Goal: Book appointment/travel/reservation

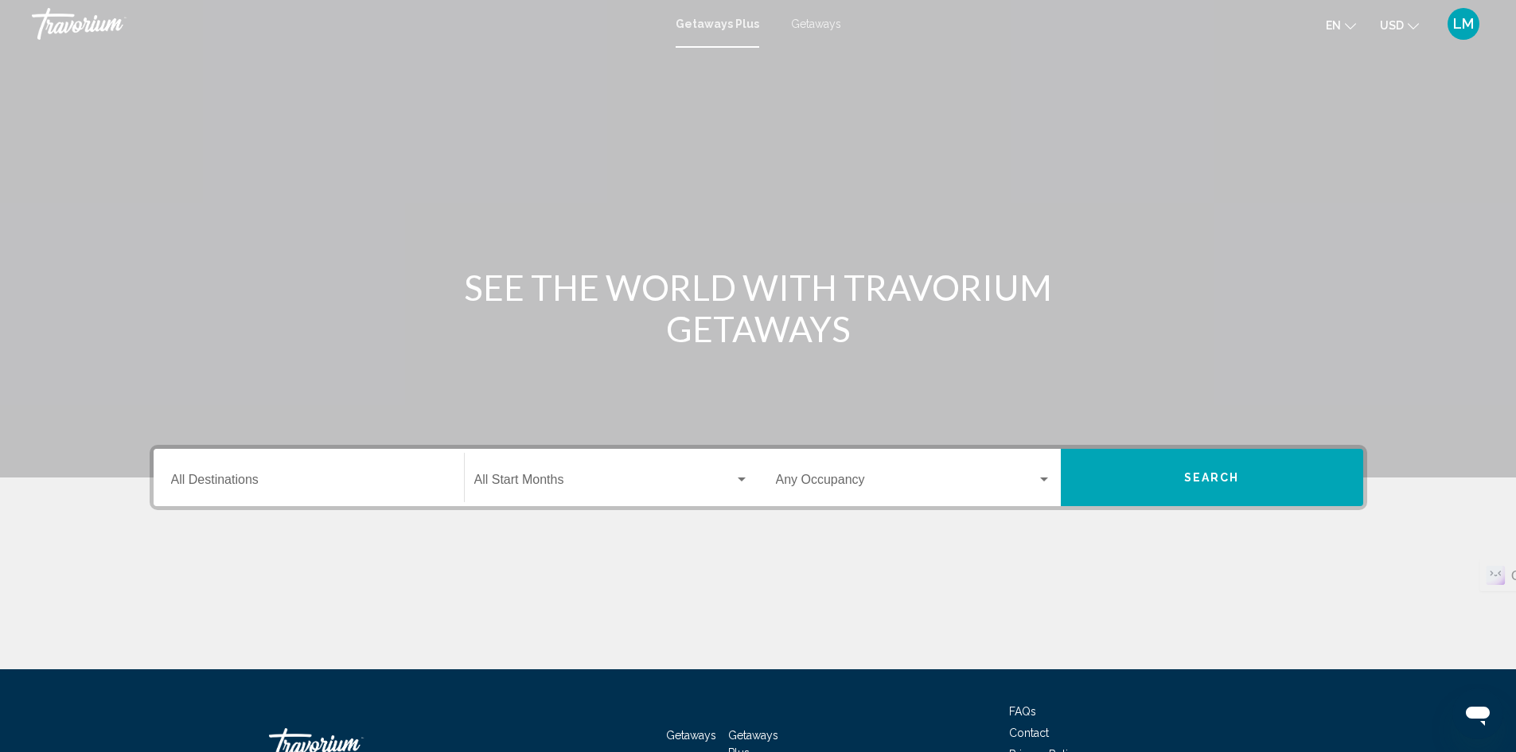
click at [347, 469] on div "Destination All Destinations" at bounding box center [308, 478] width 275 height 50
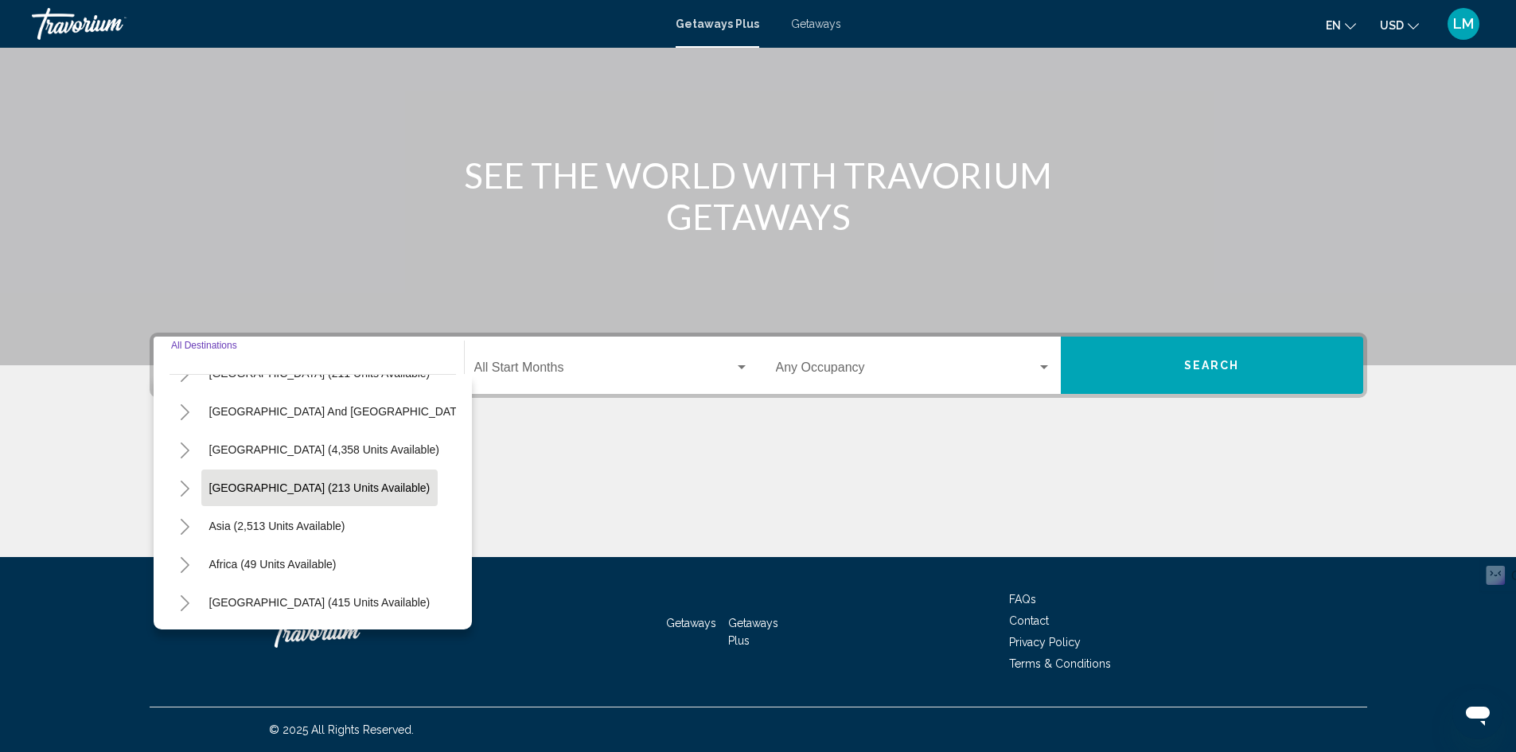
scroll to position [270, 0]
click at [186, 519] on icon "Toggle Asia (2,513 units available)" at bounding box center [185, 527] width 12 height 16
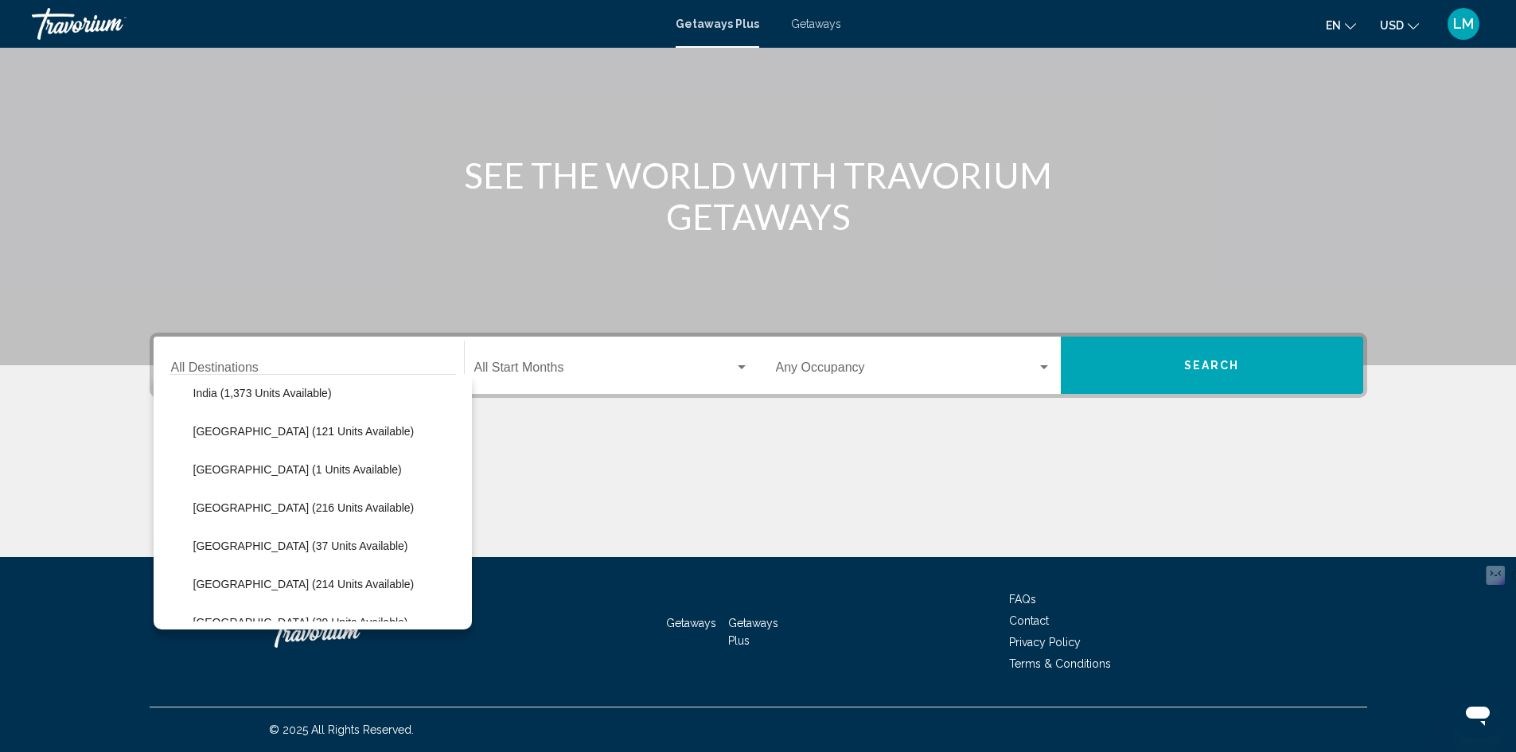
scroll to position [508, 0]
click at [305, 508] on span "[GEOGRAPHIC_DATA] (216 units available)" at bounding box center [303, 504] width 221 height 13
type input "**********"
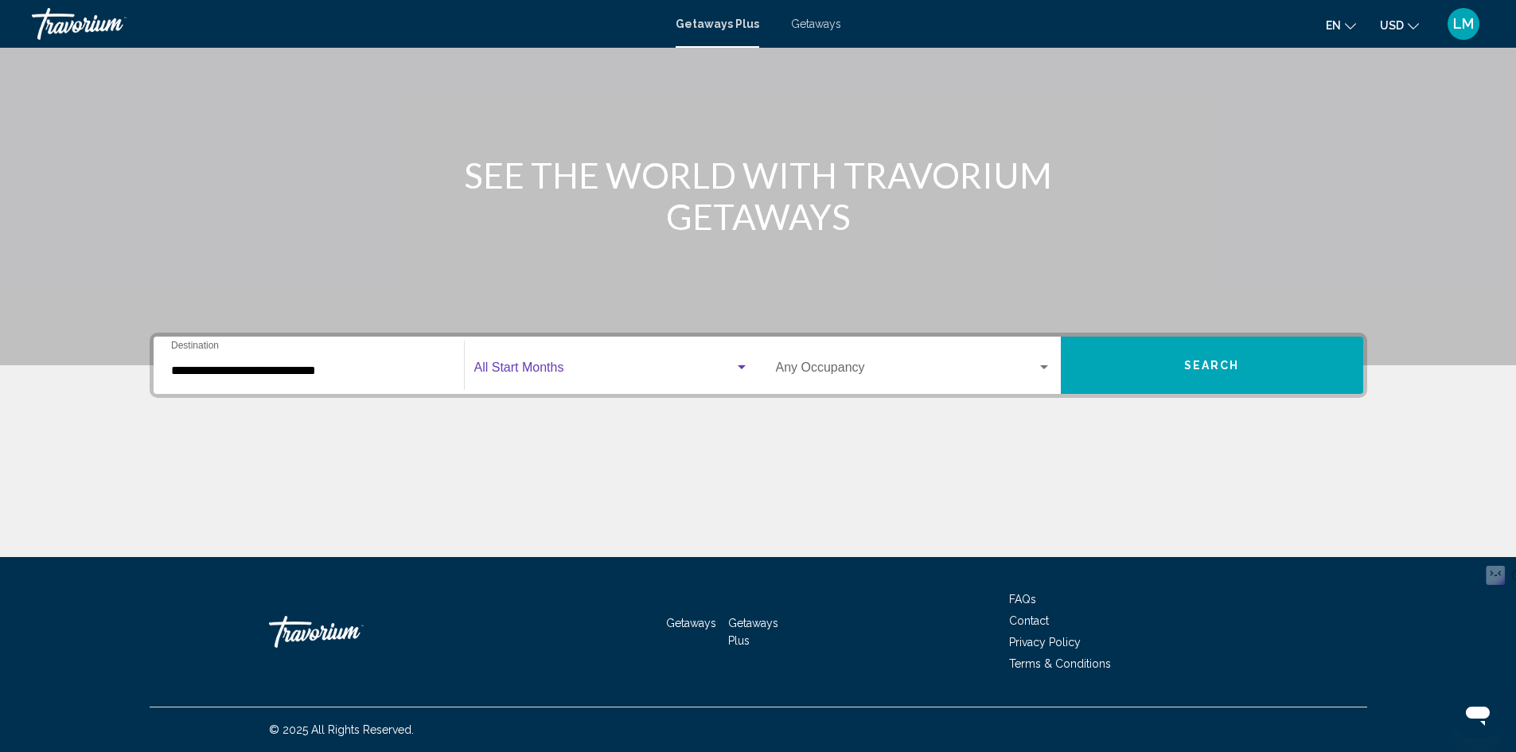
click at [608, 375] on span "Search widget" at bounding box center [604, 371] width 260 height 14
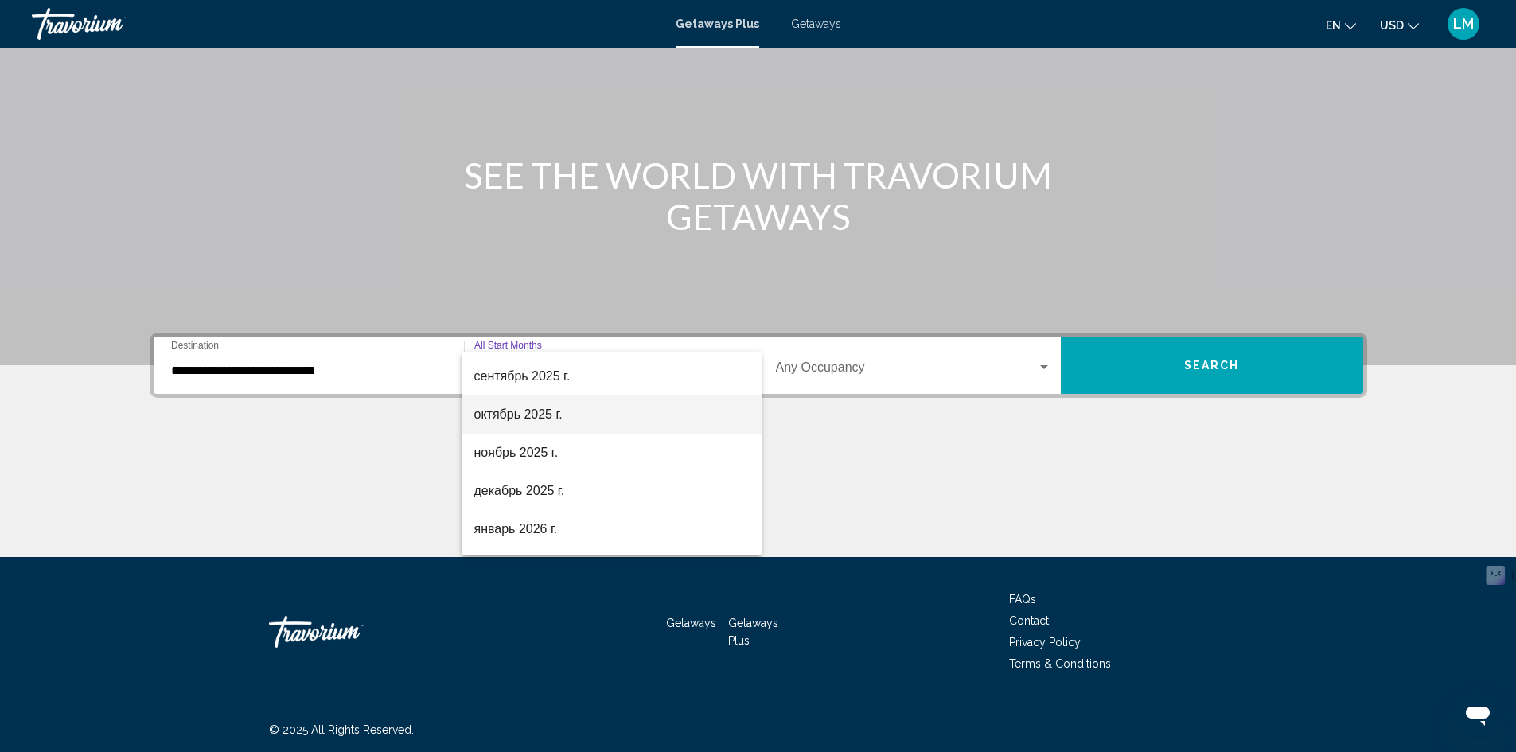
scroll to position [80, 0]
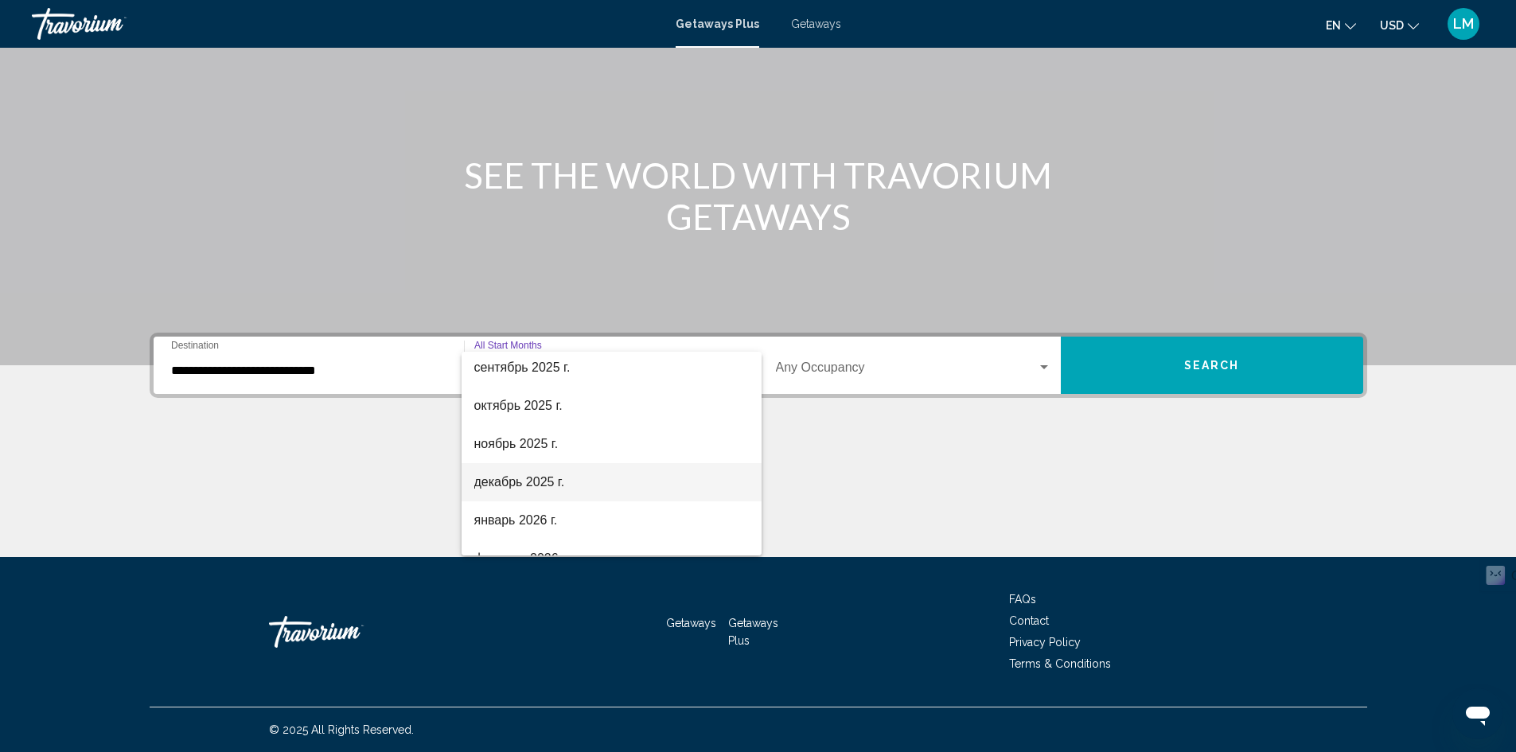
click at [585, 485] on span "декабрь 2025 г." at bounding box center [611, 482] width 275 height 38
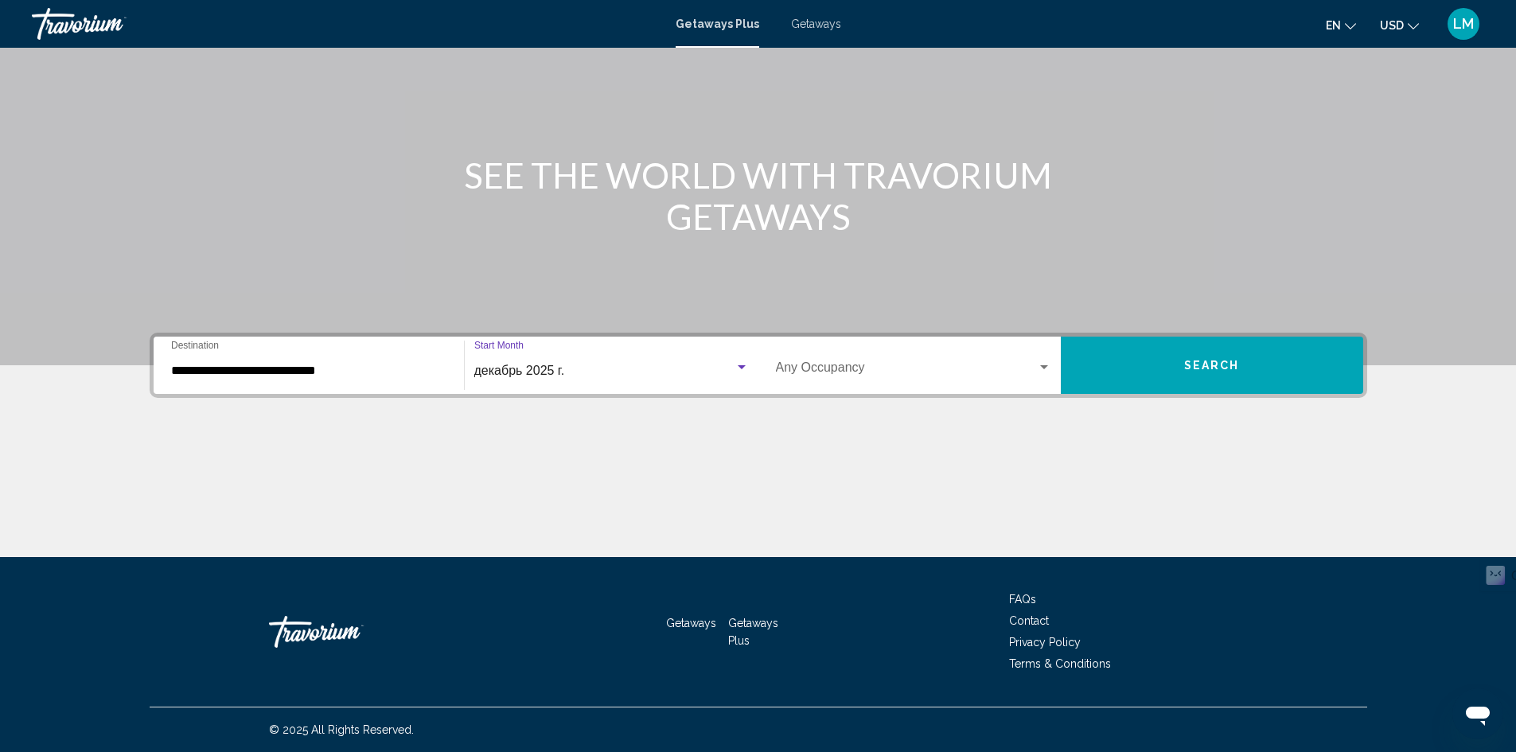
click at [970, 381] on div "Occupancy Any Occupancy" at bounding box center [913, 366] width 275 height 50
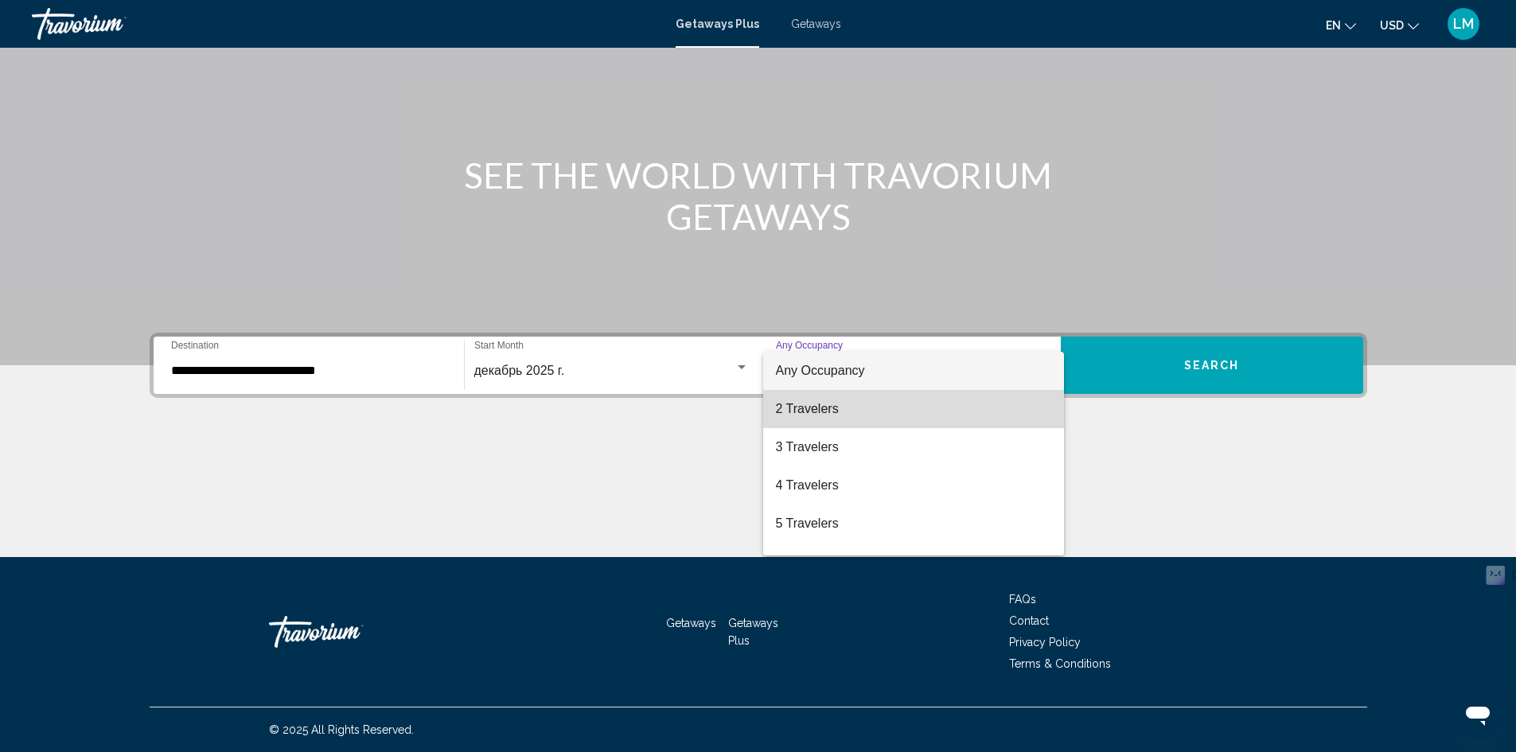
click at [946, 415] on span "2 Travelers" at bounding box center [913, 409] width 275 height 38
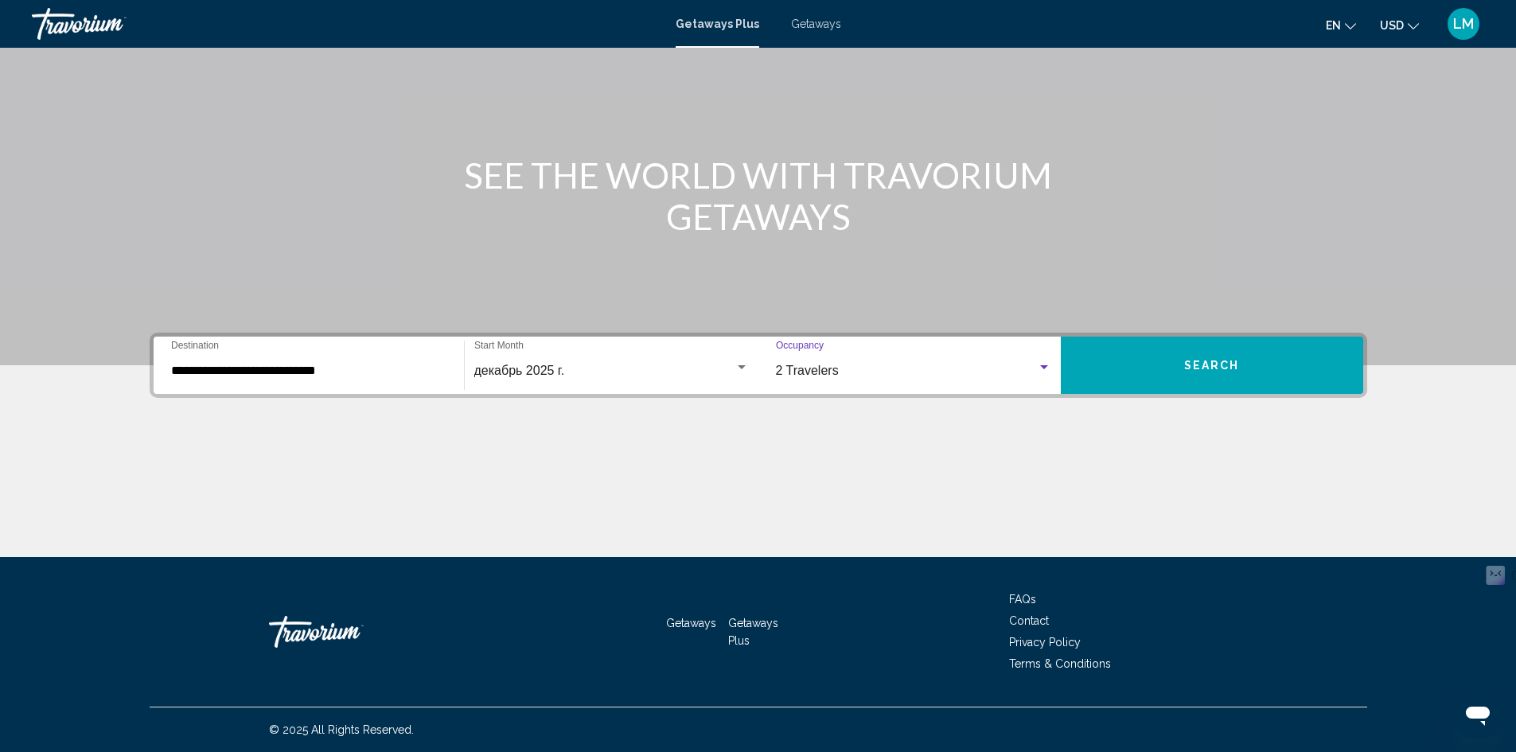
click at [1251, 371] on button "Search" at bounding box center [1212, 365] width 302 height 57
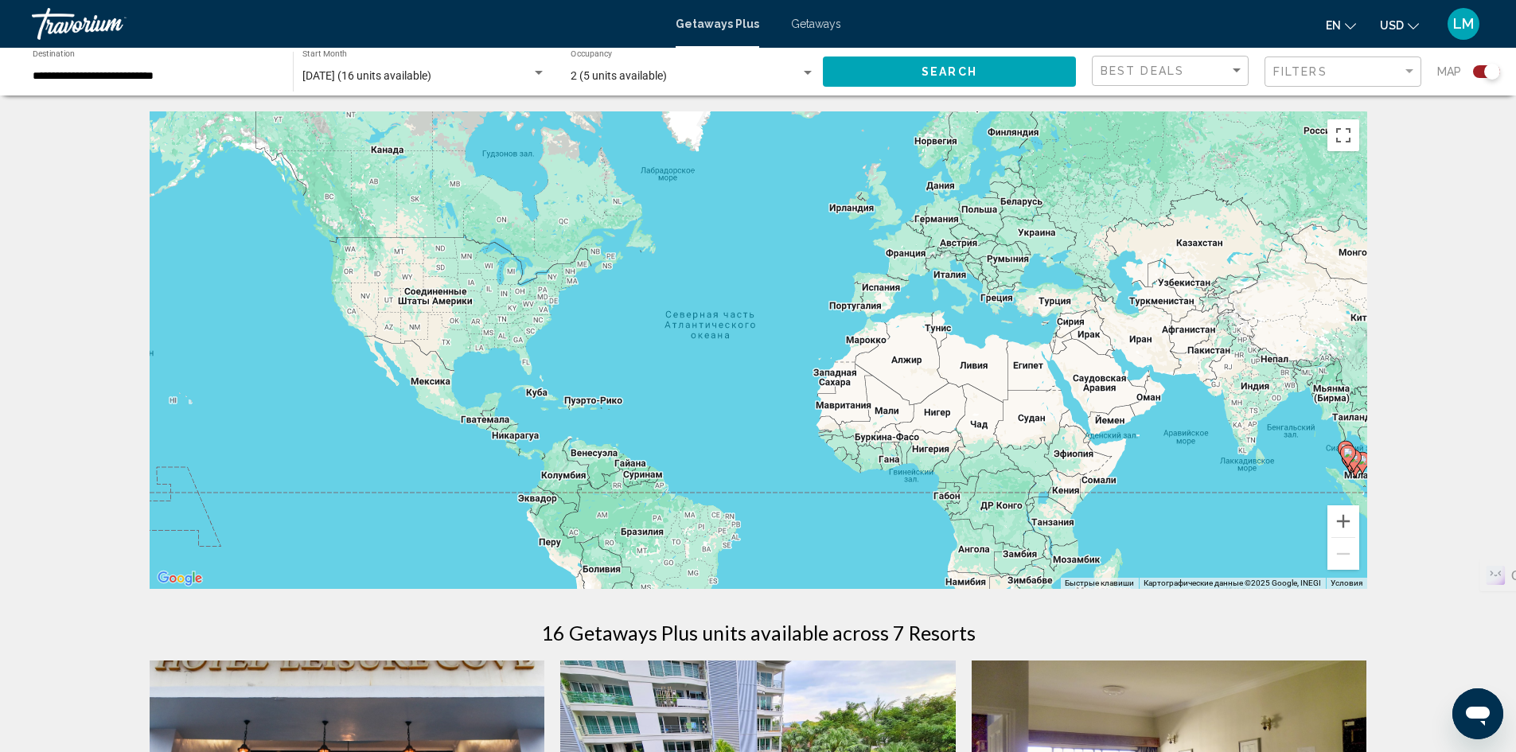
click at [146, 65] on div "**********" at bounding box center [155, 72] width 244 height 44
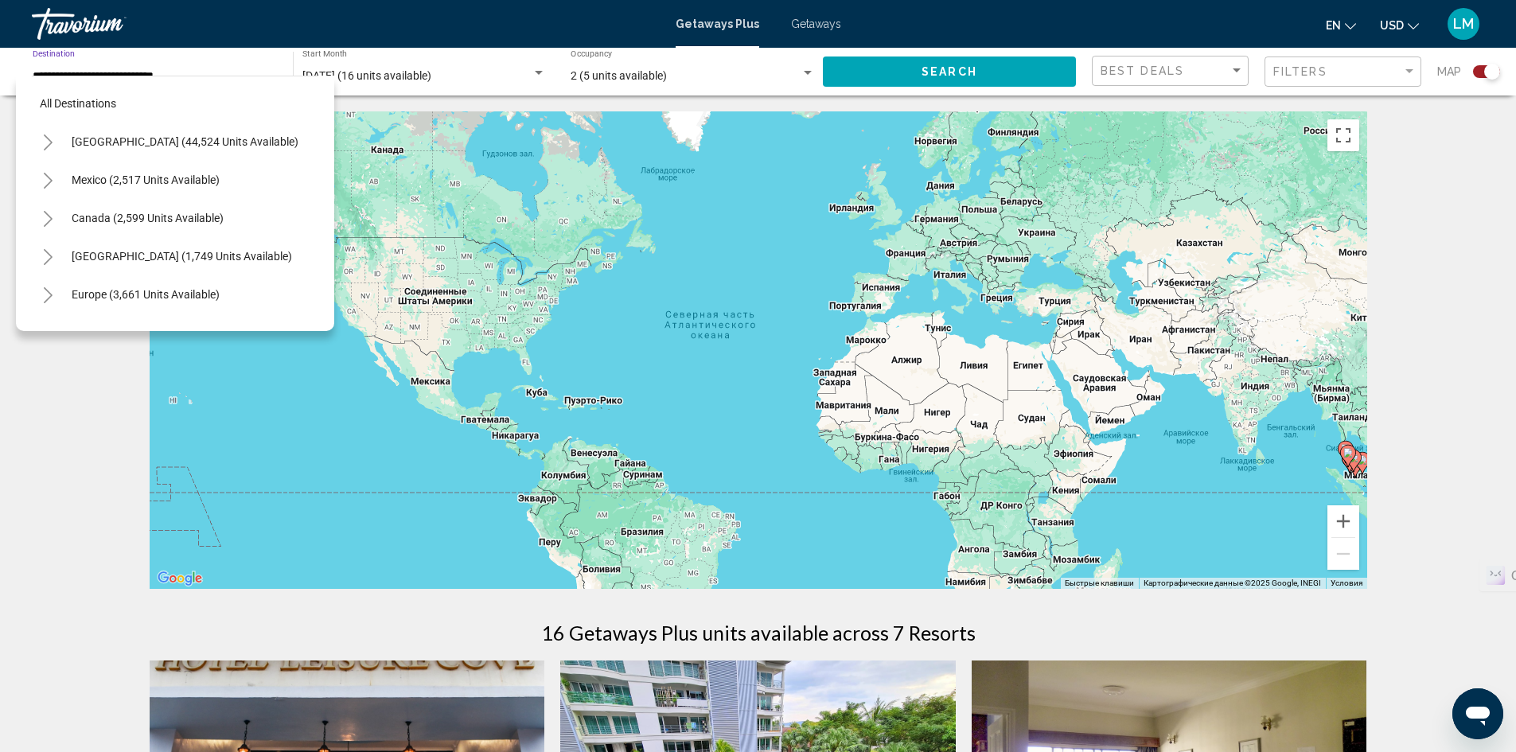
scroll to position [521, 0]
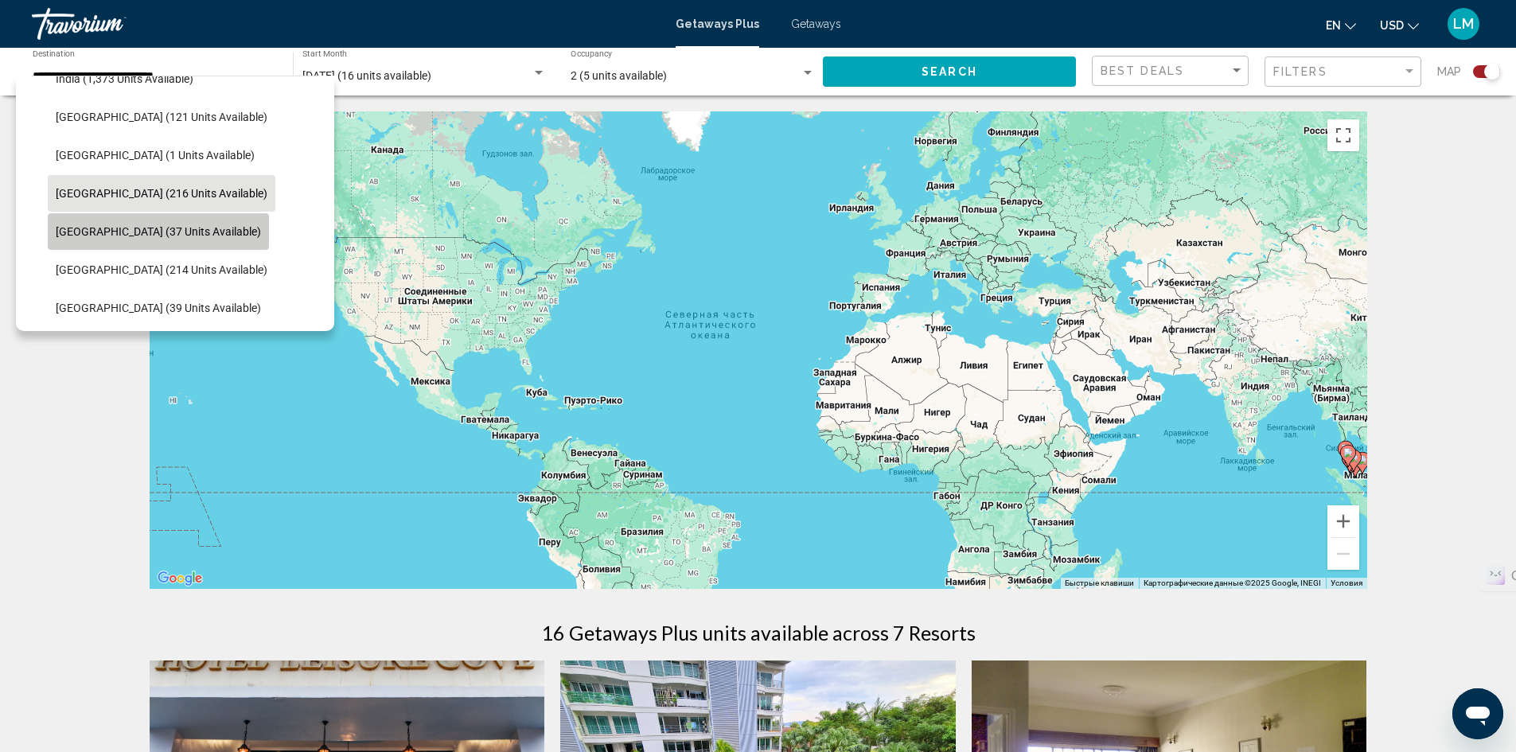
click at [176, 236] on span "[GEOGRAPHIC_DATA] (37 units available)" at bounding box center [158, 231] width 205 height 13
type input "**********"
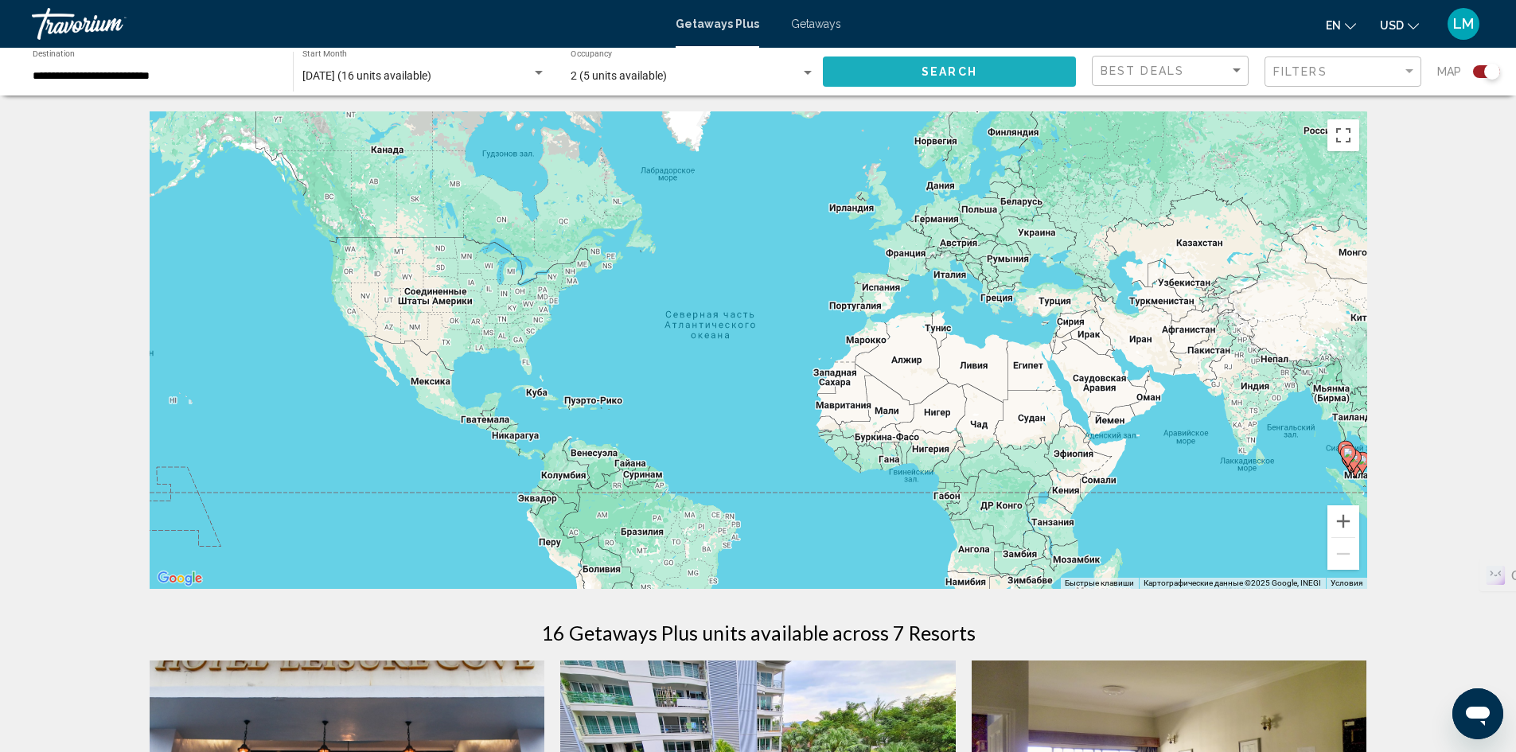
click at [977, 84] on button "Search" at bounding box center [949, 70] width 253 height 29
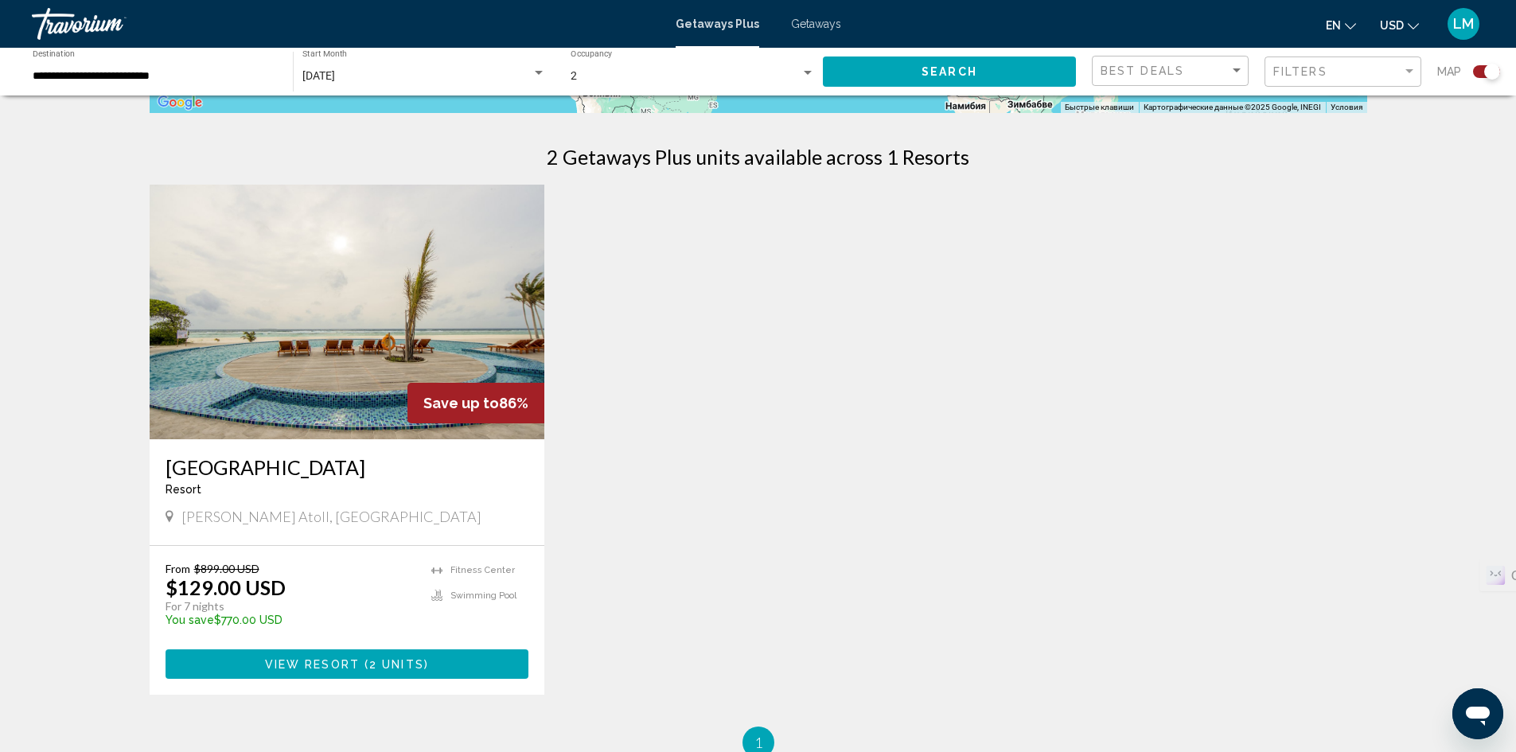
scroll to position [477, 0]
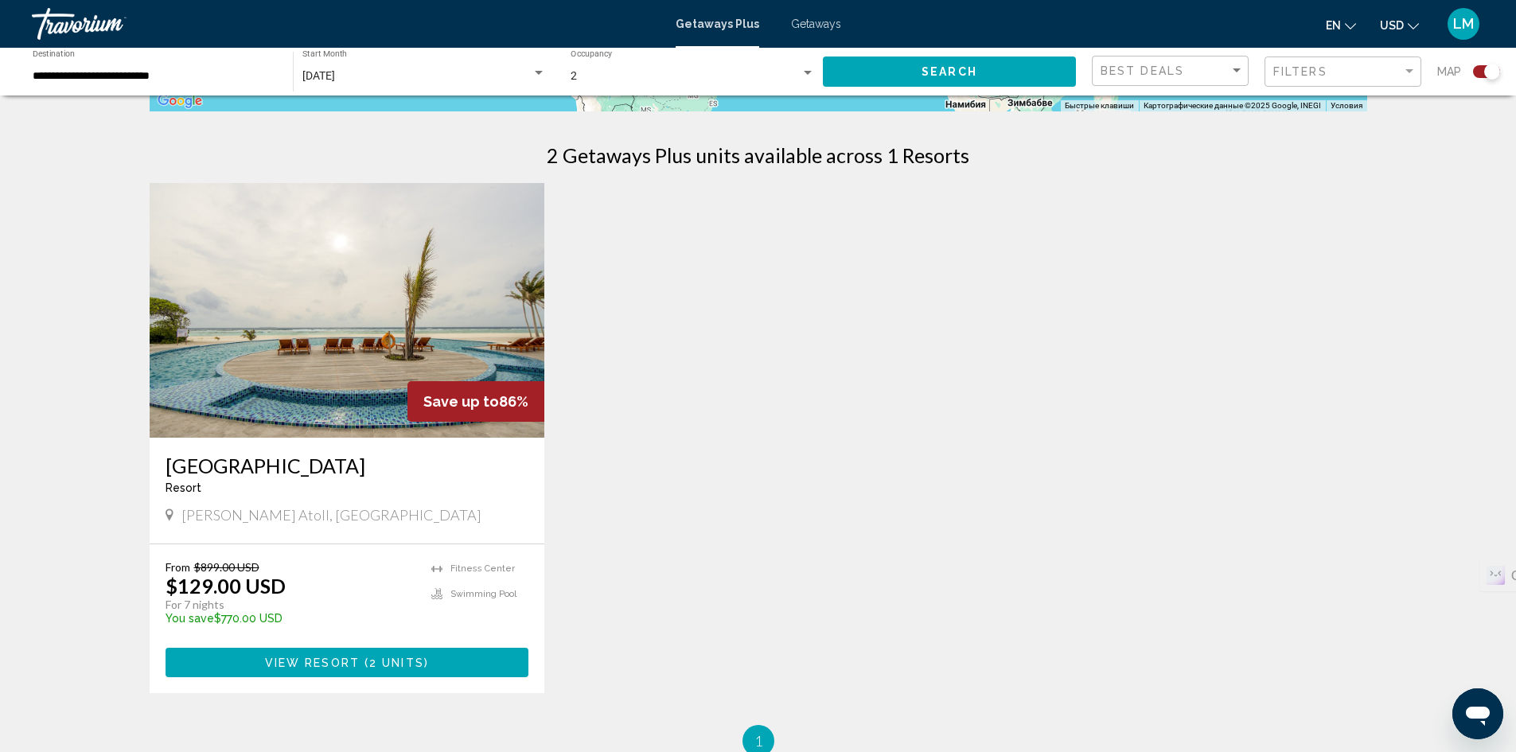
click at [441, 664] on button "View Resort ( 2 units )" at bounding box center [348, 662] width 364 height 29
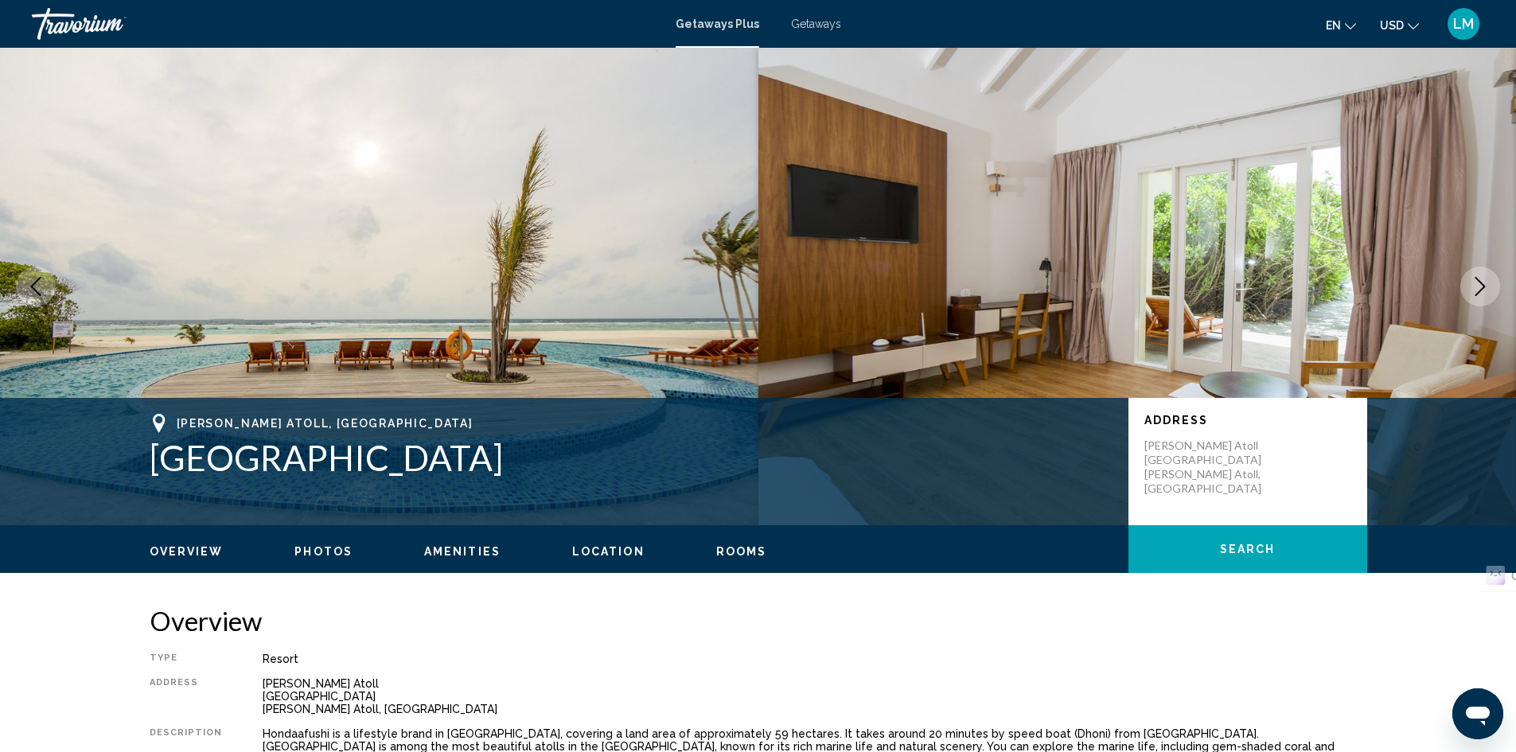
drag, startPoint x: 397, startPoint y: 367, endPoint x: 384, endPoint y: 375, distance: 15.0
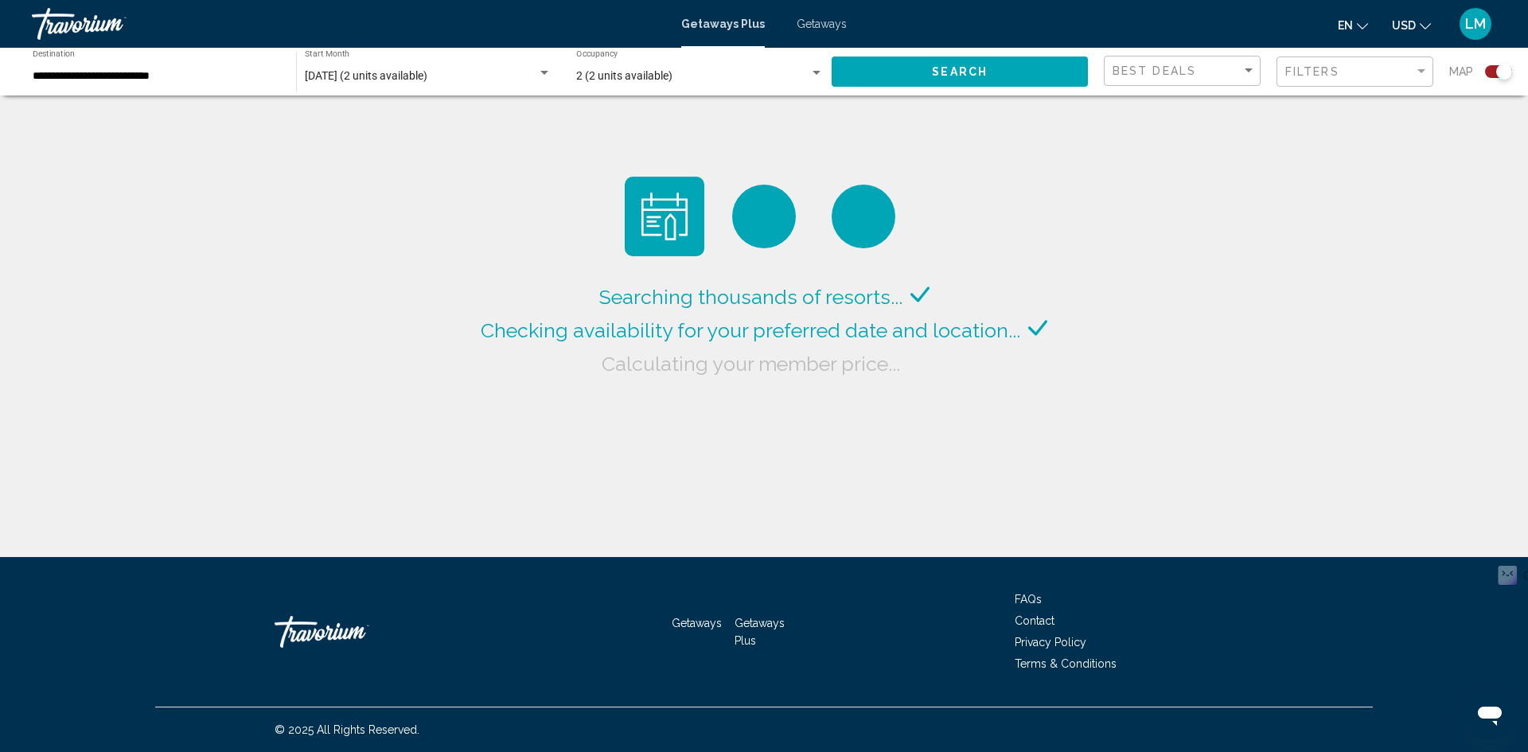
click at [811, 21] on span "Getaways" at bounding box center [822, 24] width 50 height 13
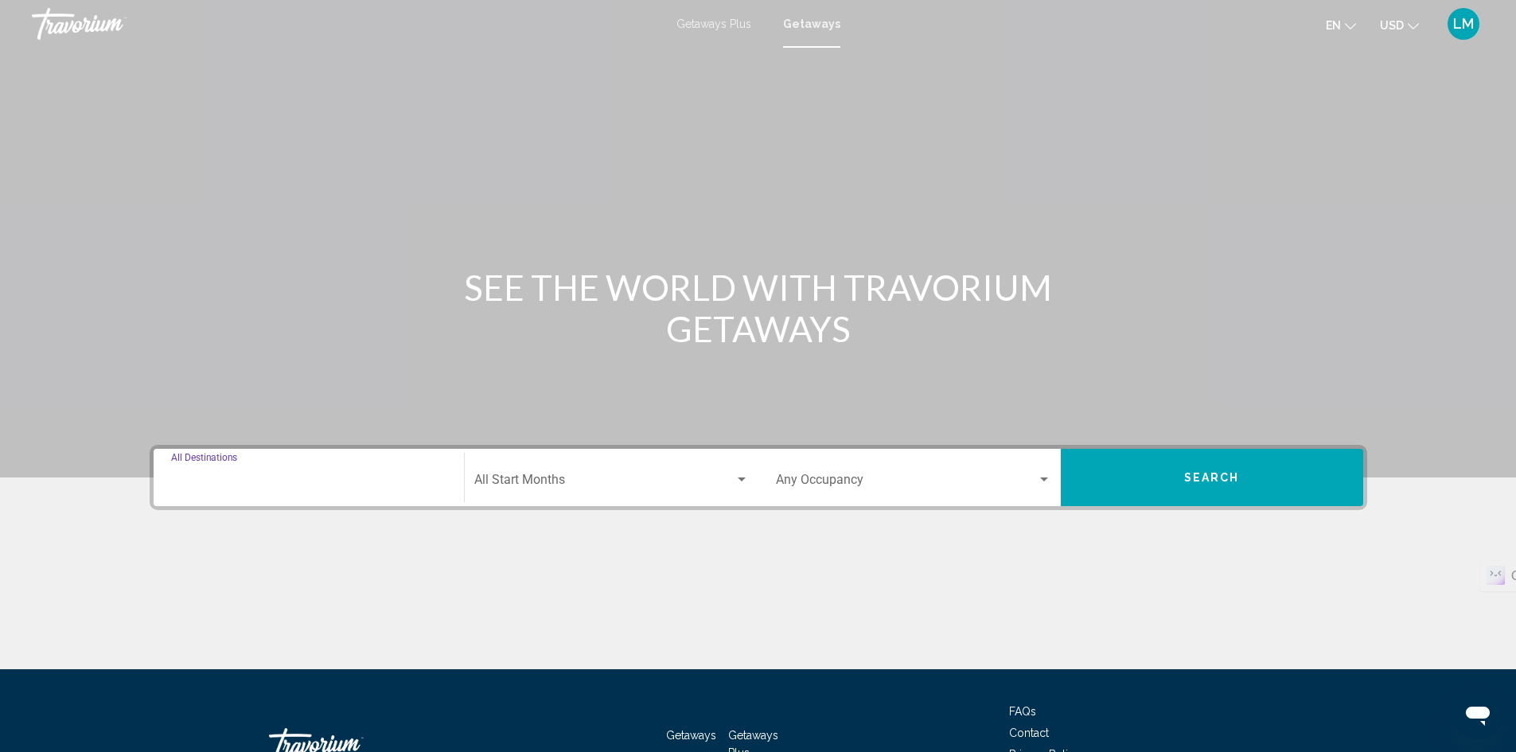
click at [337, 476] on input "Destination All Destinations" at bounding box center [308, 483] width 275 height 14
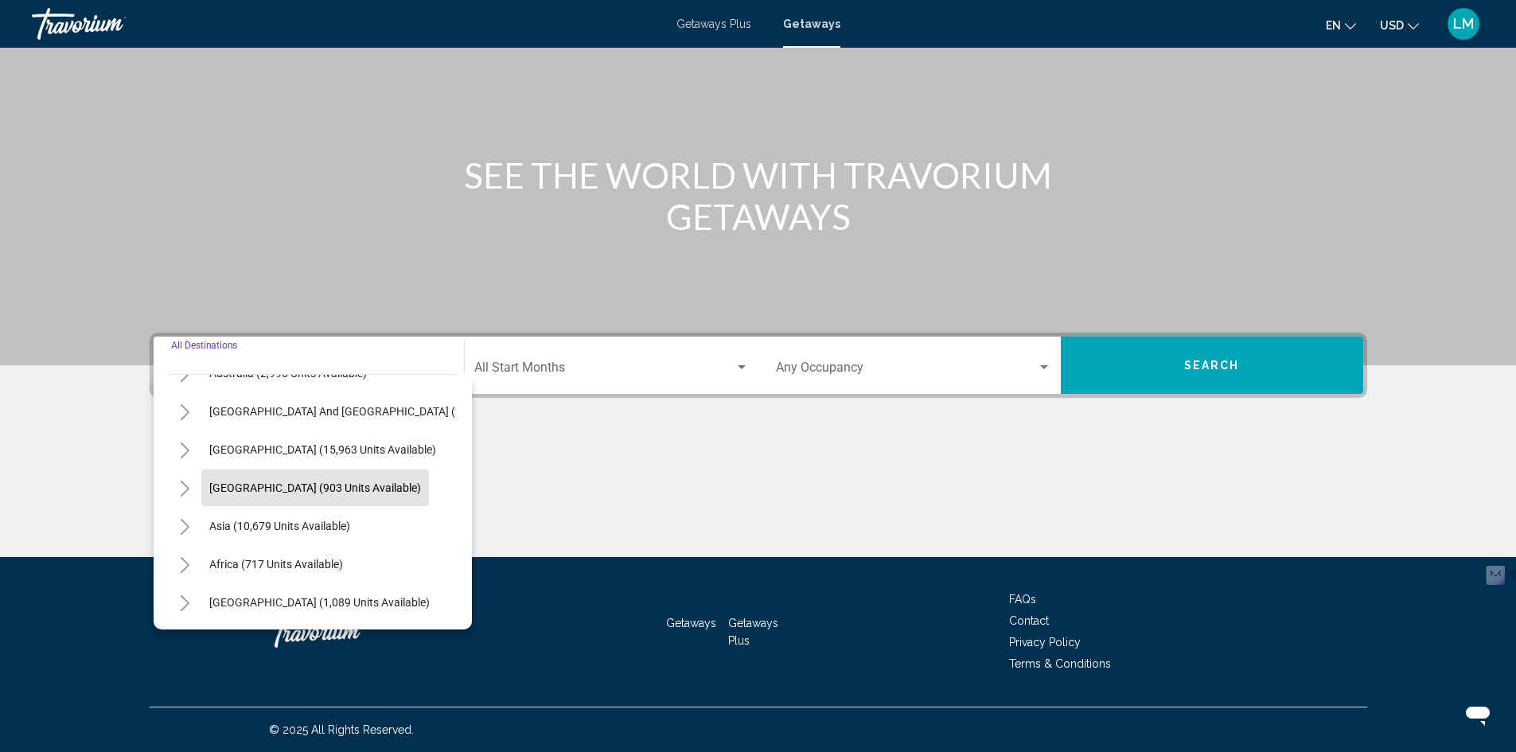
scroll to position [270, 0]
drag, startPoint x: 181, startPoint y: 516, endPoint x: 191, endPoint y: 516, distance: 9.6
click at [181, 519] on icon "Toggle Asia (10,679 units available)" at bounding box center [185, 527] width 12 height 16
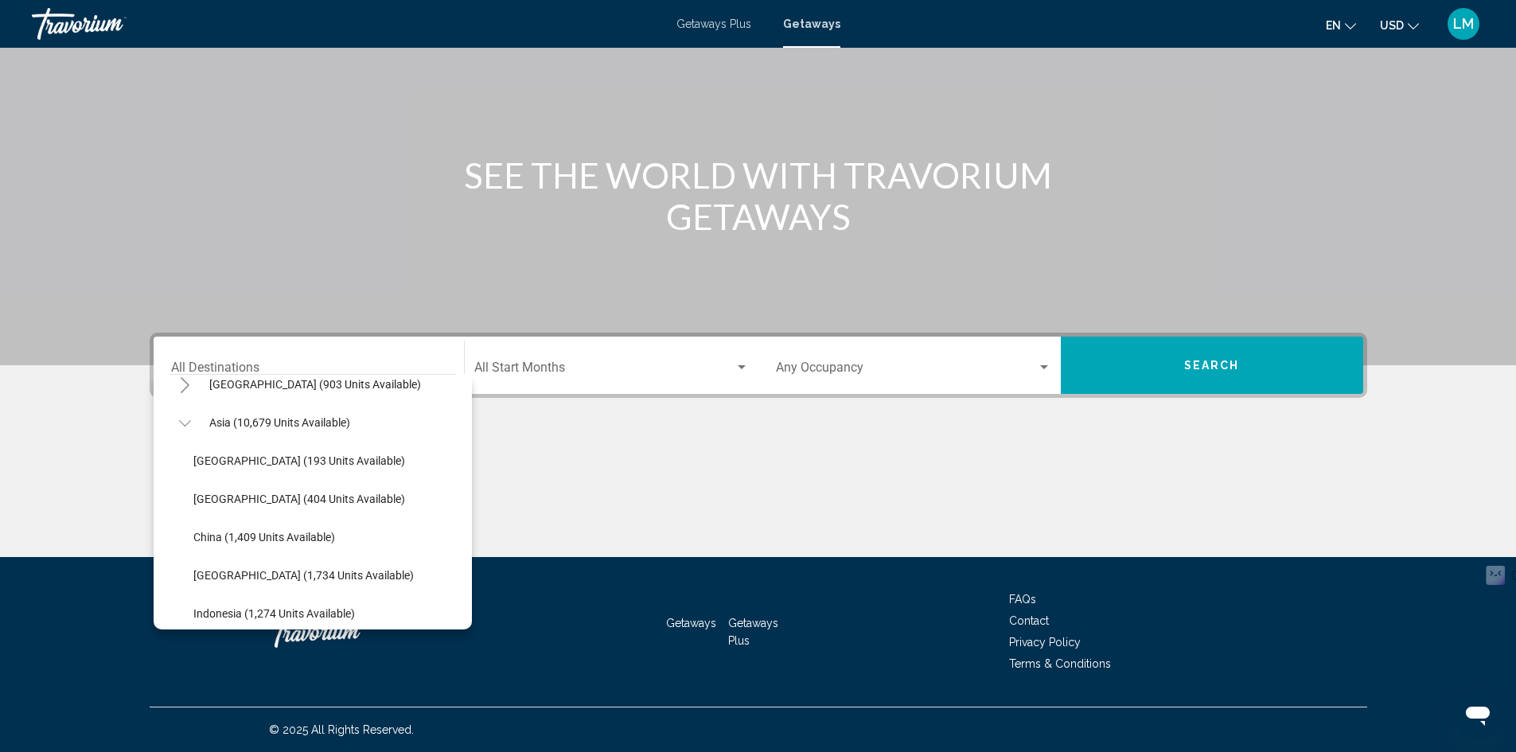
scroll to position [429, 0]
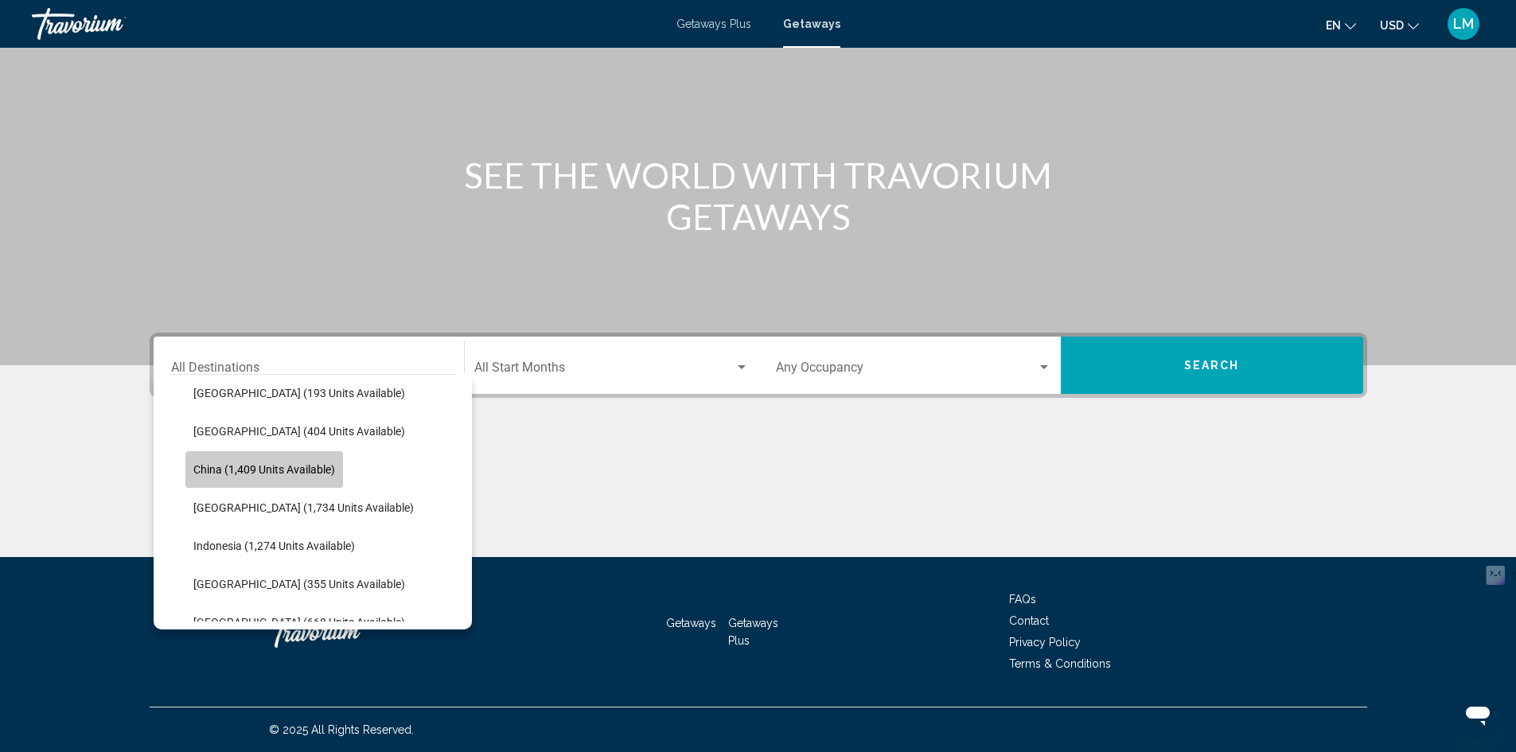
click at [302, 472] on span "China (1,409 units available)" at bounding box center [264, 469] width 142 height 13
type input "**********"
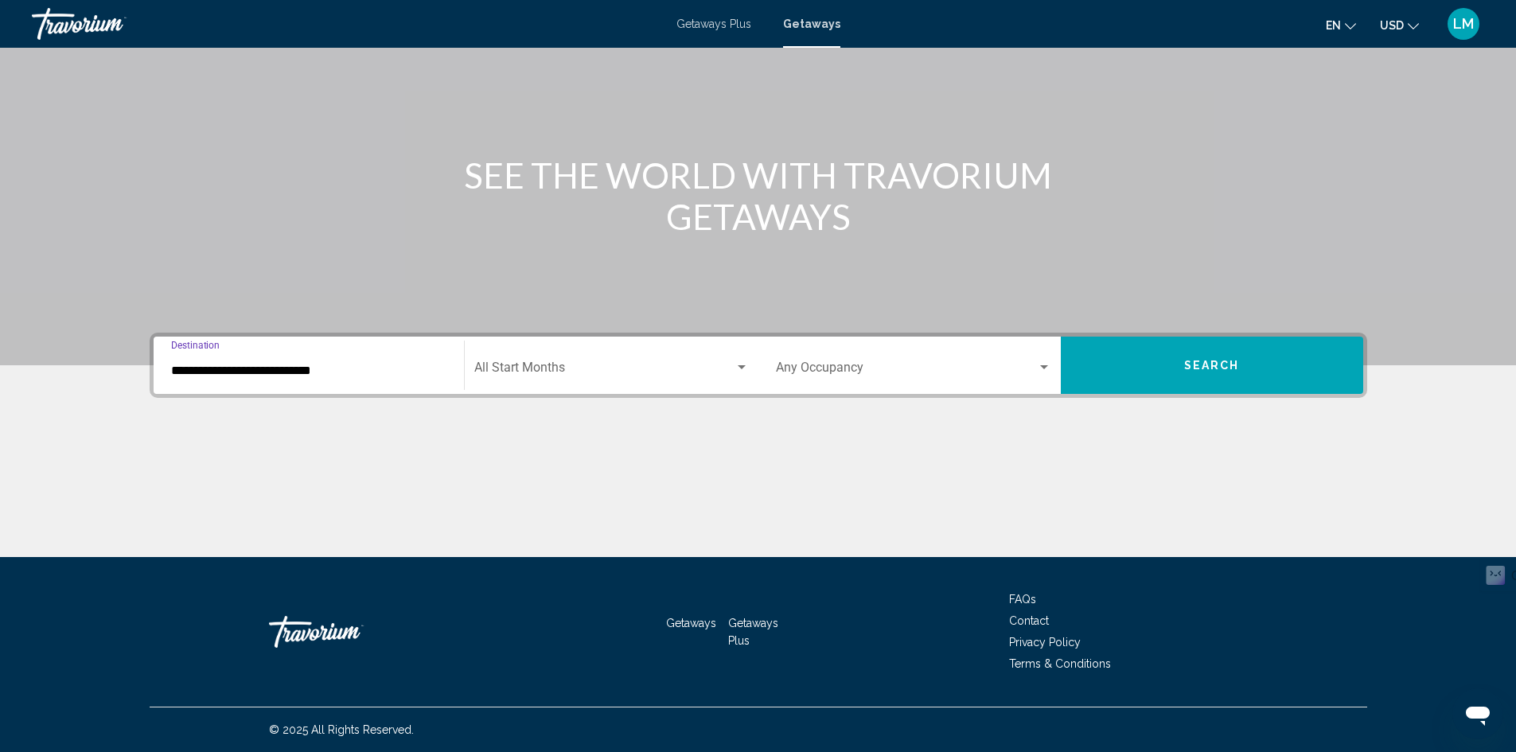
click at [598, 376] on span "Search widget" at bounding box center [604, 371] width 260 height 14
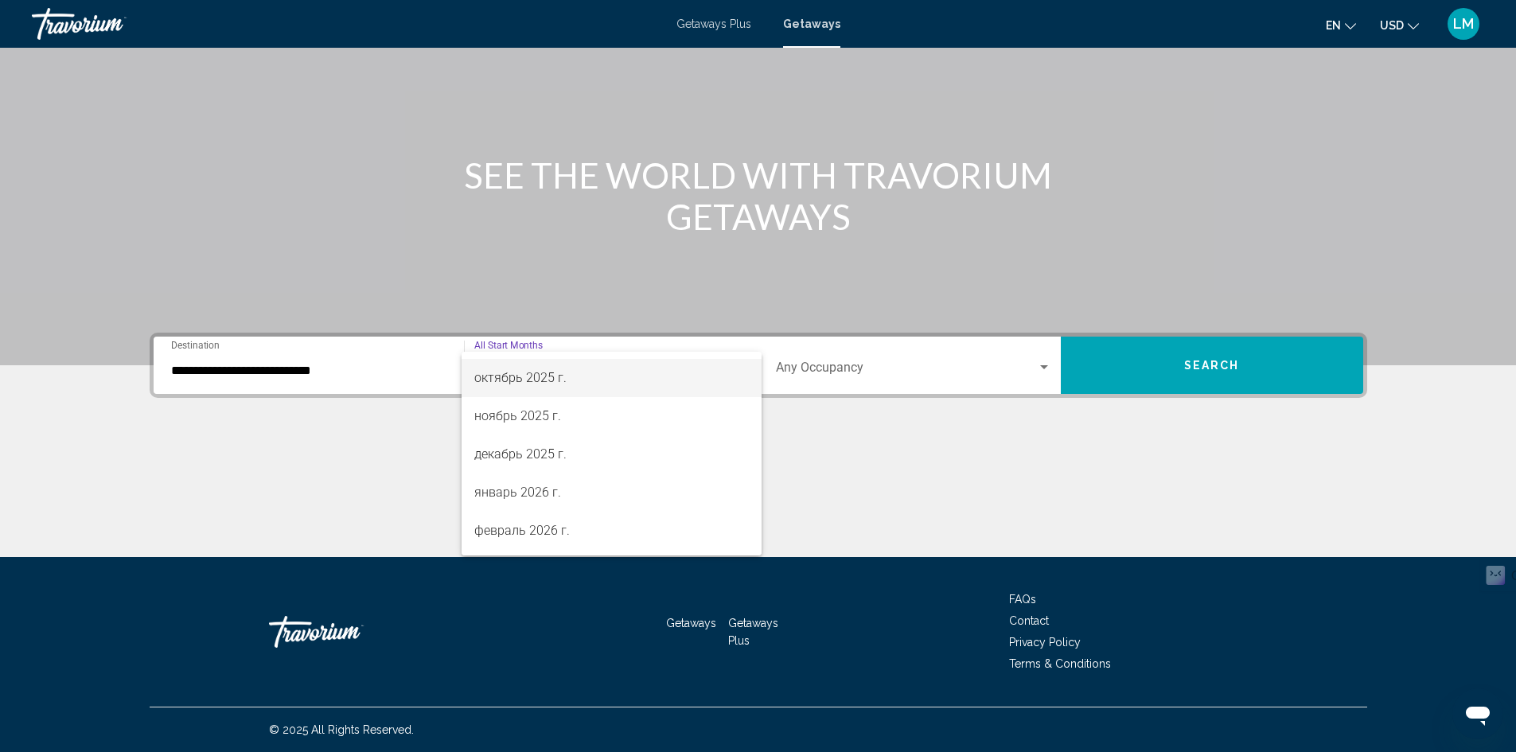
scroll to position [159, 0]
click at [606, 407] on span "декабрь 2025 г." at bounding box center [611, 403] width 275 height 38
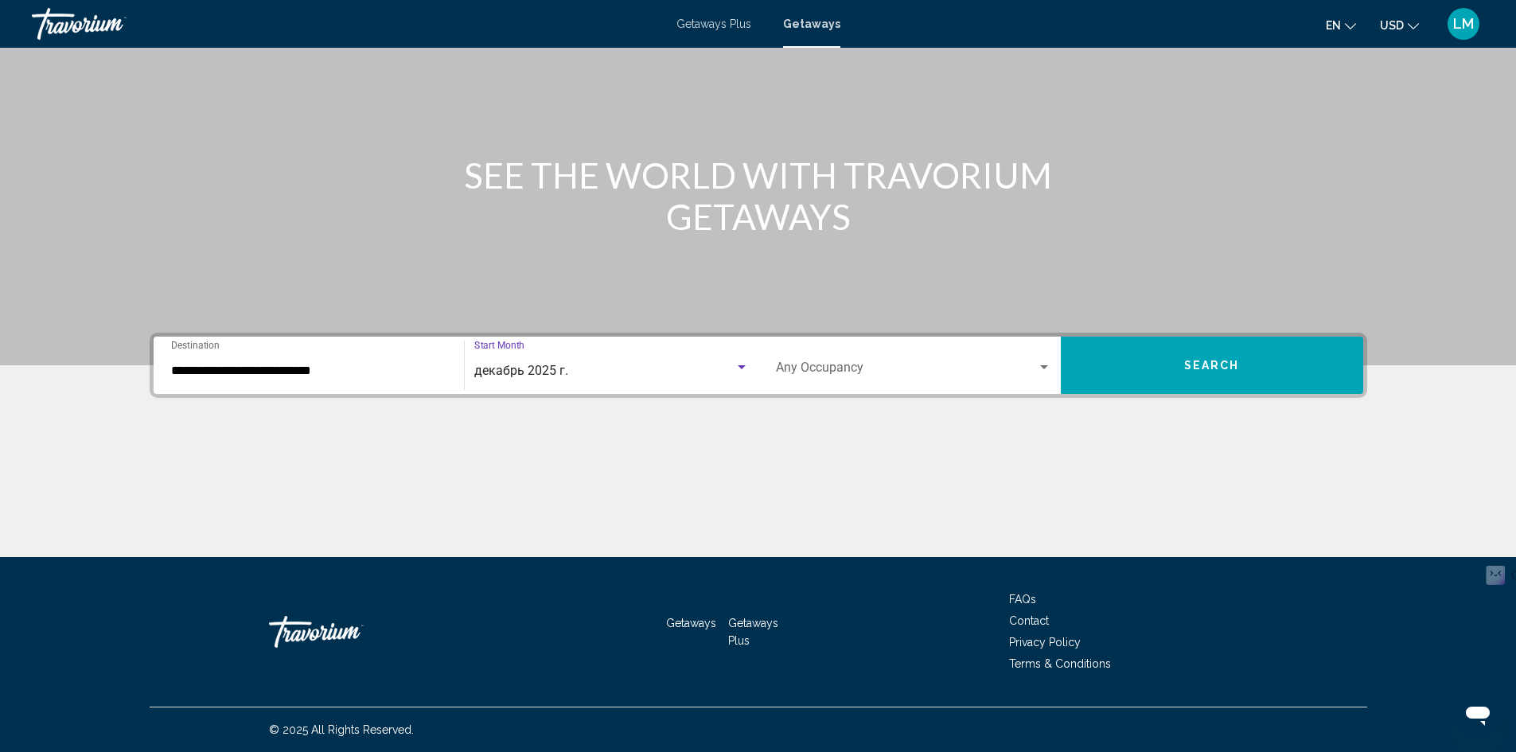
click at [1167, 377] on button "Search" at bounding box center [1212, 365] width 302 height 57
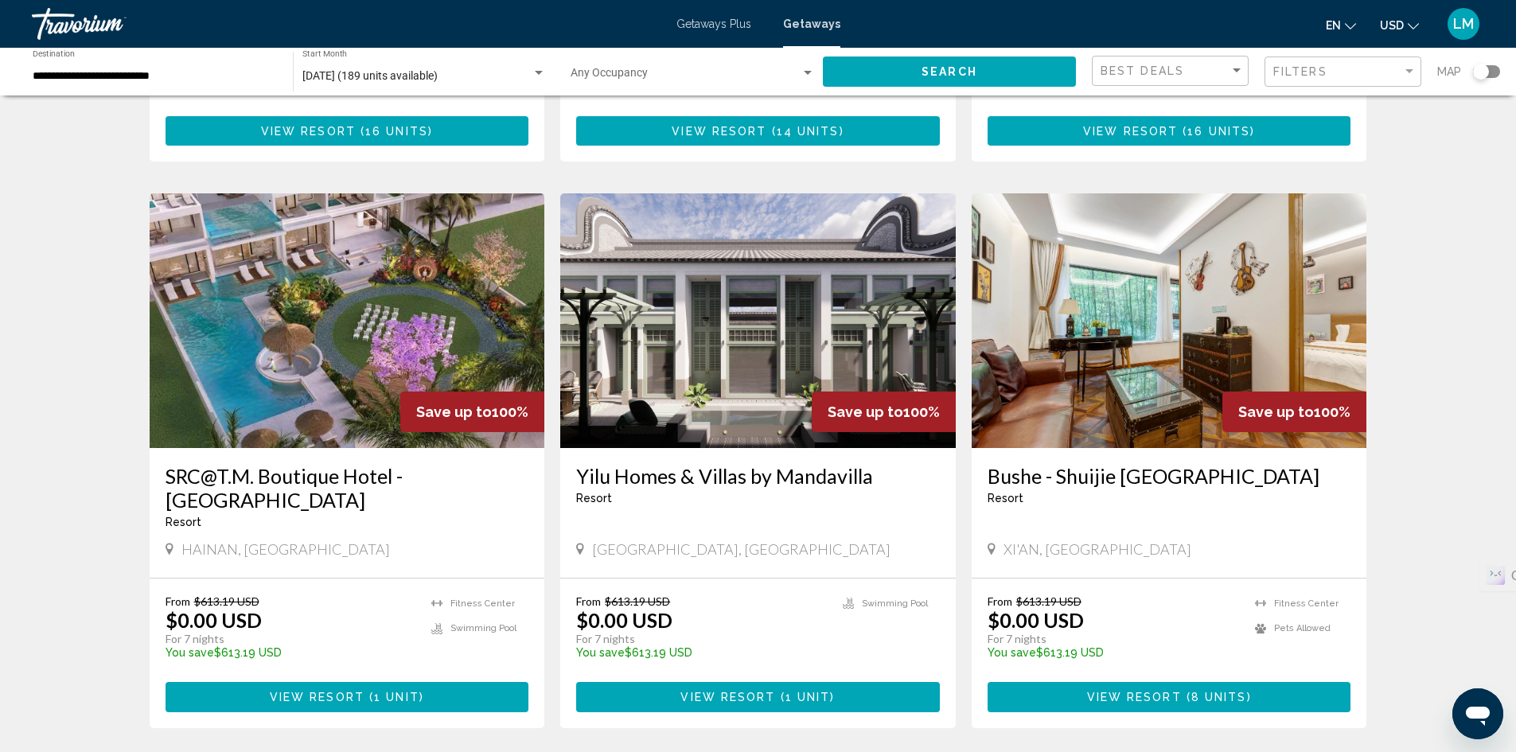
scroll to position [557, 0]
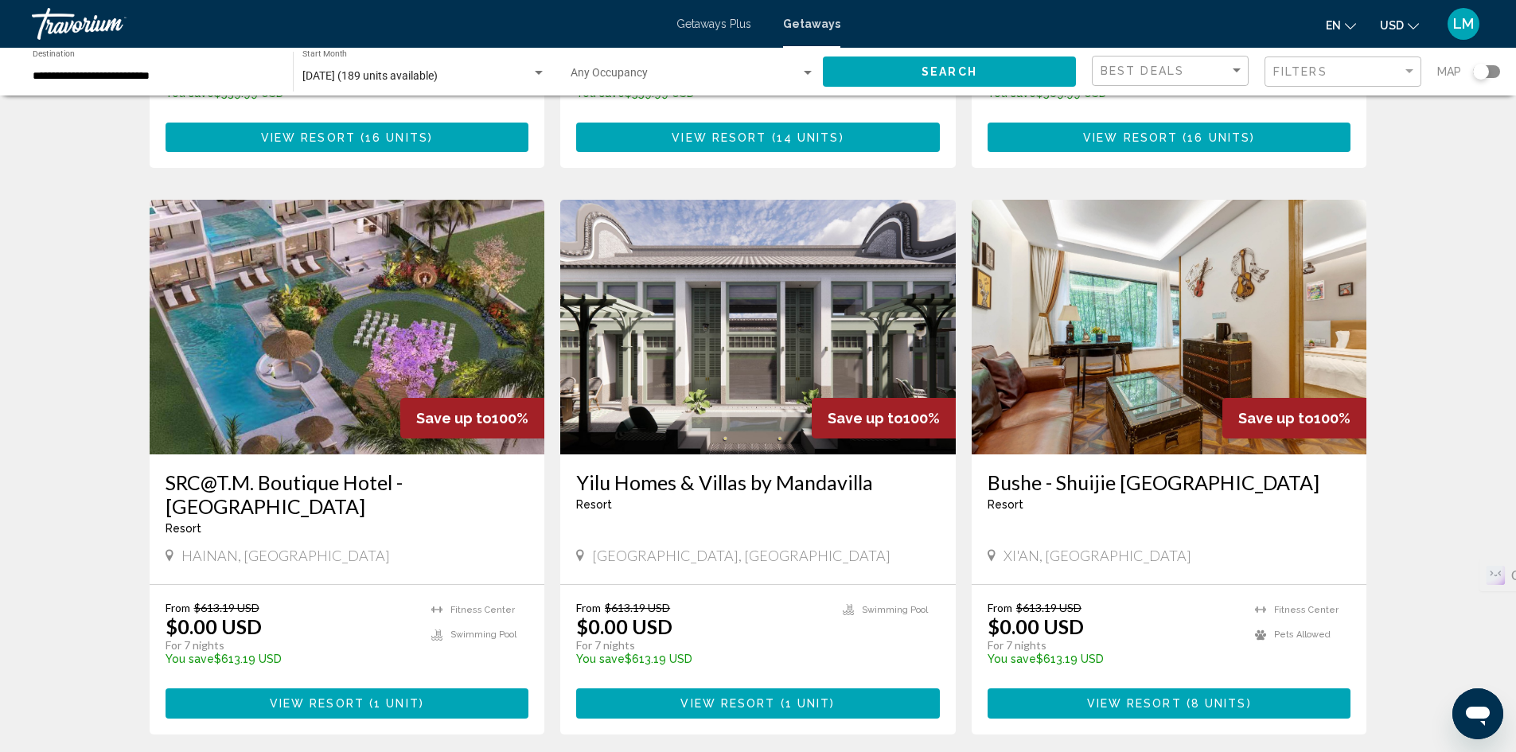
click at [310, 343] on img "Main content" at bounding box center [347, 327] width 395 height 255
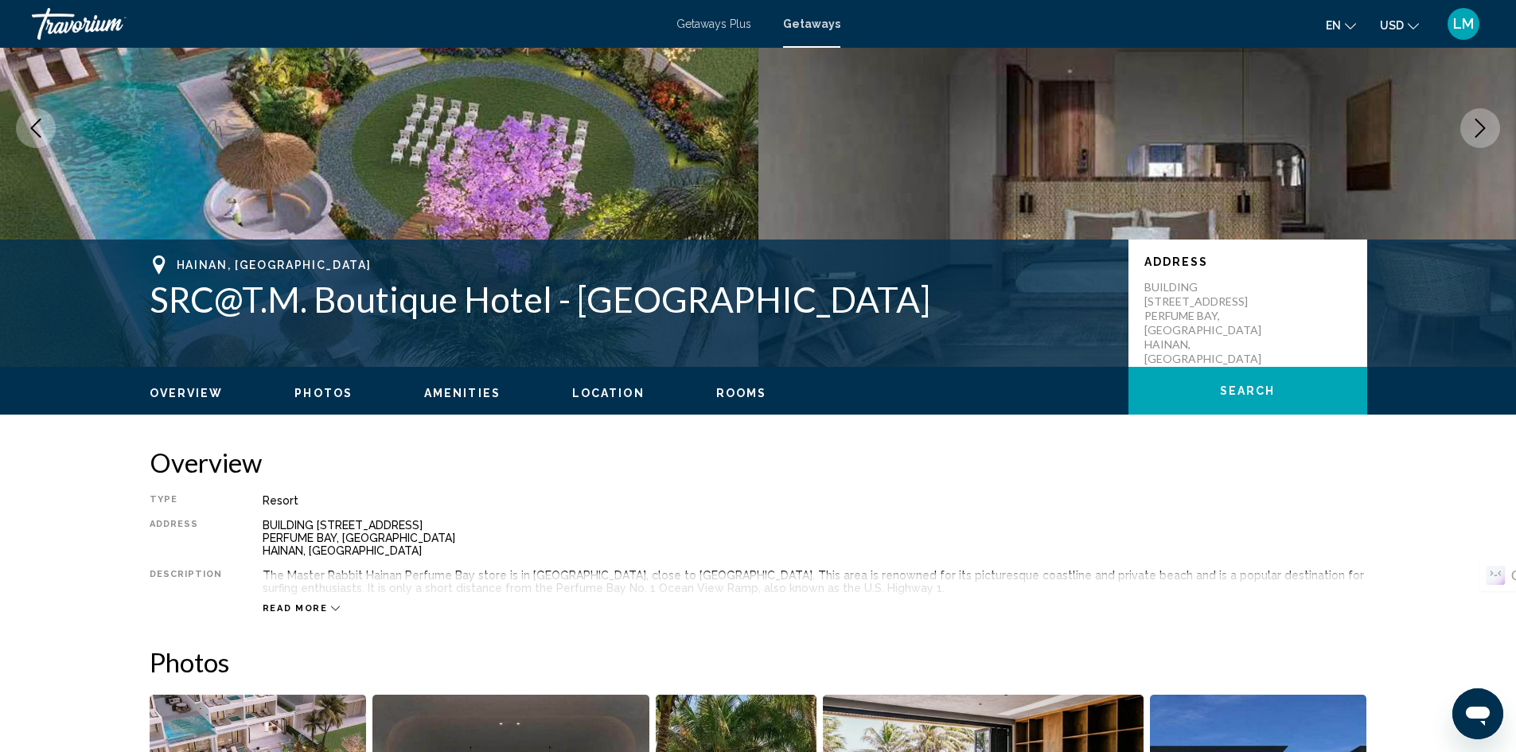
scroll to position [159, 0]
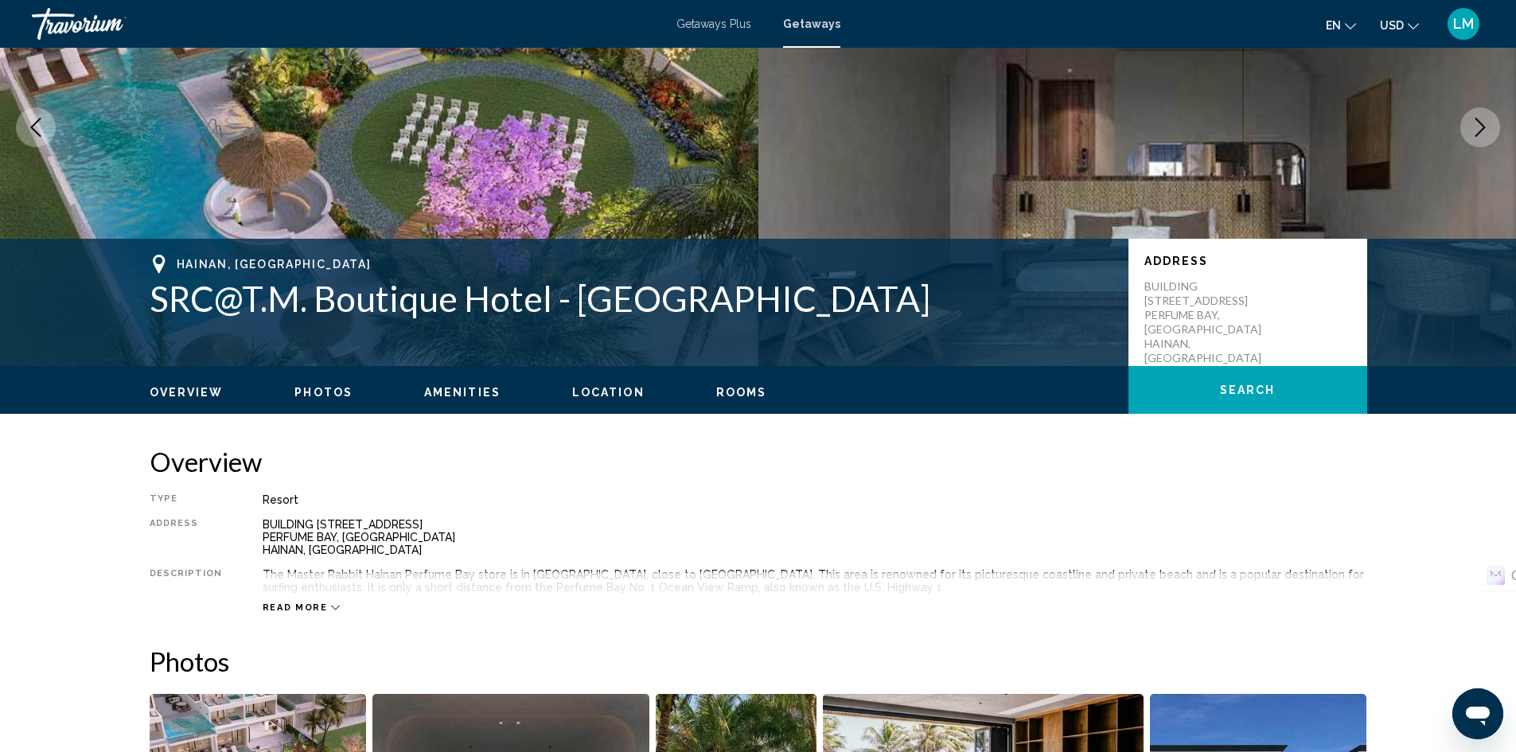
click at [331, 605] on icon "Main content" at bounding box center [335, 607] width 9 height 9
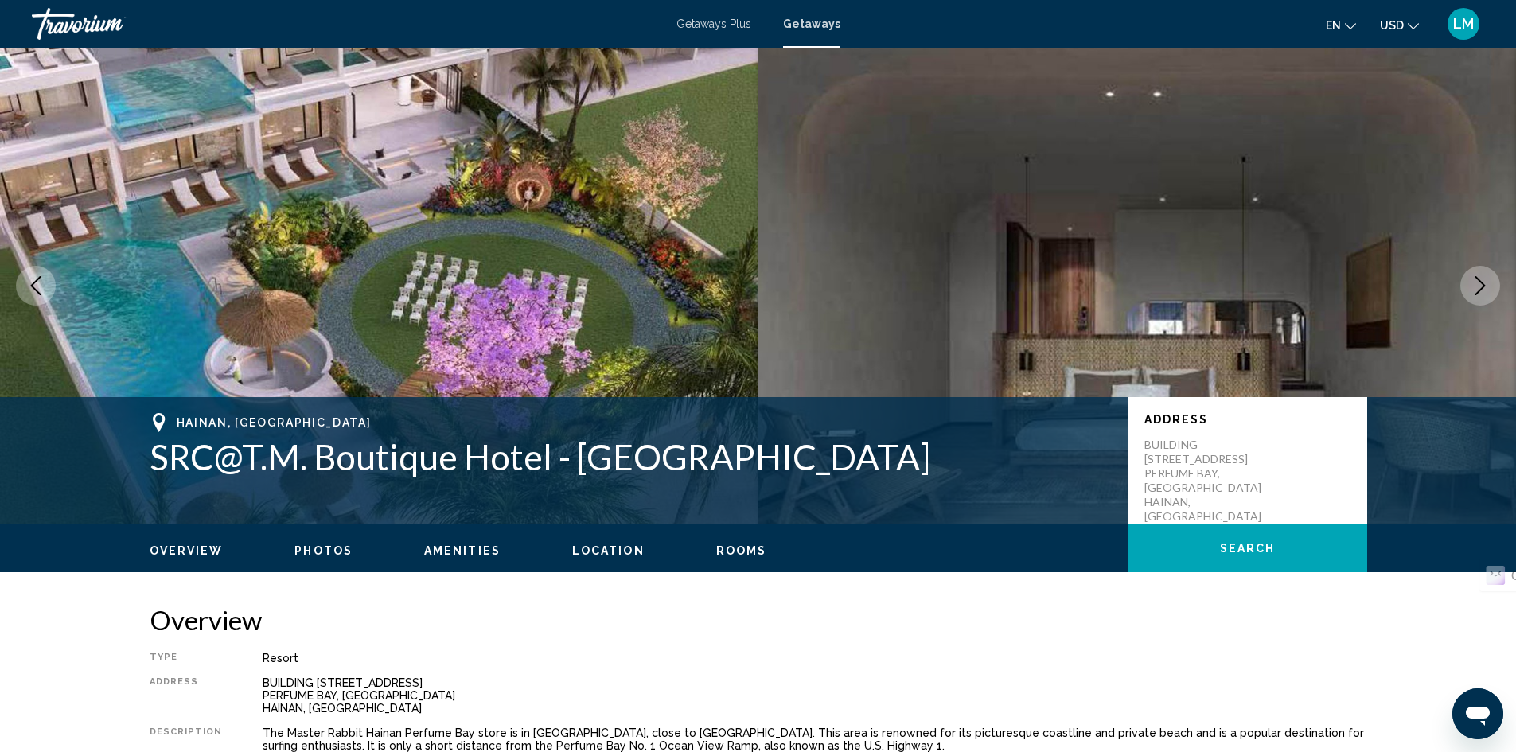
scroll to position [0, 0]
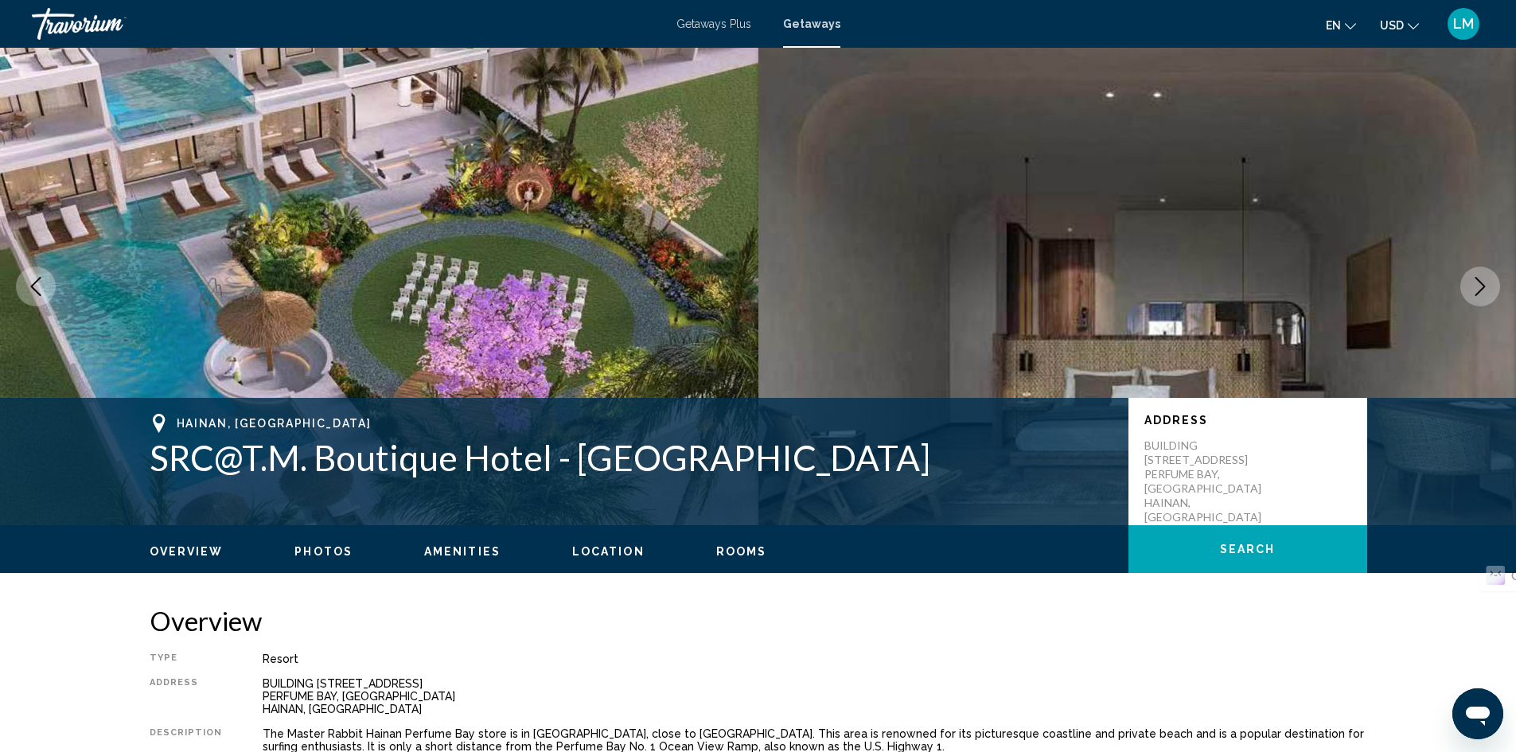
click at [1483, 288] on icon "Next image" at bounding box center [1480, 286] width 10 height 19
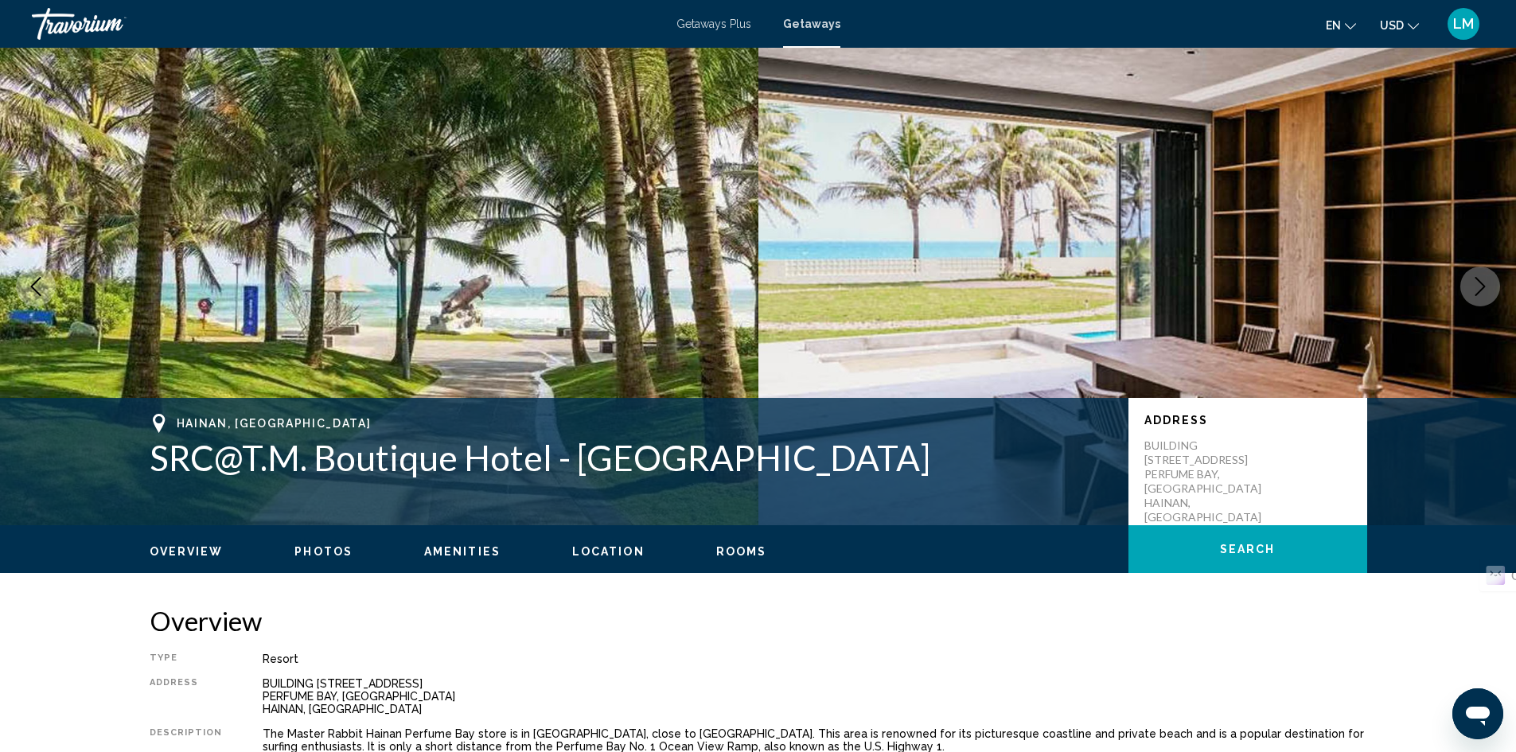
click at [1483, 288] on icon "Next image" at bounding box center [1480, 286] width 10 height 19
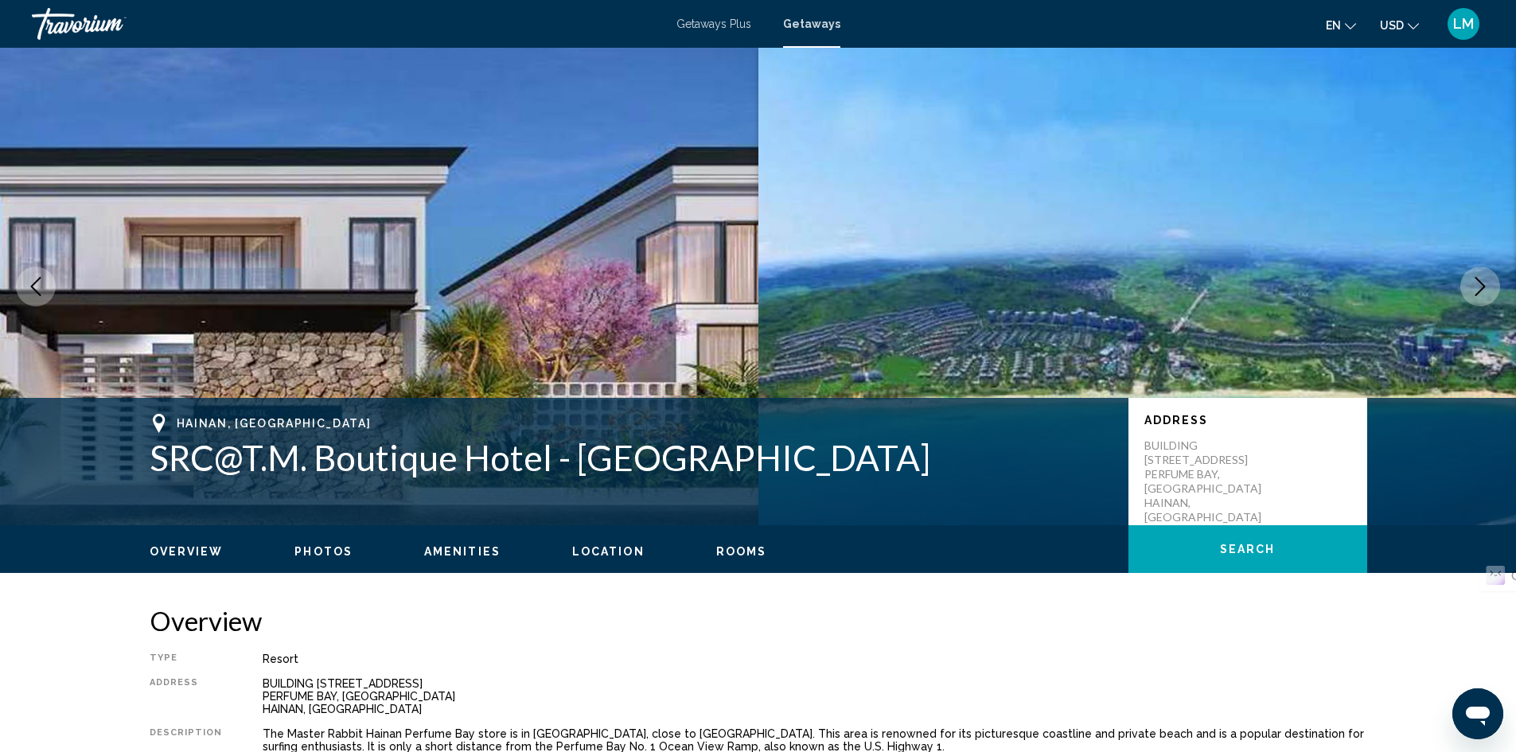
click at [1483, 288] on icon "Next image" at bounding box center [1480, 286] width 10 height 19
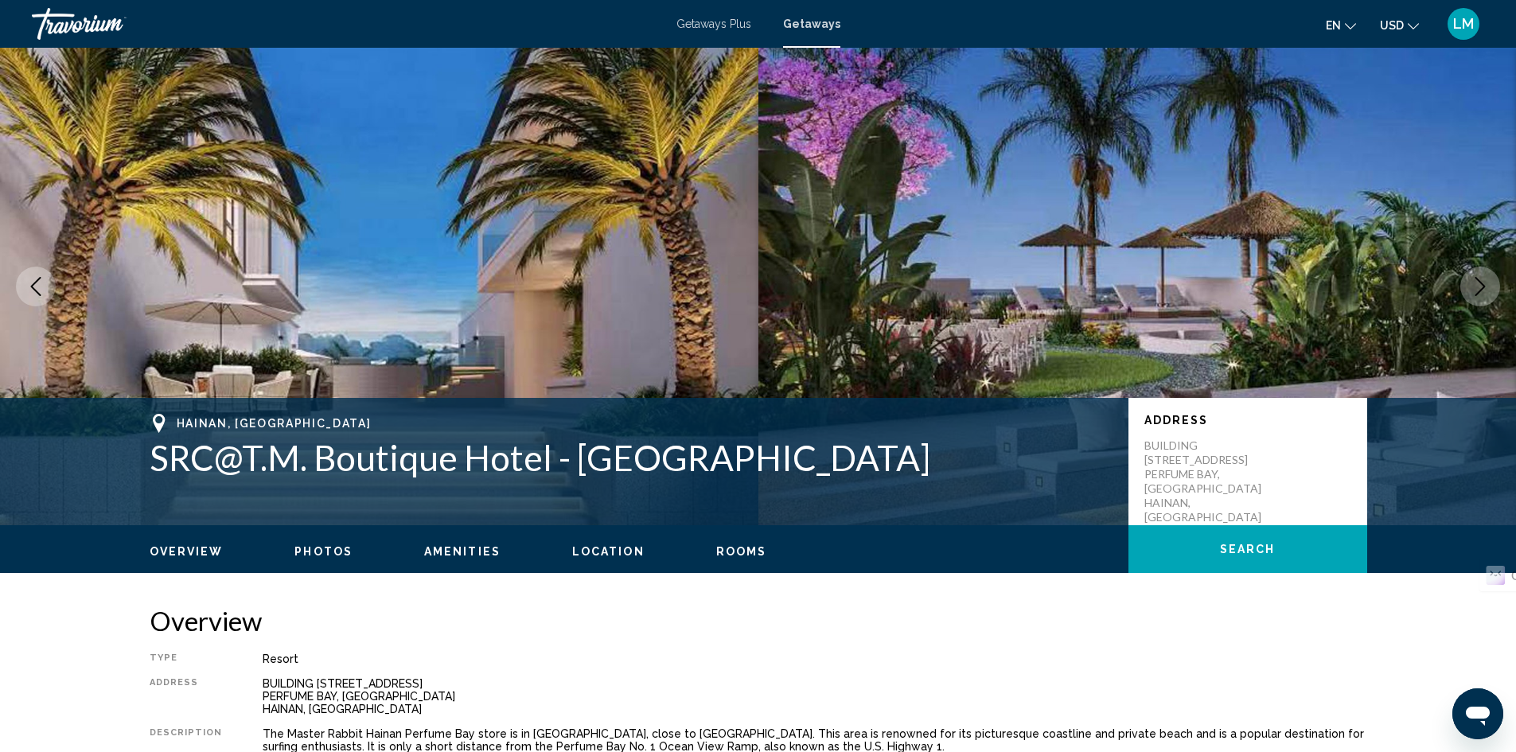
click at [1483, 288] on icon "Next image" at bounding box center [1480, 286] width 10 height 19
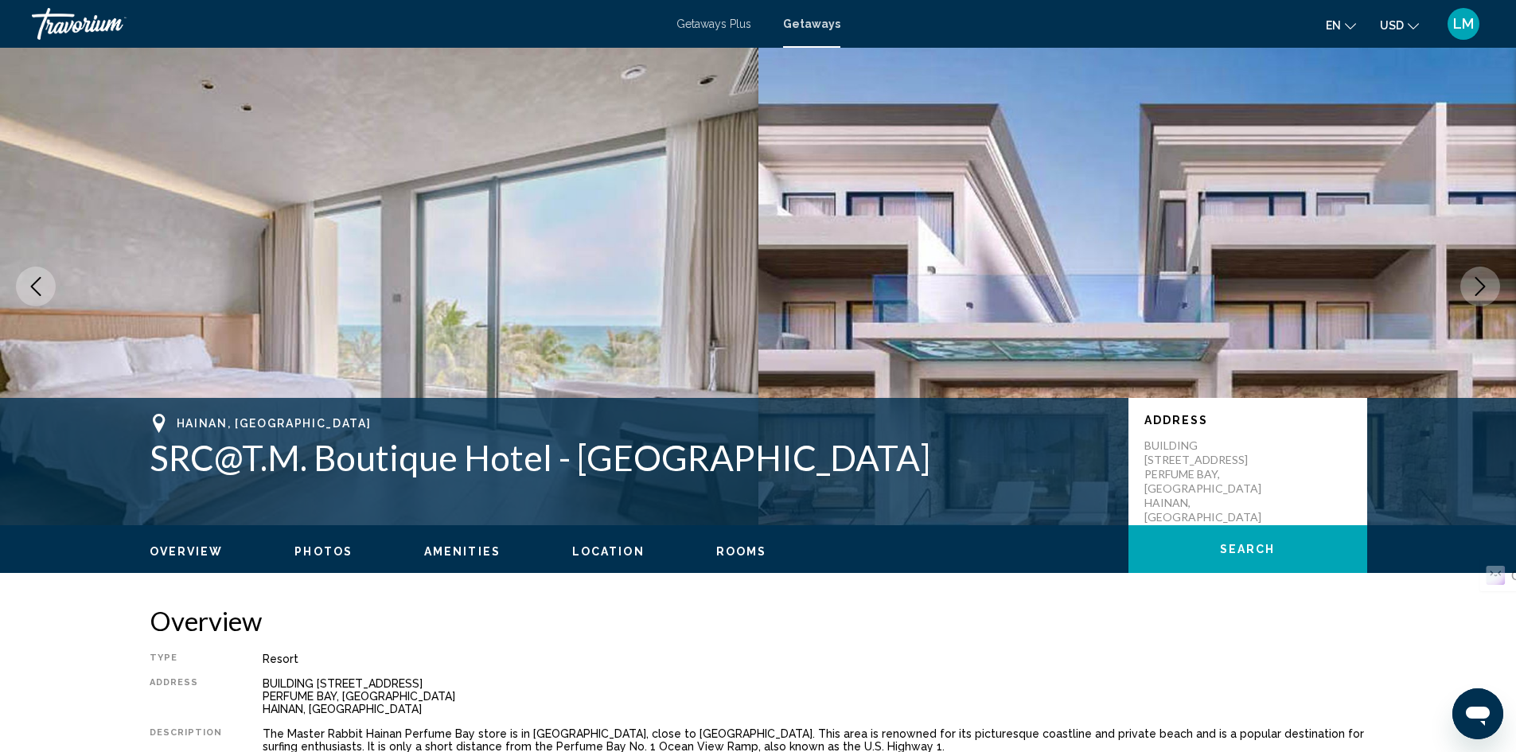
click at [1483, 288] on icon "Next image" at bounding box center [1480, 286] width 10 height 19
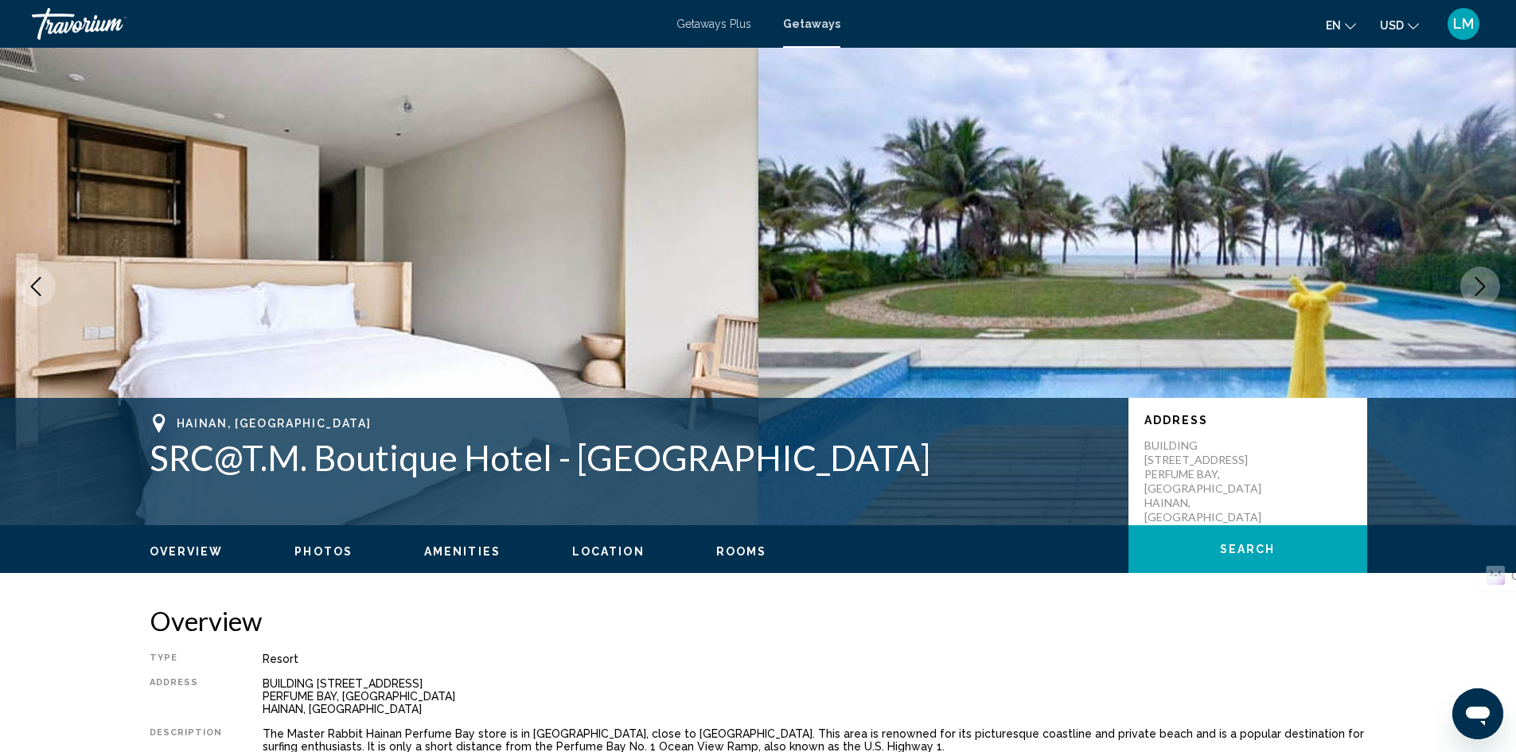
click at [1483, 288] on icon "Next image" at bounding box center [1480, 286] width 10 height 19
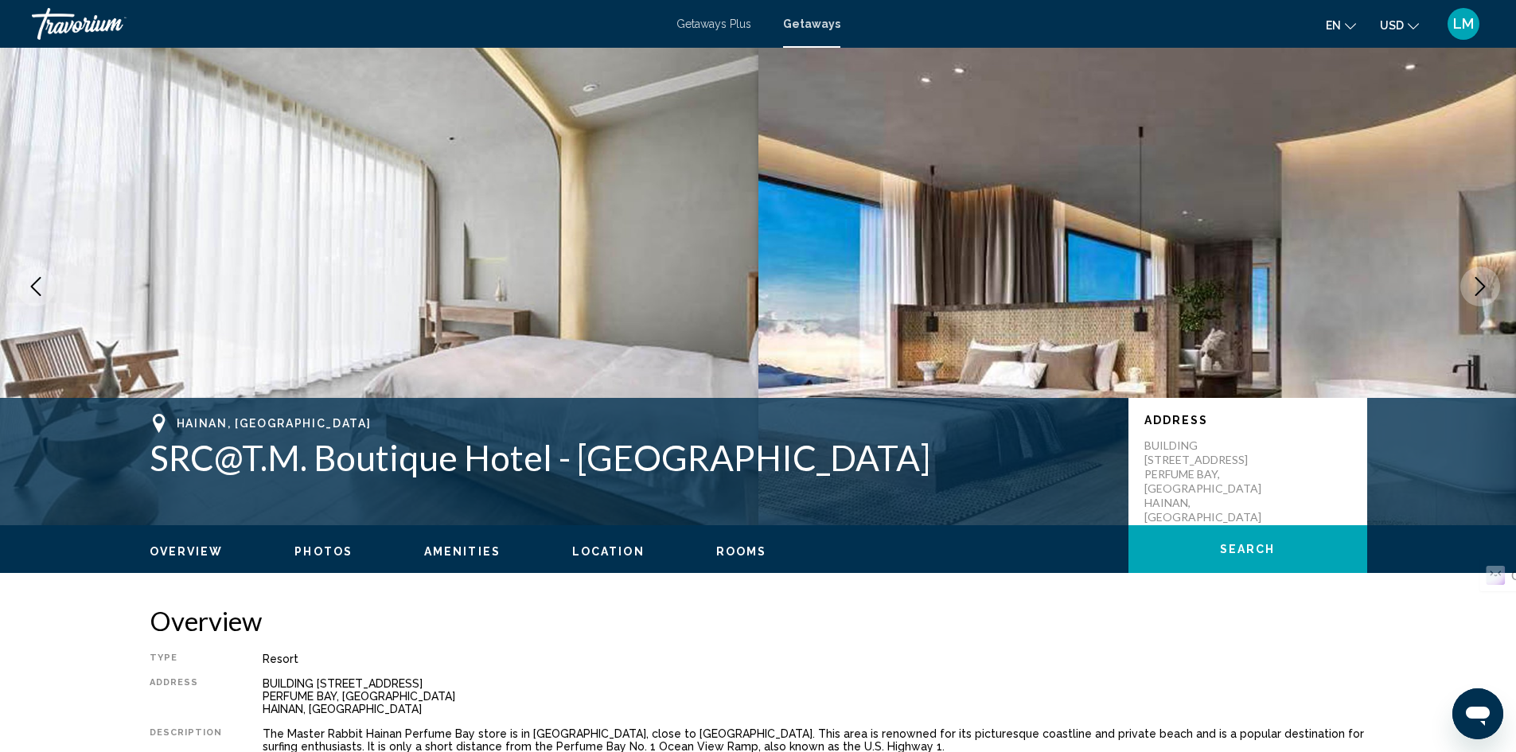
click at [1483, 288] on icon "Next image" at bounding box center [1480, 286] width 10 height 19
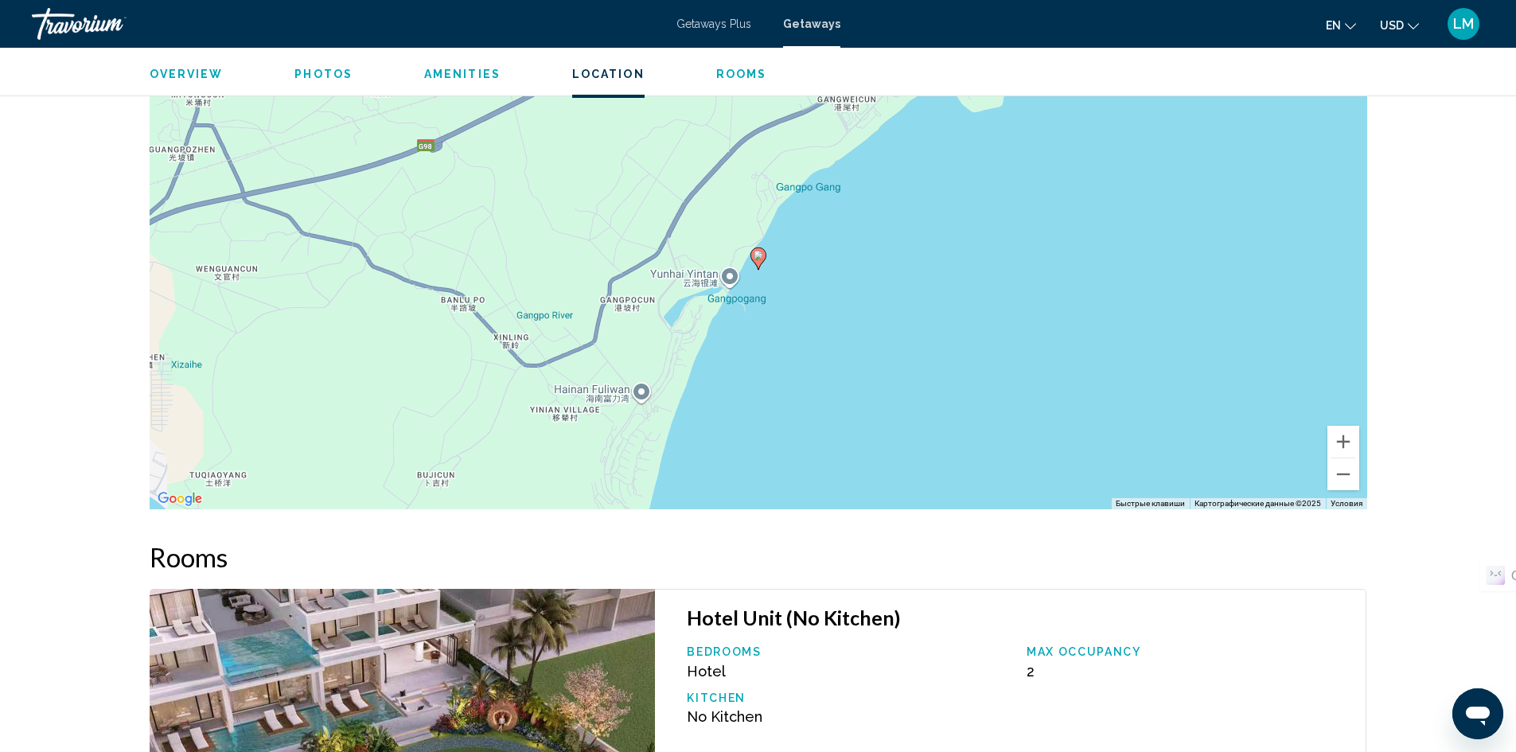
scroll to position [1671, 0]
click at [1343, 481] on button "Уменьшить" at bounding box center [1343, 473] width 32 height 32
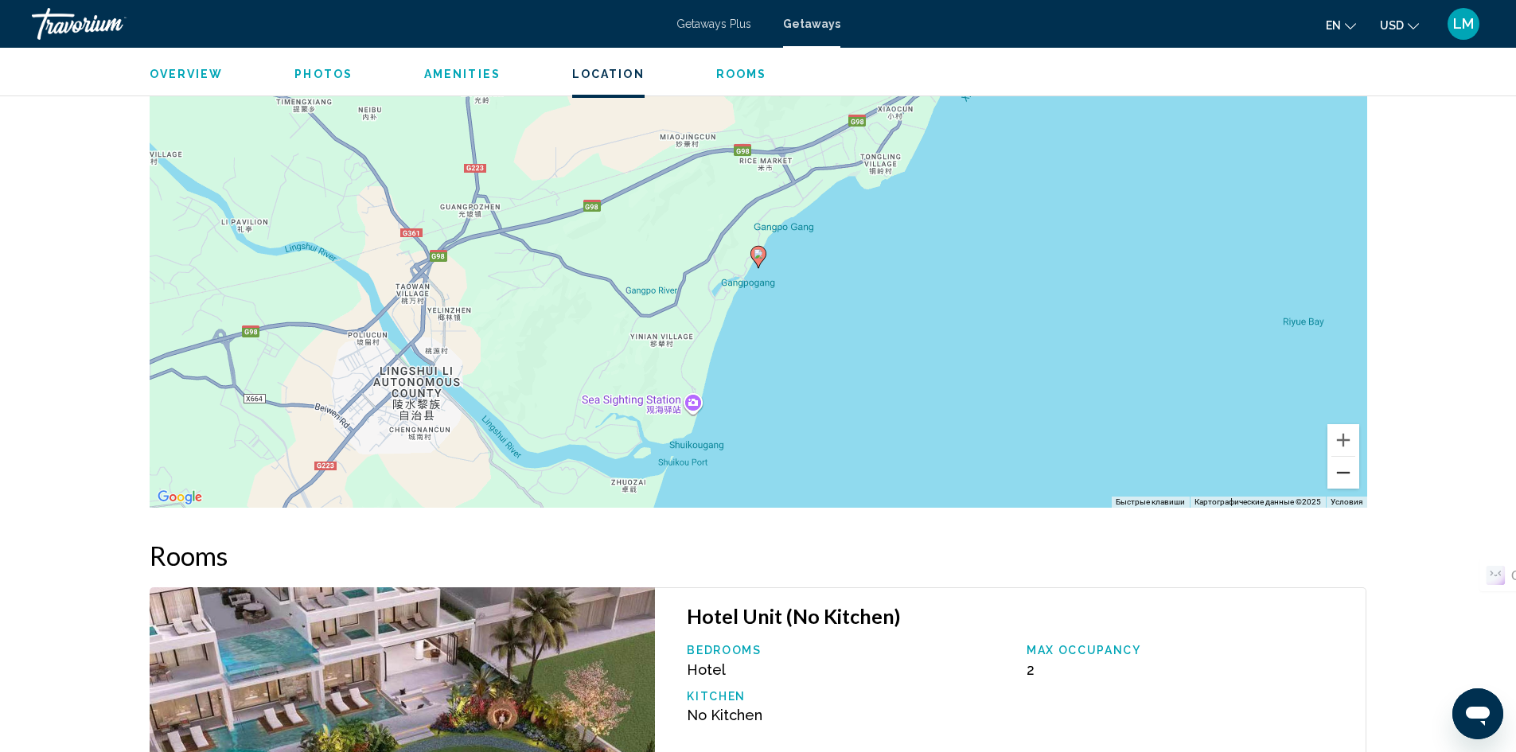
click at [1343, 481] on button "Уменьшить" at bounding box center [1343, 473] width 32 height 32
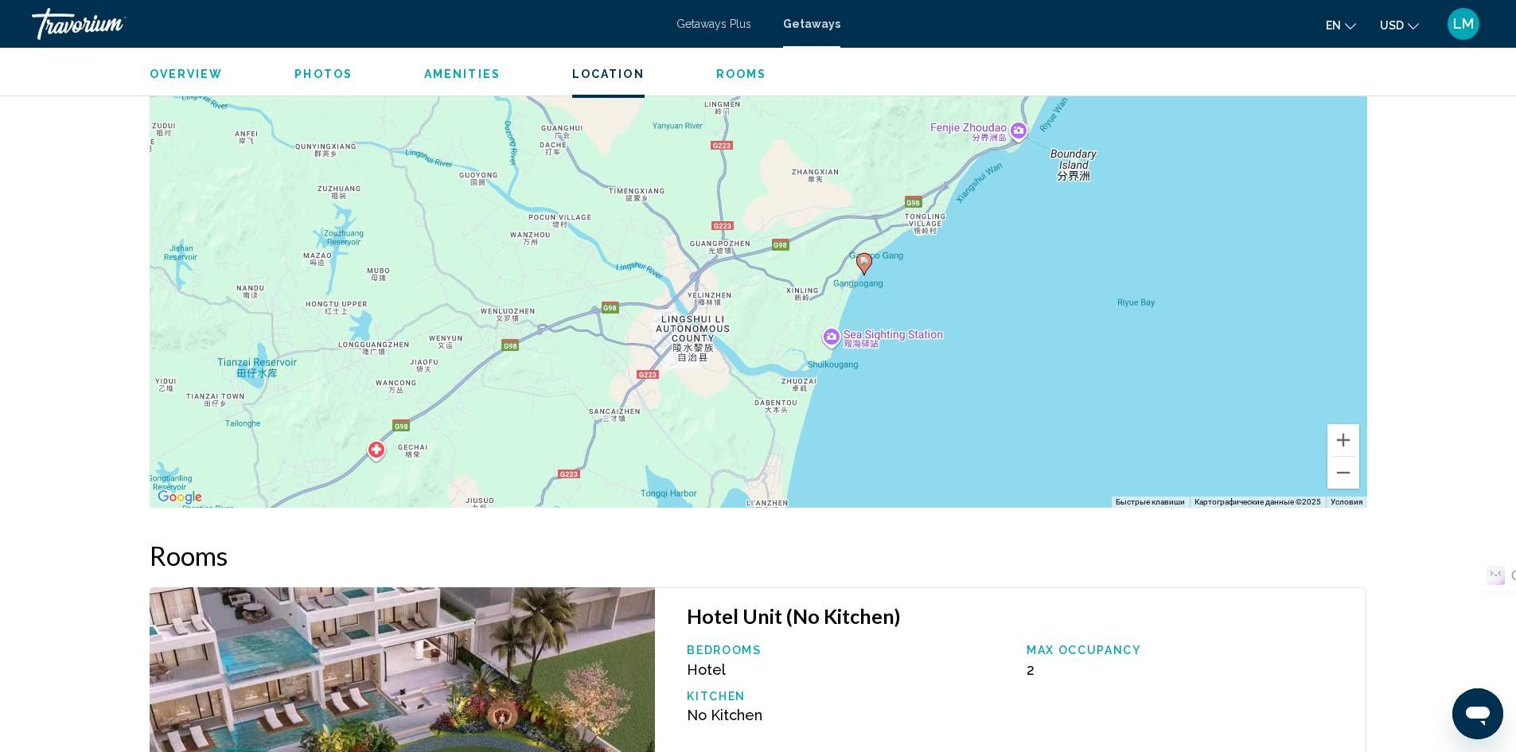
drag, startPoint x: 971, startPoint y: 247, endPoint x: 1076, endPoint y: 252, distance: 105.1
click at [1076, 252] on div "Чтобы активировать перетаскивание с помощью клавиатуры, нажмите Alt + Ввод. Пос…" at bounding box center [758, 268] width 1217 height 477
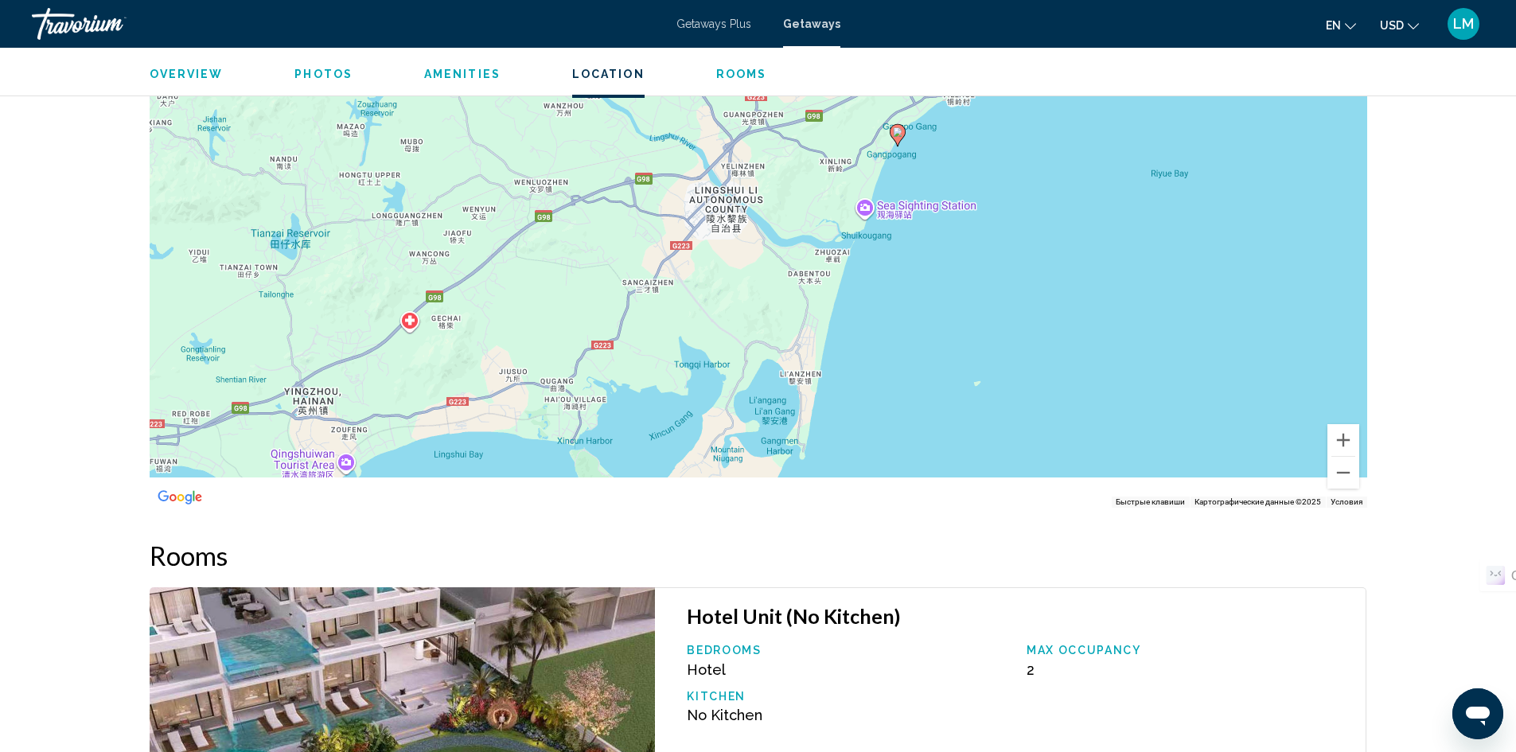
drag, startPoint x: 889, startPoint y: 379, endPoint x: 922, endPoint y: 271, distance: 112.5
click at [925, 251] on div "Чтобы активировать перетаскивание с помощью клавиатуры, нажмите Alt + Ввод. Пос…" at bounding box center [758, 268] width 1217 height 477
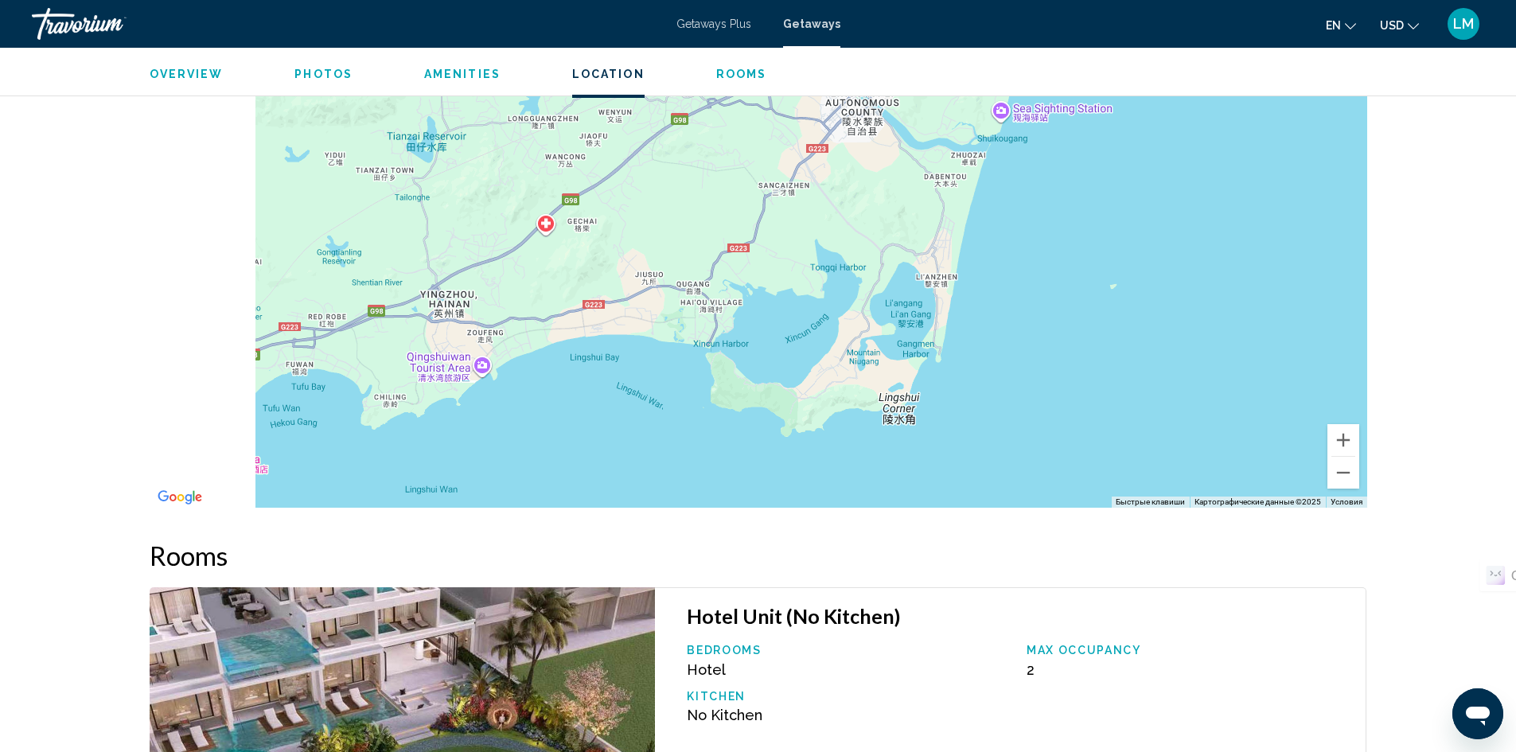
drag, startPoint x: 895, startPoint y: 342, endPoint x: 1023, endPoint y: 273, distance: 145.6
click at [1023, 273] on div "Чтобы активировать перетаскивание с помощью клавиатуры, нажмите Alt + Ввод. Пос…" at bounding box center [758, 268] width 1217 height 477
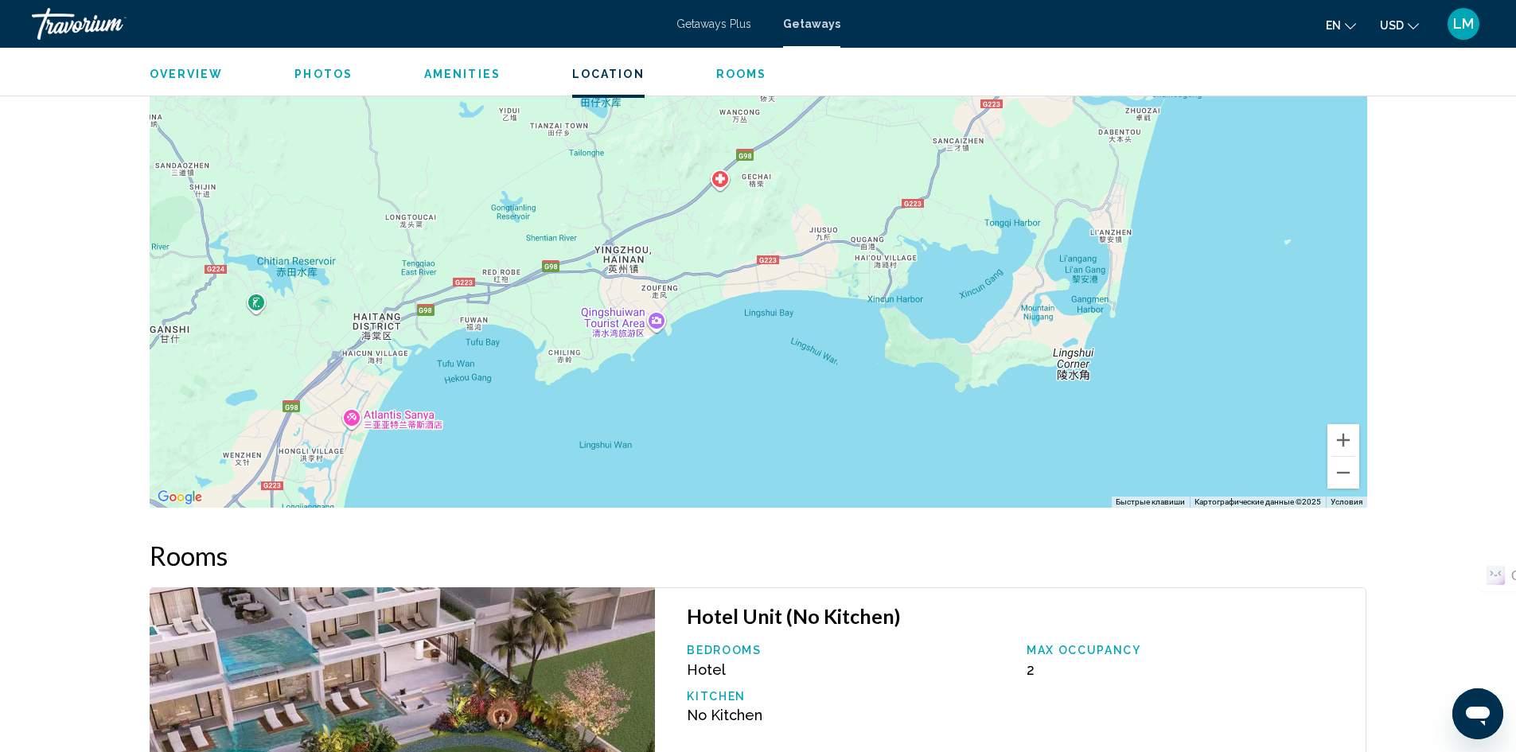
drag, startPoint x: 836, startPoint y: 321, endPoint x: 1008, endPoint y: 279, distance: 177.0
click at [1008, 279] on div "Чтобы активировать перетаскивание с помощью клавиатуры, нажмите Alt + Ввод. Пос…" at bounding box center [758, 268] width 1217 height 477
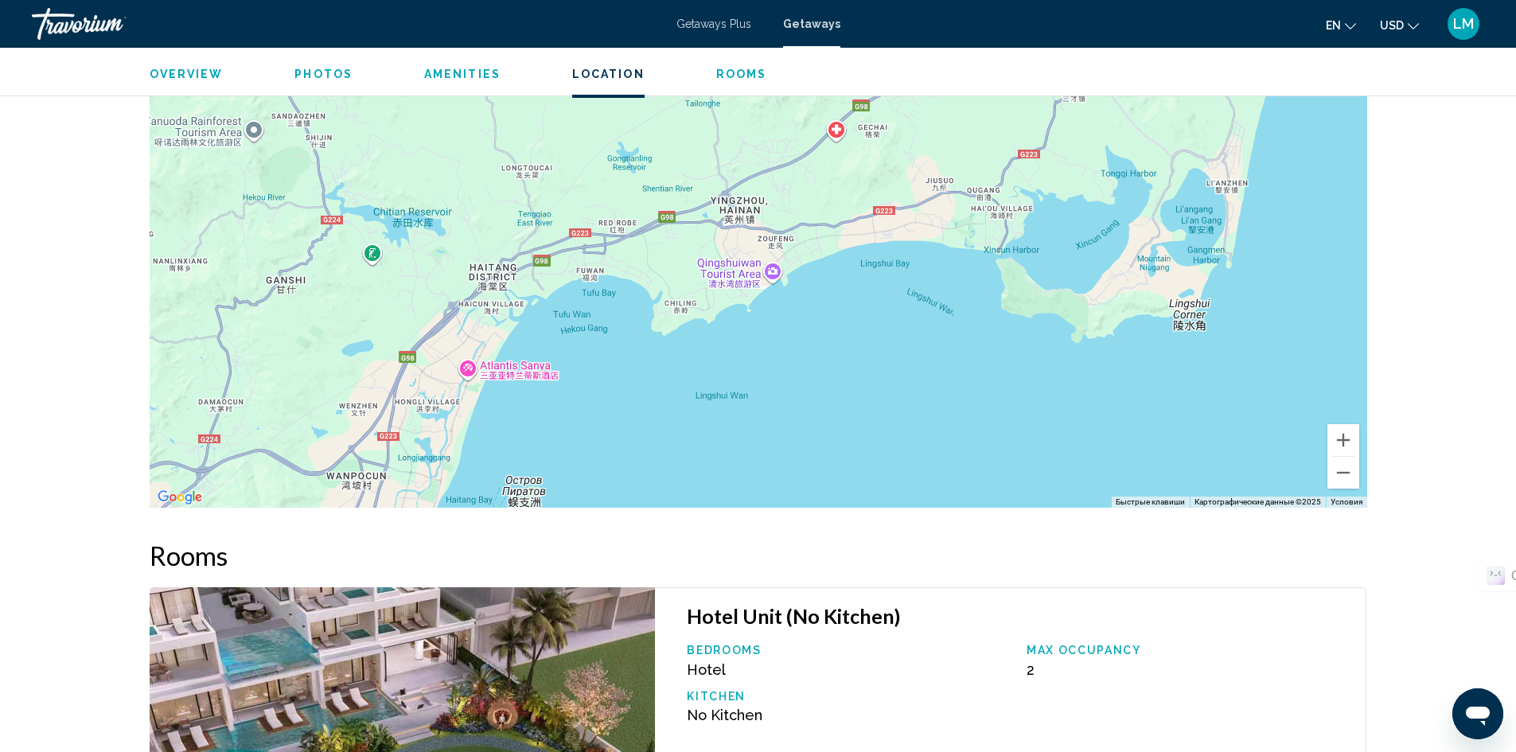
drag, startPoint x: 808, startPoint y: 330, endPoint x: 931, endPoint y: 275, distance: 134.3
click at [931, 275] on div "Чтобы активировать перетаскивание с помощью клавиатуры, нажмите Alt + Ввод. Пос…" at bounding box center [758, 268] width 1217 height 477
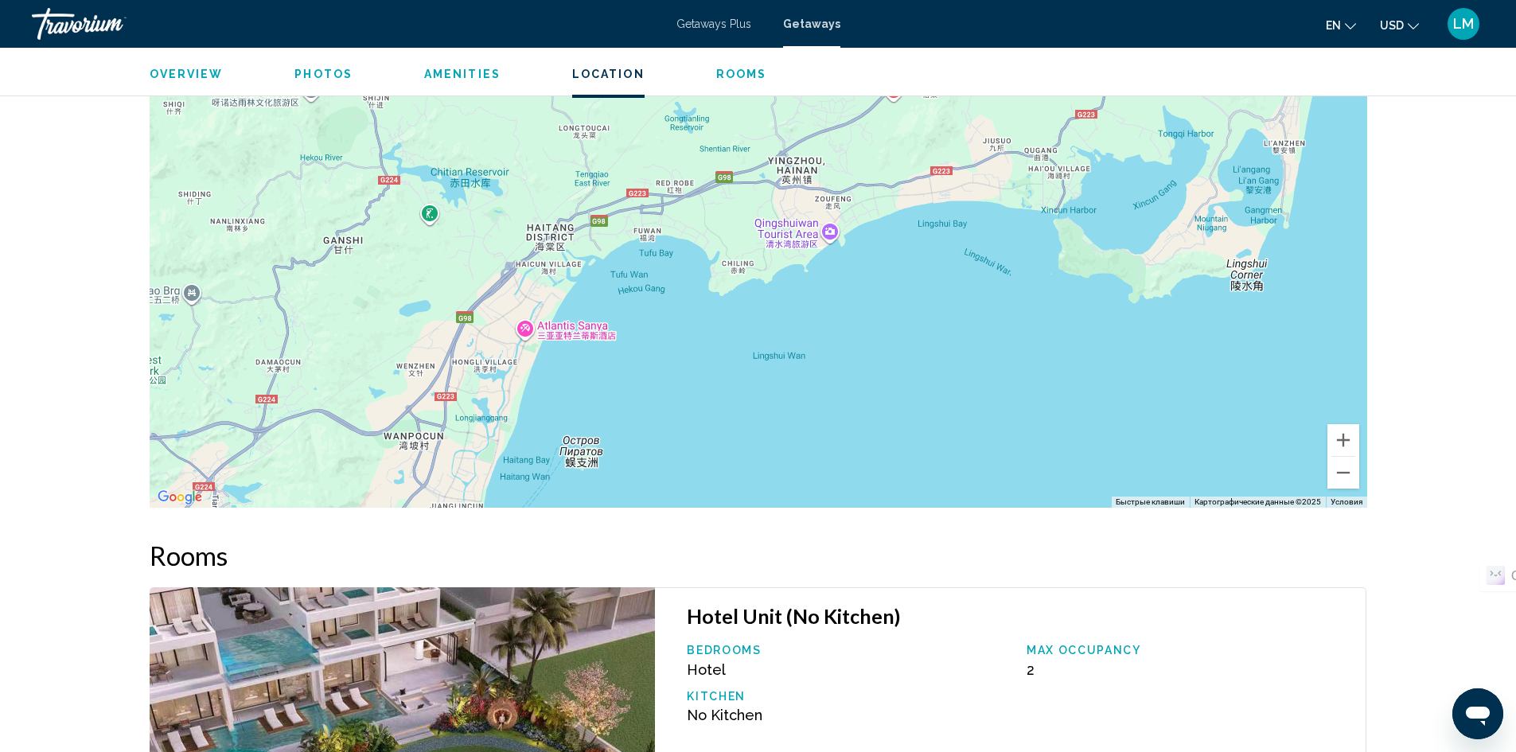
drag, startPoint x: 845, startPoint y: 324, endPoint x: 928, endPoint y: 264, distance: 102.0
click at [927, 264] on div "Чтобы активировать перетаскивание с помощью клавиатуры, нажмите Alt + Ввод. Пос…" at bounding box center [758, 268] width 1217 height 477
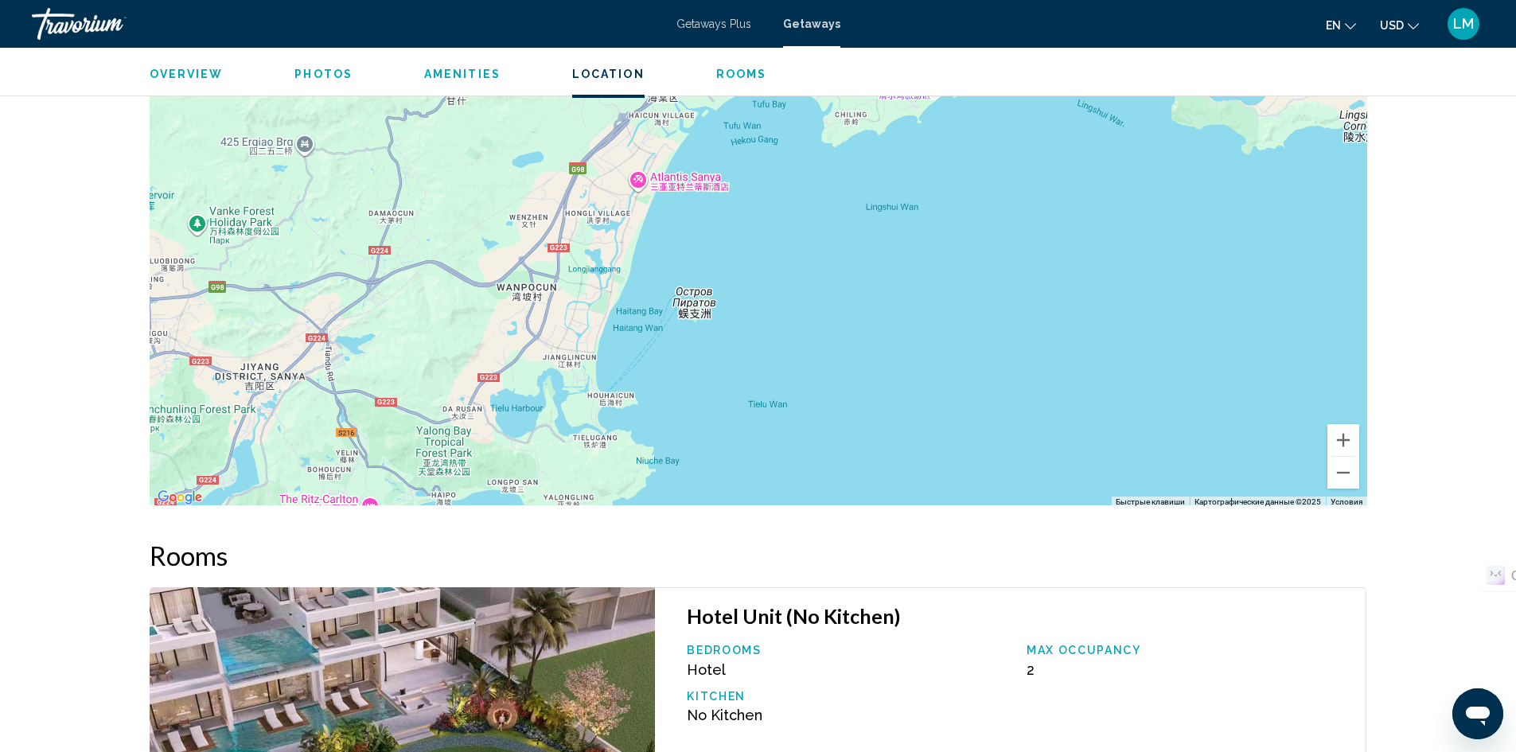
drag, startPoint x: 807, startPoint y: 364, endPoint x: 884, endPoint y: 241, distance: 145.5
click at [882, 243] on div "Main content" at bounding box center [758, 268] width 1217 height 477
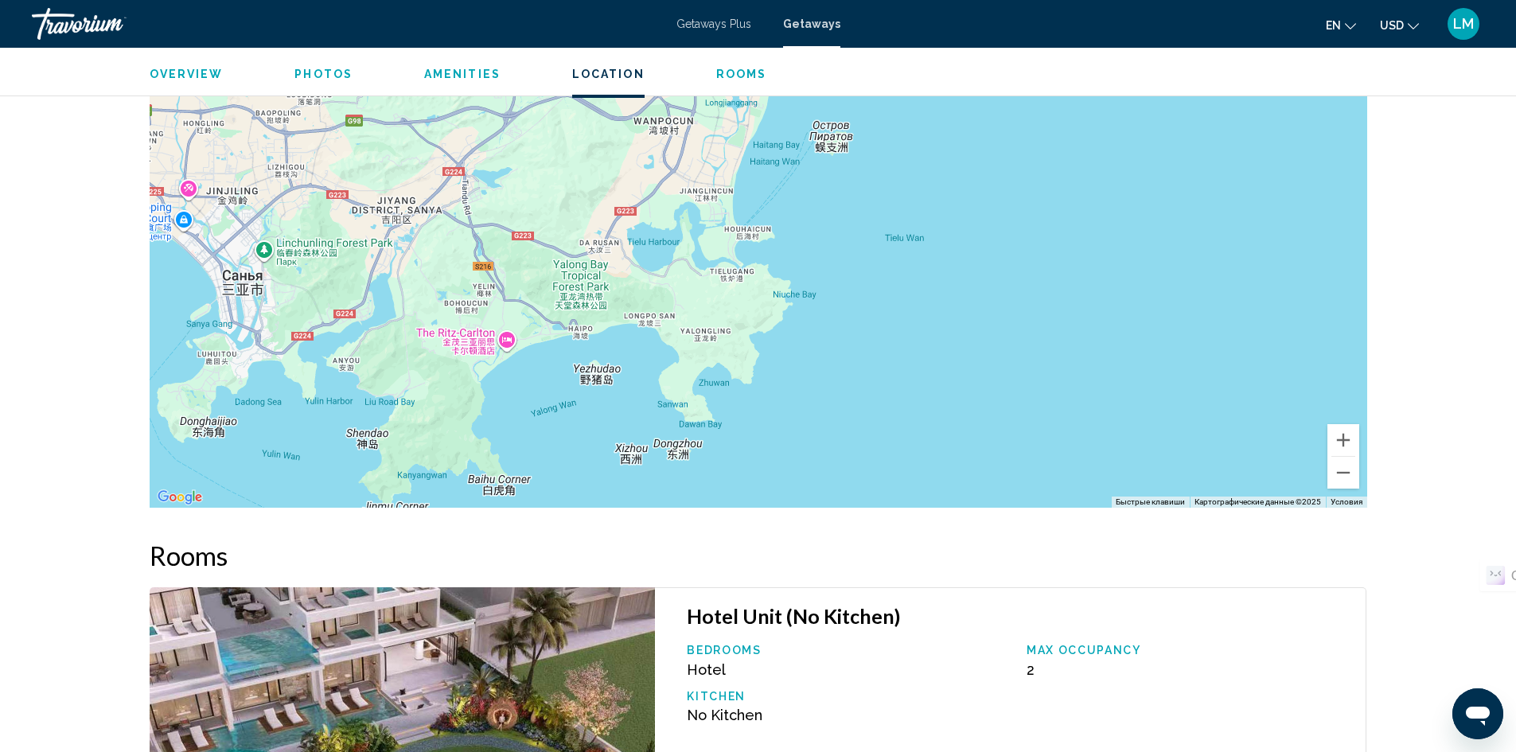
drag, startPoint x: 824, startPoint y: 337, endPoint x: 939, endPoint y: 196, distance: 181.6
click at [939, 197] on div "Main content" at bounding box center [758, 268] width 1217 height 477
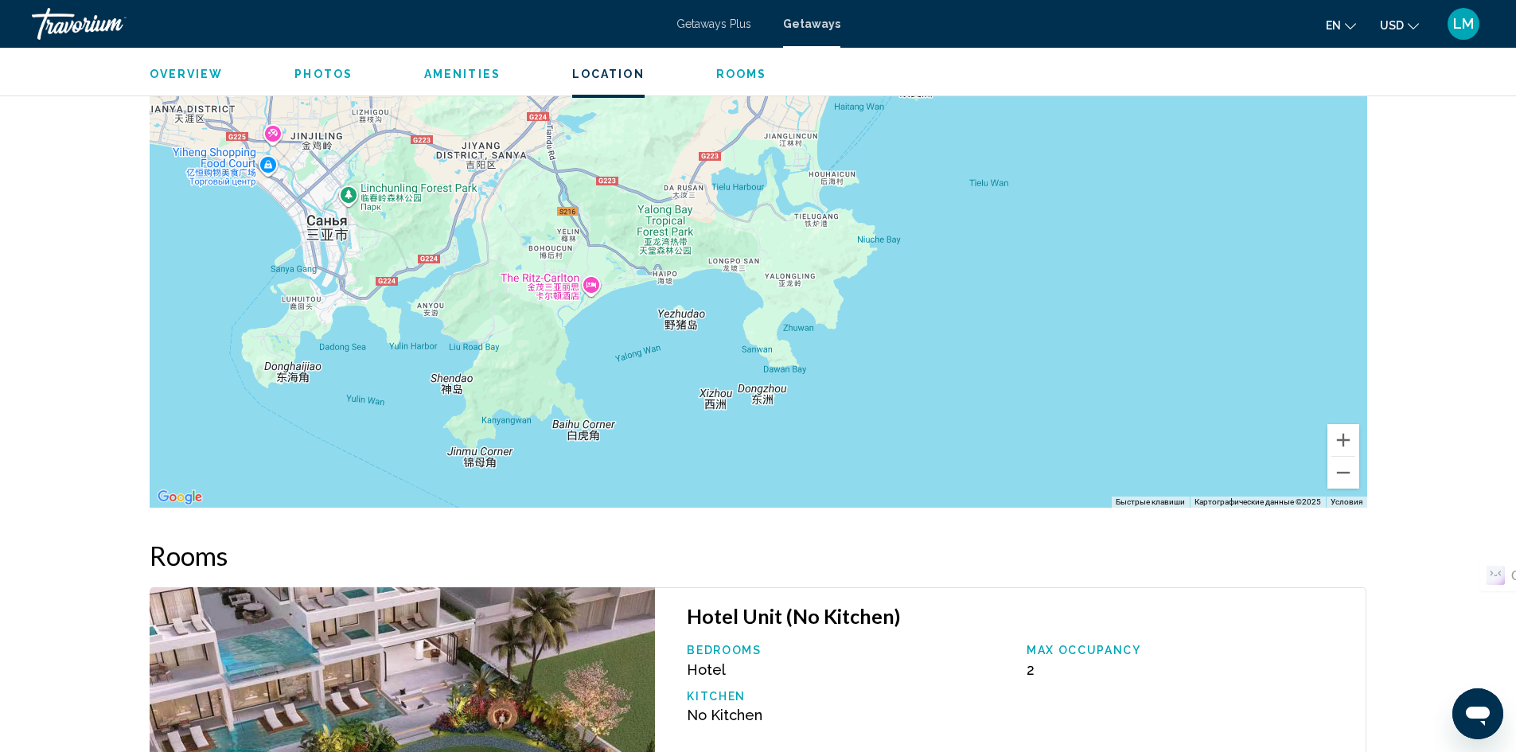
drag, startPoint x: 922, startPoint y: 298, endPoint x: 916, endPoint y: 266, distance: 33.2
click at [991, 258] on div "Main content" at bounding box center [758, 268] width 1217 height 477
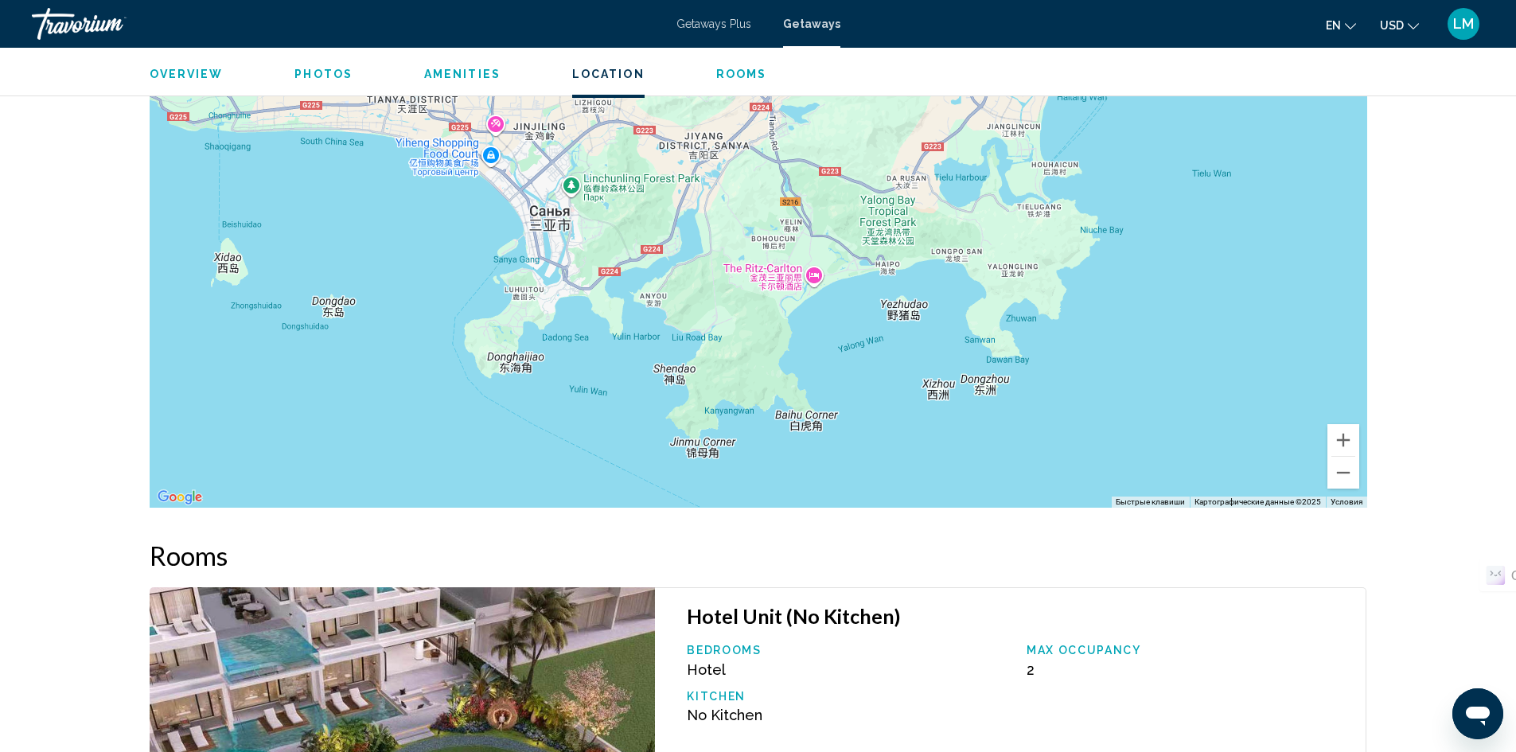
drag, startPoint x: 421, startPoint y: 351, endPoint x: 646, endPoint y: 341, distance: 225.4
click at [646, 341] on div "Main content" at bounding box center [758, 268] width 1217 height 477
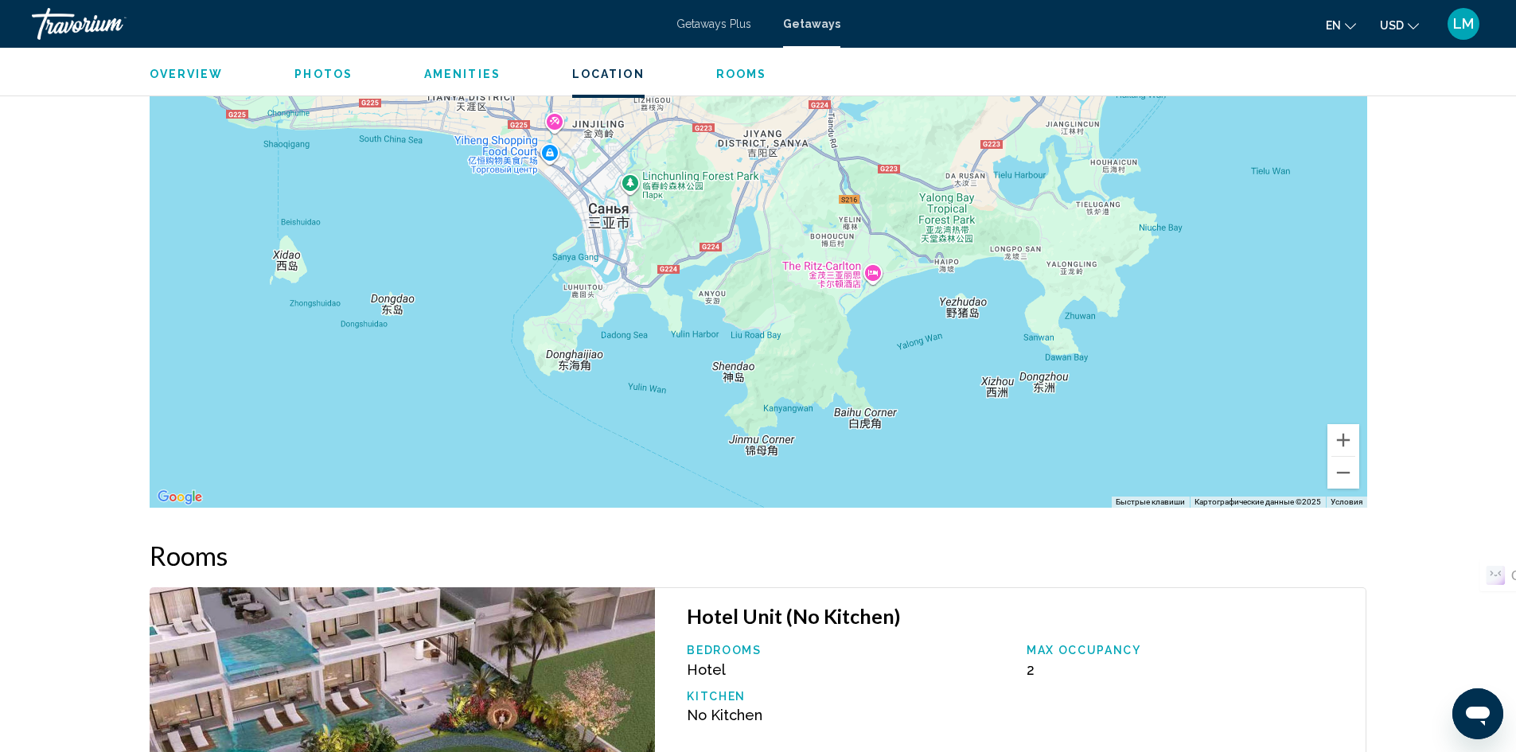
drag, startPoint x: 560, startPoint y: 341, endPoint x: 621, endPoint y: 338, distance: 60.6
click at [621, 338] on div "Main content" at bounding box center [758, 268] width 1217 height 477
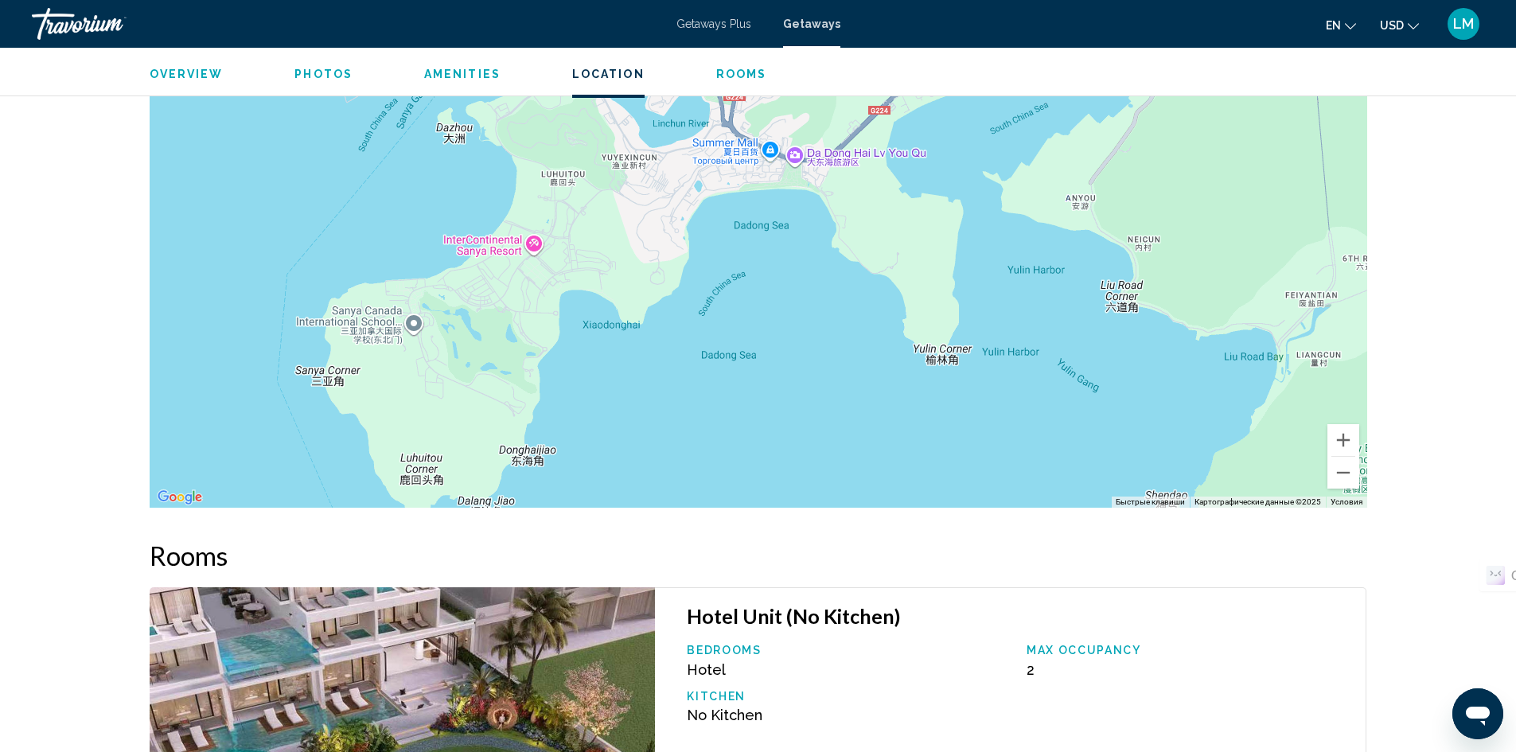
drag, startPoint x: 516, startPoint y: 290, endPoint x: 606, endPoint y: 327, distance: 96.6
click at [606, 327] on div "Main content" at bounding box center [758, 268] width 1217 height 477
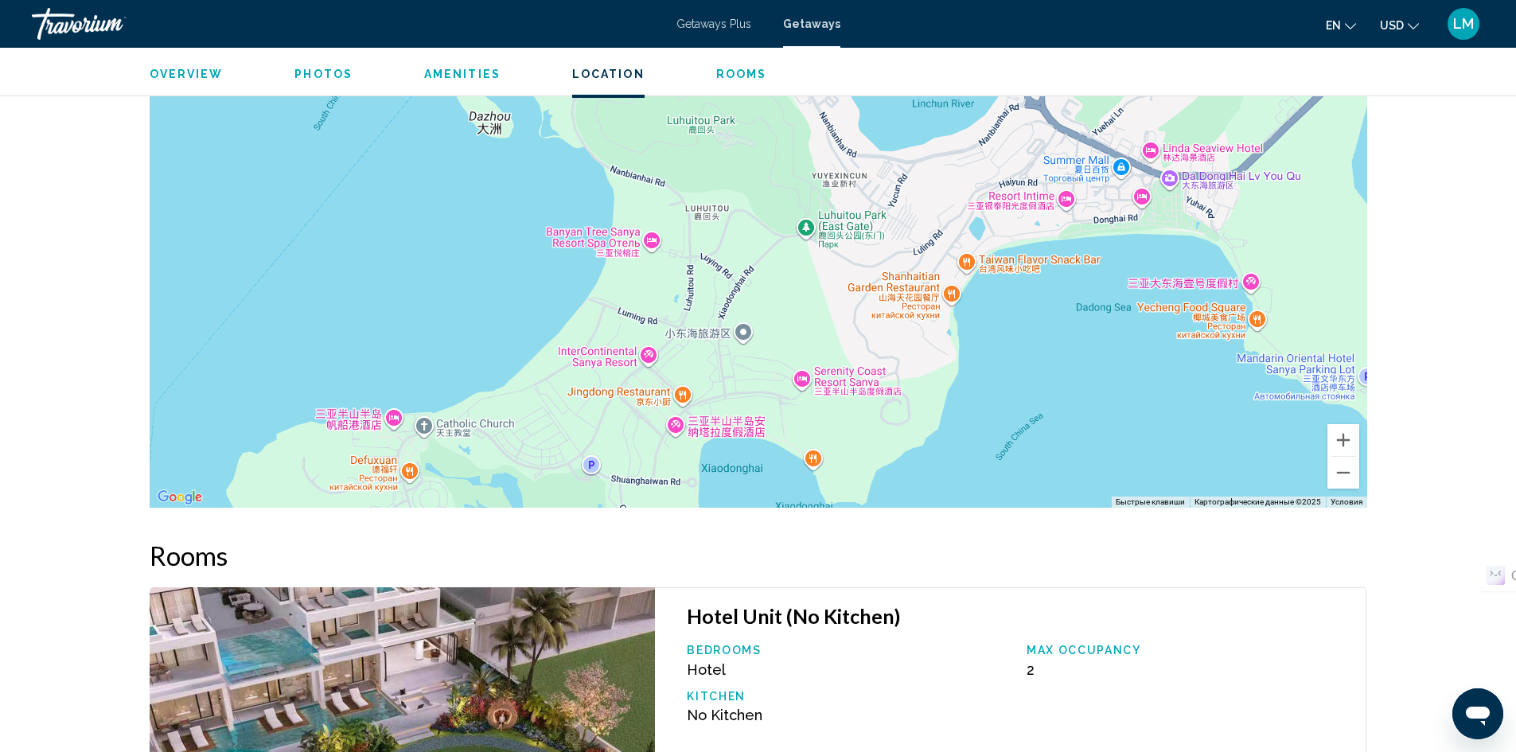
drag, startPoint x: 730, startPoint y: 271, endPoint x: 793, endPoint y: 439, distance: 180.3
click at [804, 445] on div "Main content" at bounding box center [758, 268] width 1217 height 477
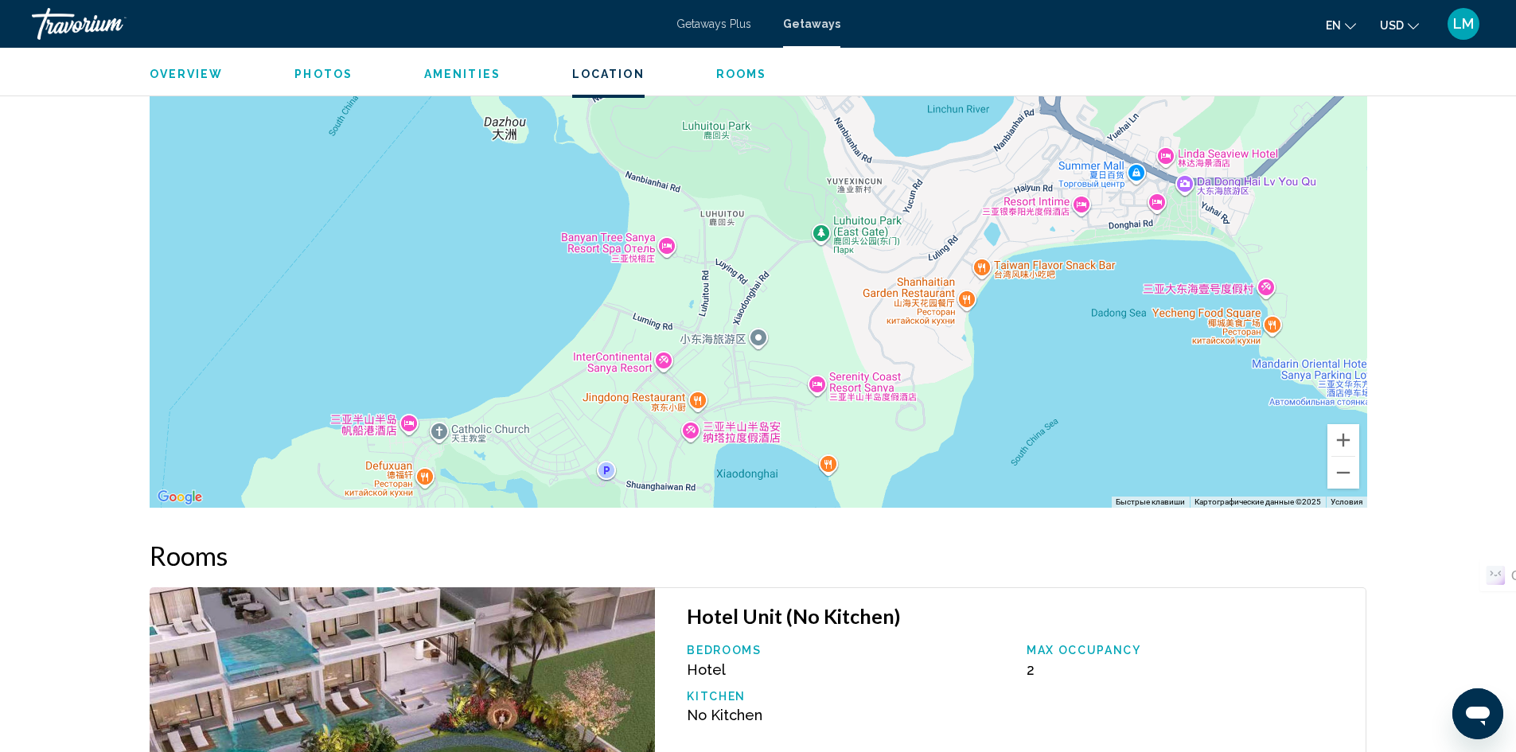
drag, startPoint x: 552, startPoint y: 325, endPoint x: 571, endPoint y: 336, distance: 21.0
click at [571, 336] on div "Main content" at bounding box center [758, 268] width 1217 height 477
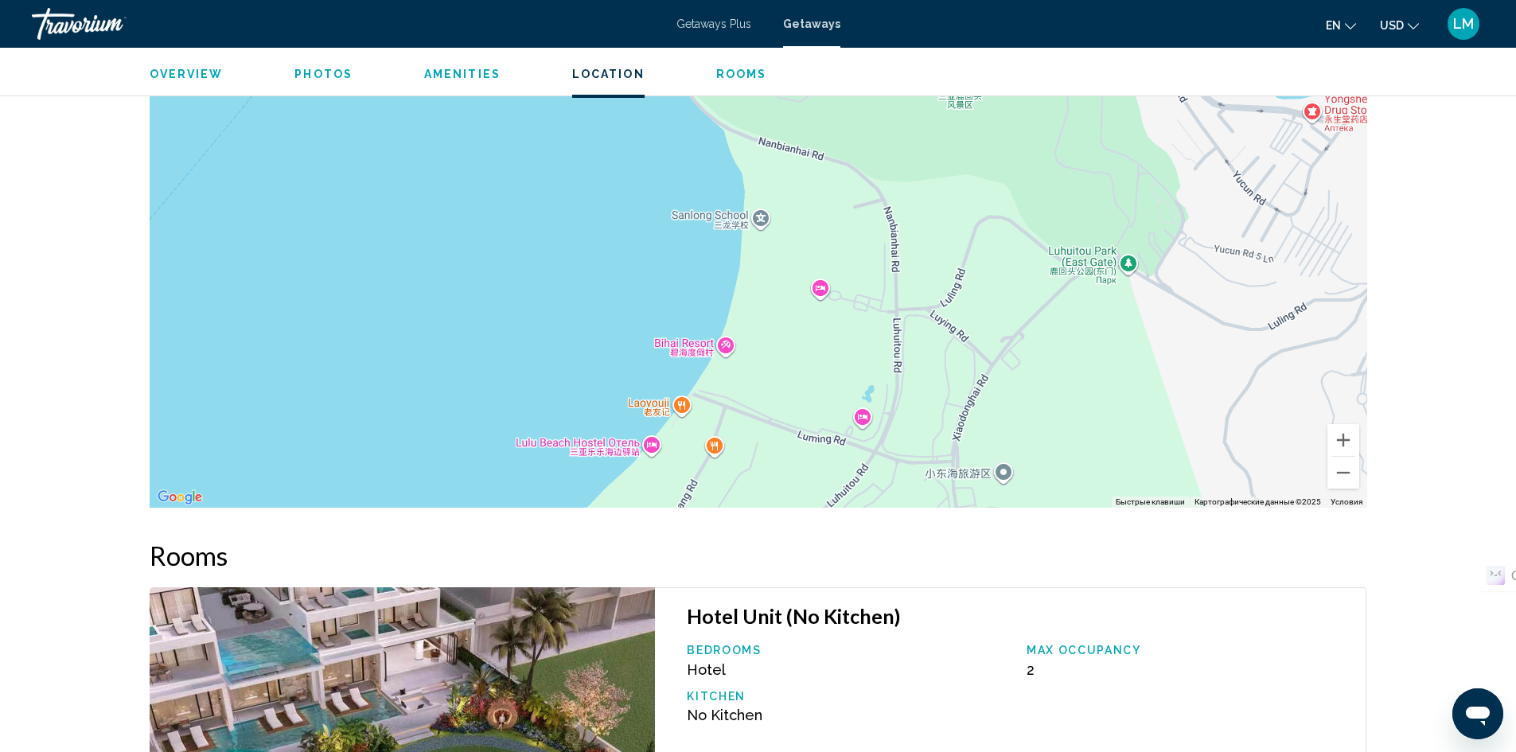
drag, startPoint x: 610, startPoint y: 344, endPoint x: 665, endPoint y: 456, distance: 125.3
click at [667, 461] on div "Main content" at bounding box center [758, 268] width 1217 height 477
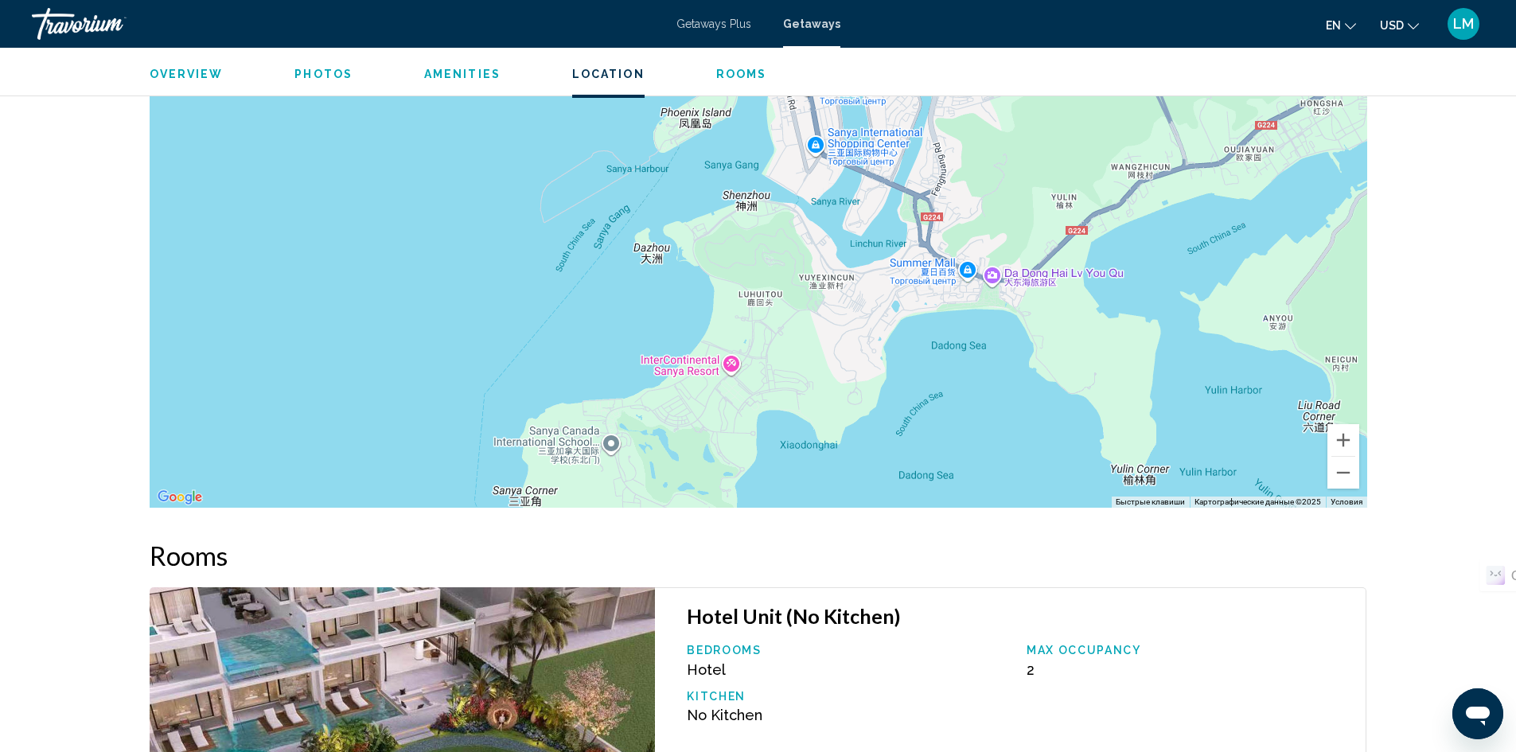
drag, startPoint x: 842, startPoint y: 431, endPoint x: 762, endPoint y: 339, distance: 121.9
click at [760, 337] on div "Main content" at bounding box center [758, 268] width 1217 height 477
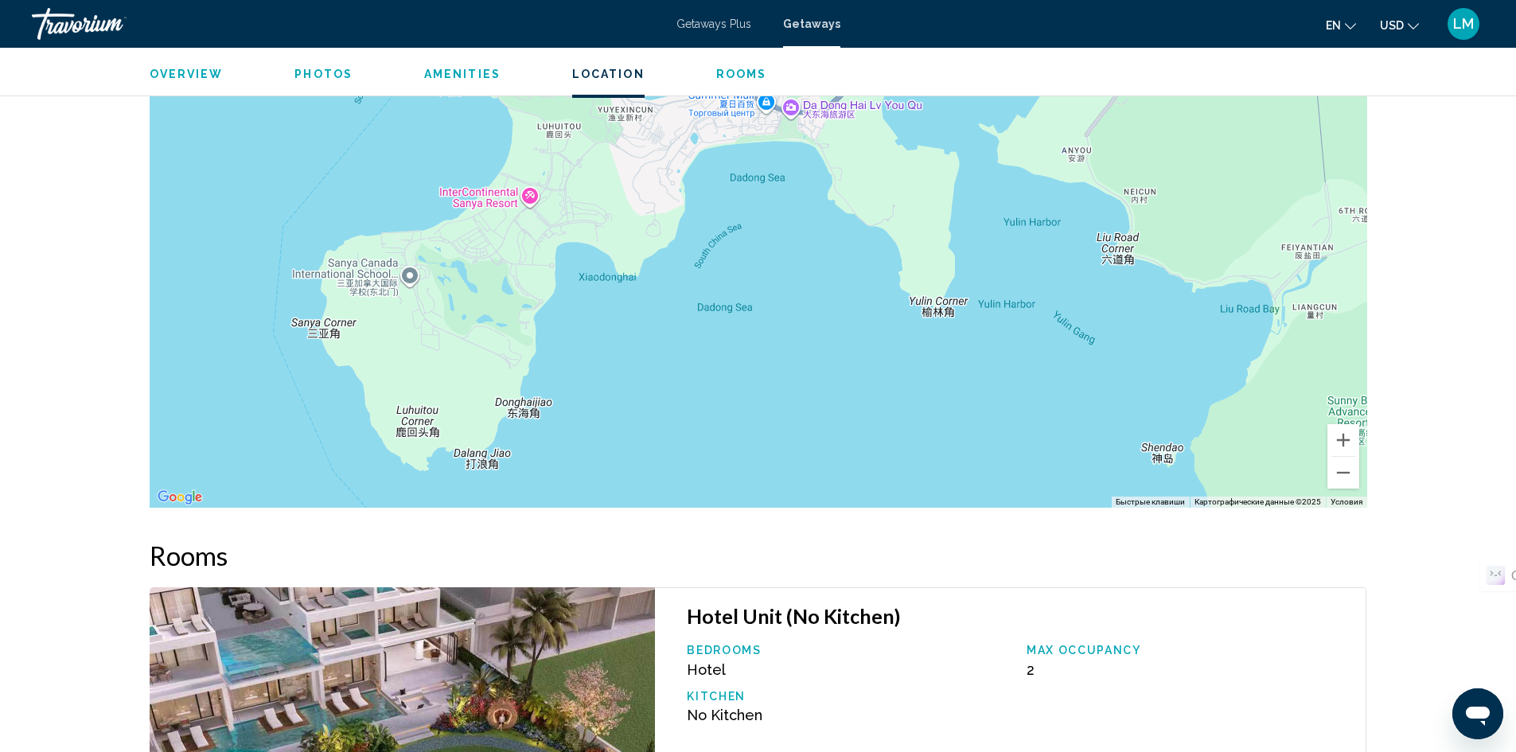
drag, startPoint x: 856, startPoint y: 379, endPoint x: 776, endPoint y: 332, distance: 93.1
click at [776, 332] on div "Main content" at bounding box center [758, 268] width 1217 height 477
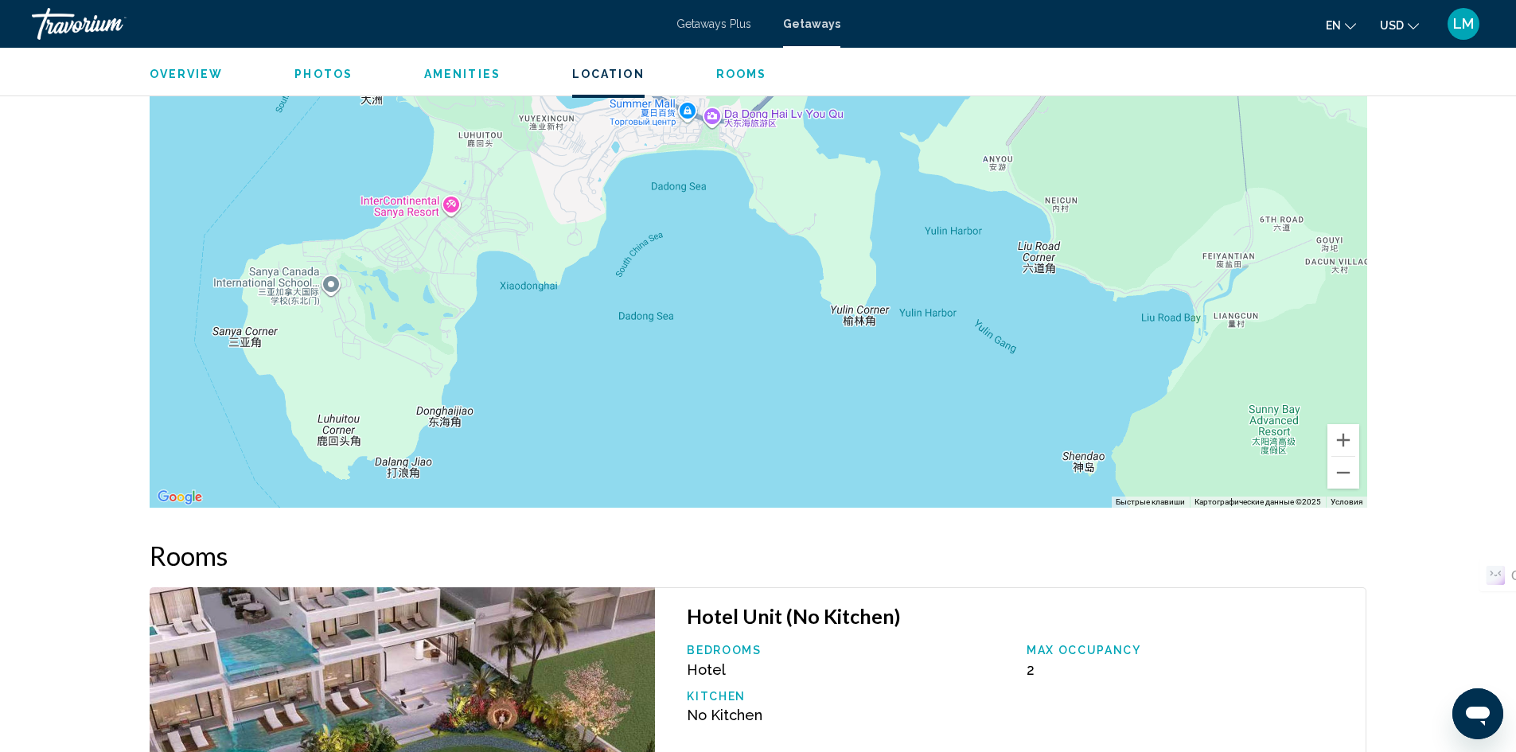
drag, startPoint x: 943, startPoint y: 349, endPoint x: 640, endPoint y: 323, distance: 304.3
click at [640, 323] on div "Main content" at bounding box center [758, 268] width 1217 height 477
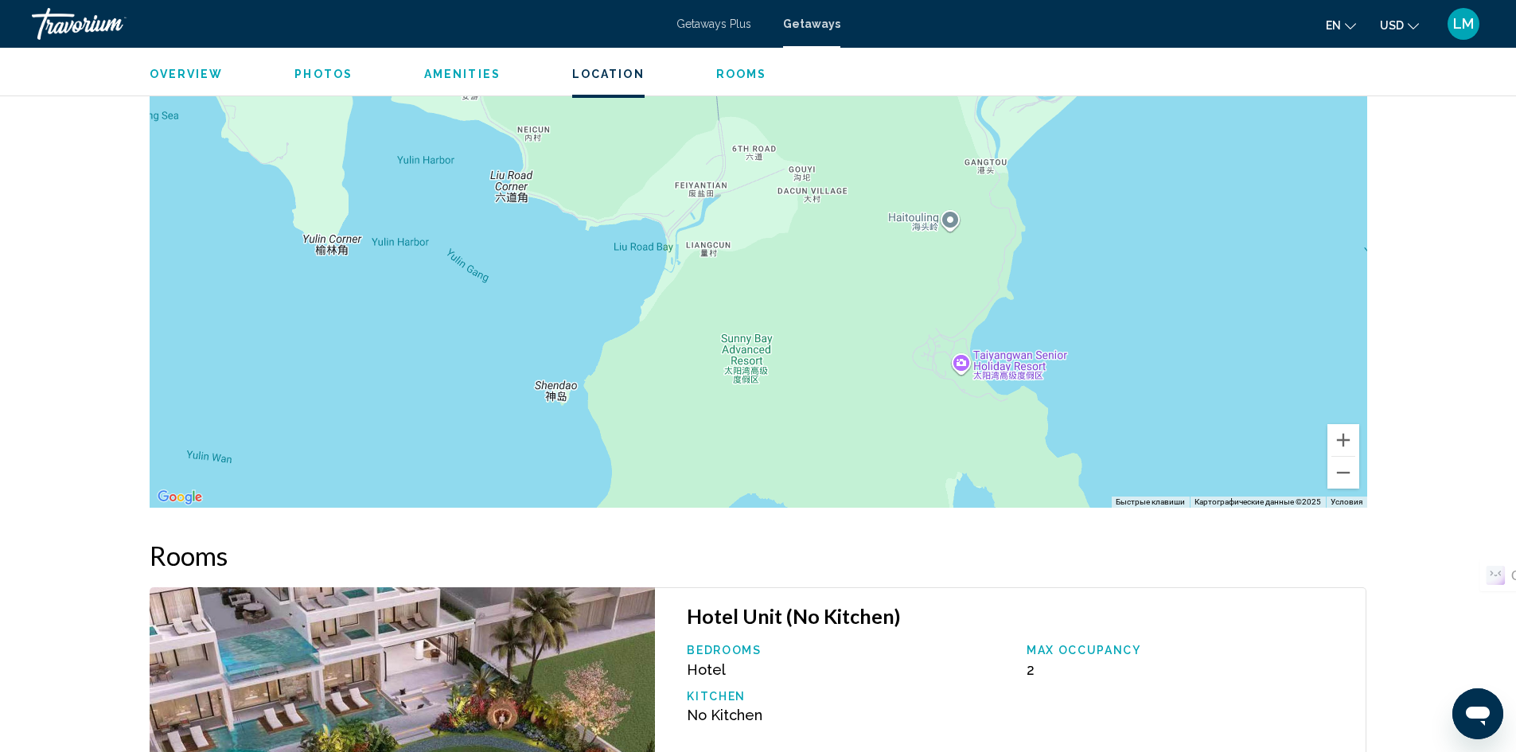
drag, startPoint x: 861, startPoint y: 340, endPoint x: 624, endPoint y: 314, distance: 238.6
click at [616, 314] on div "Main content" at bounding box center [758, 268] width 1217 height 477
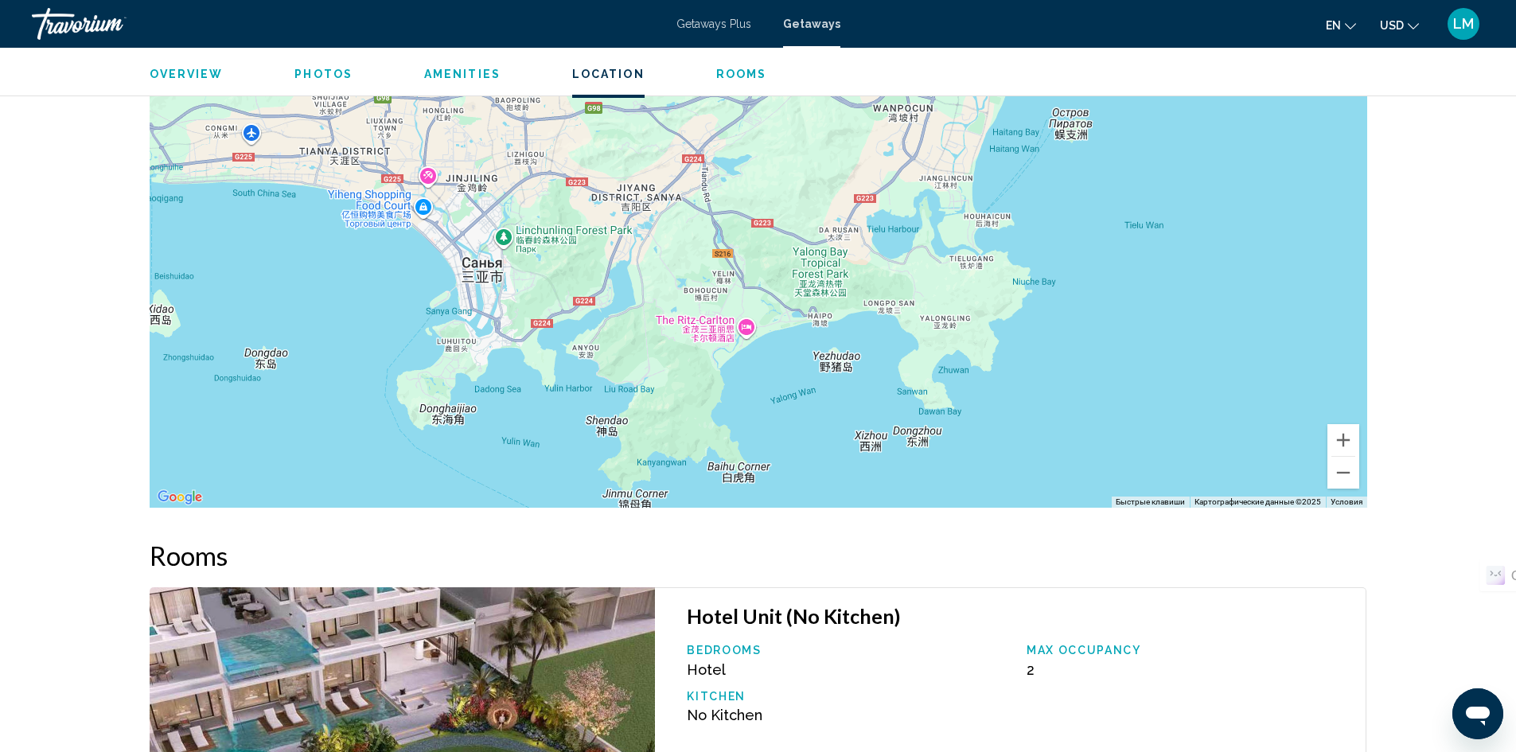
drag, startPoint x: 735, startPoint y: 301, endPoint x: 708, endPoint y: 387, distance: 90.1
click at [706, 390] on div "Main content" at bounding box center [758, 268] width 1217 height 477
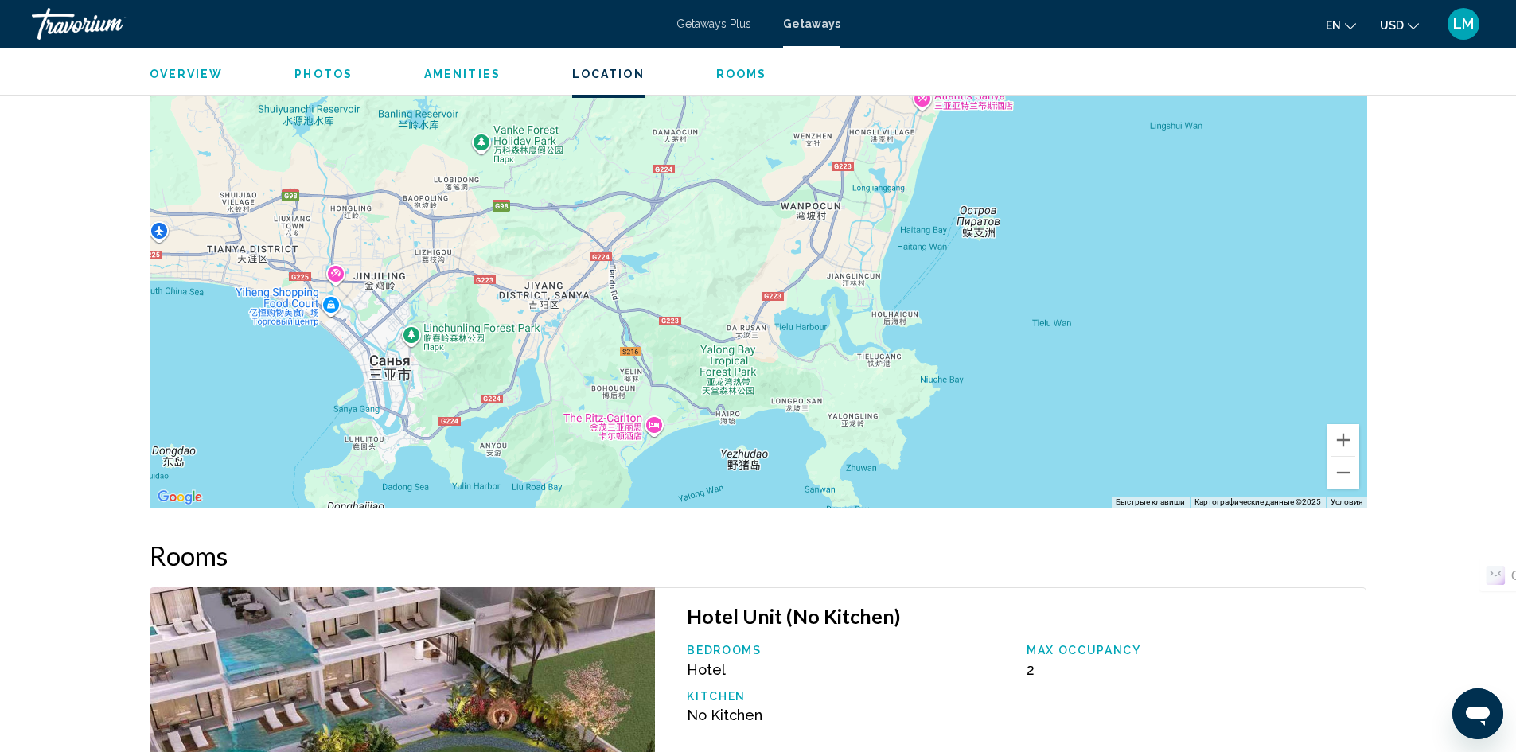
drag, startPoint x: 788, startPoint y: 323, endPoint x: 764, endPoint y: 359, distance: 43.0
click at [698, 411] on div "Main content" at bounding box center [758, 268] width 1217 height 477
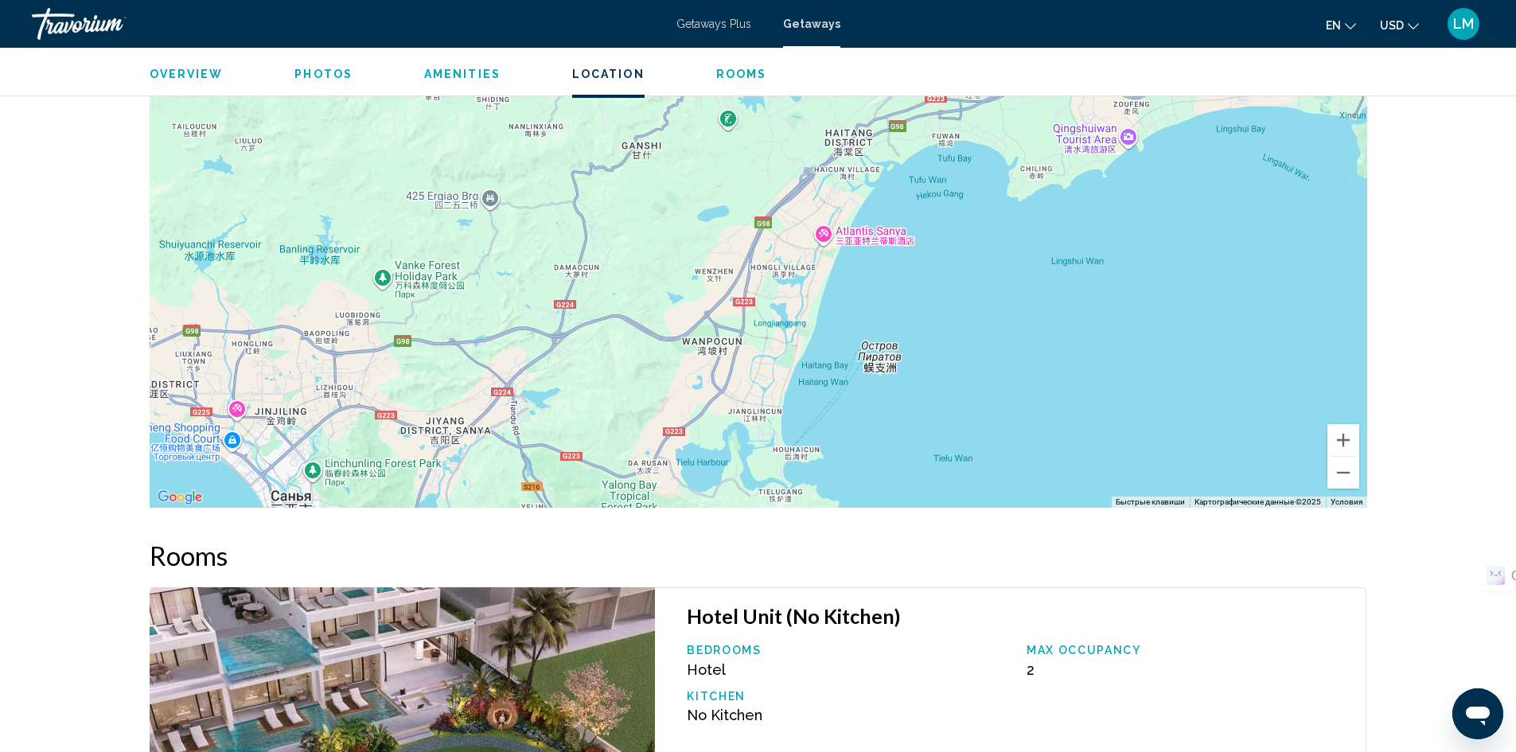
drag, startPoint x: 769, startPoint y: 334, endPoint x: 712, endPoint y: 426, distance: 107.5
click at [711, 427] on div "Main content" at bounding box center [758, 268] width 1217 height 477
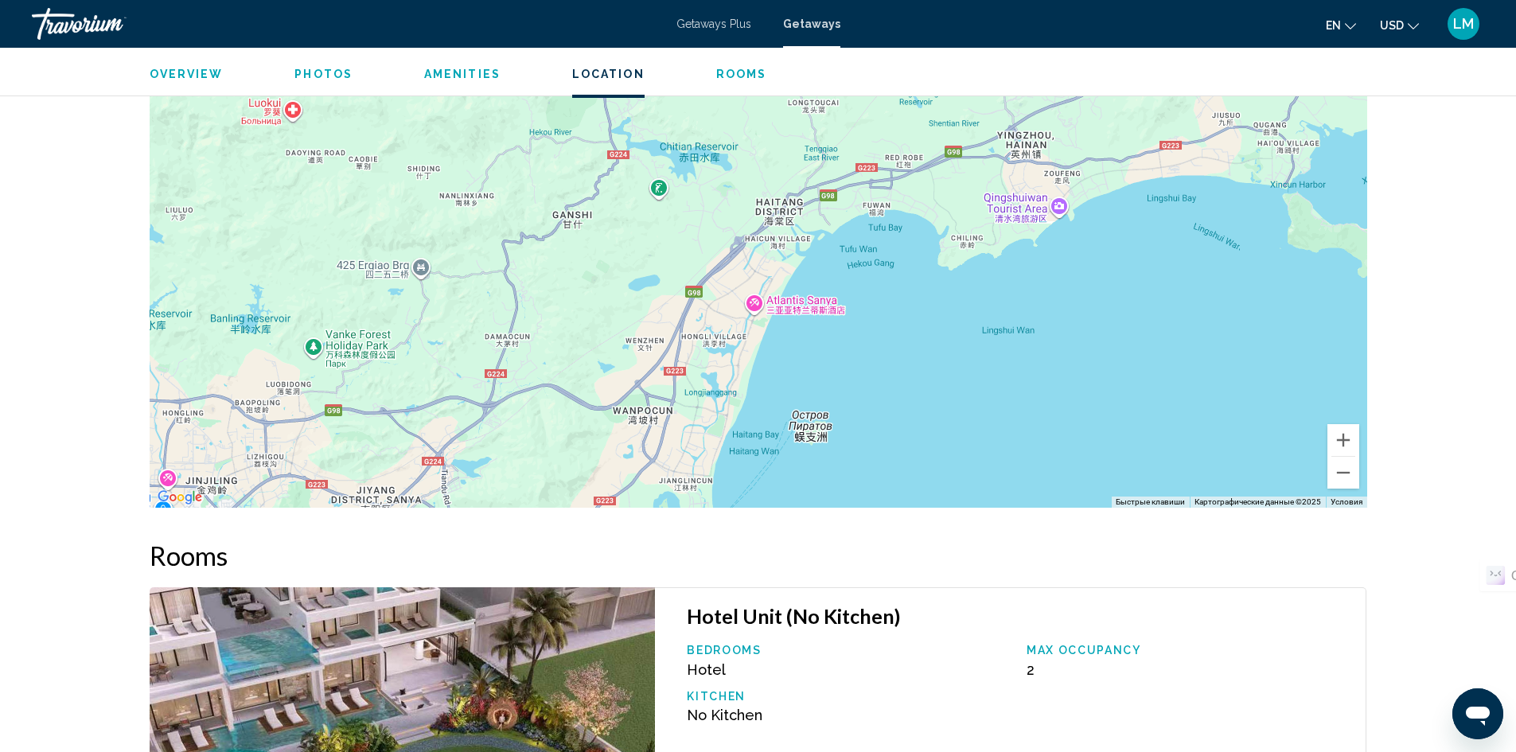
drag, startPoint x: 828, startPoint y: 333, endPoint x: 764, endPoint y: 388, distance: 83.5
click at [746, 417] on div "Main content" at bounding box center [758, 268] width 1217 height 477
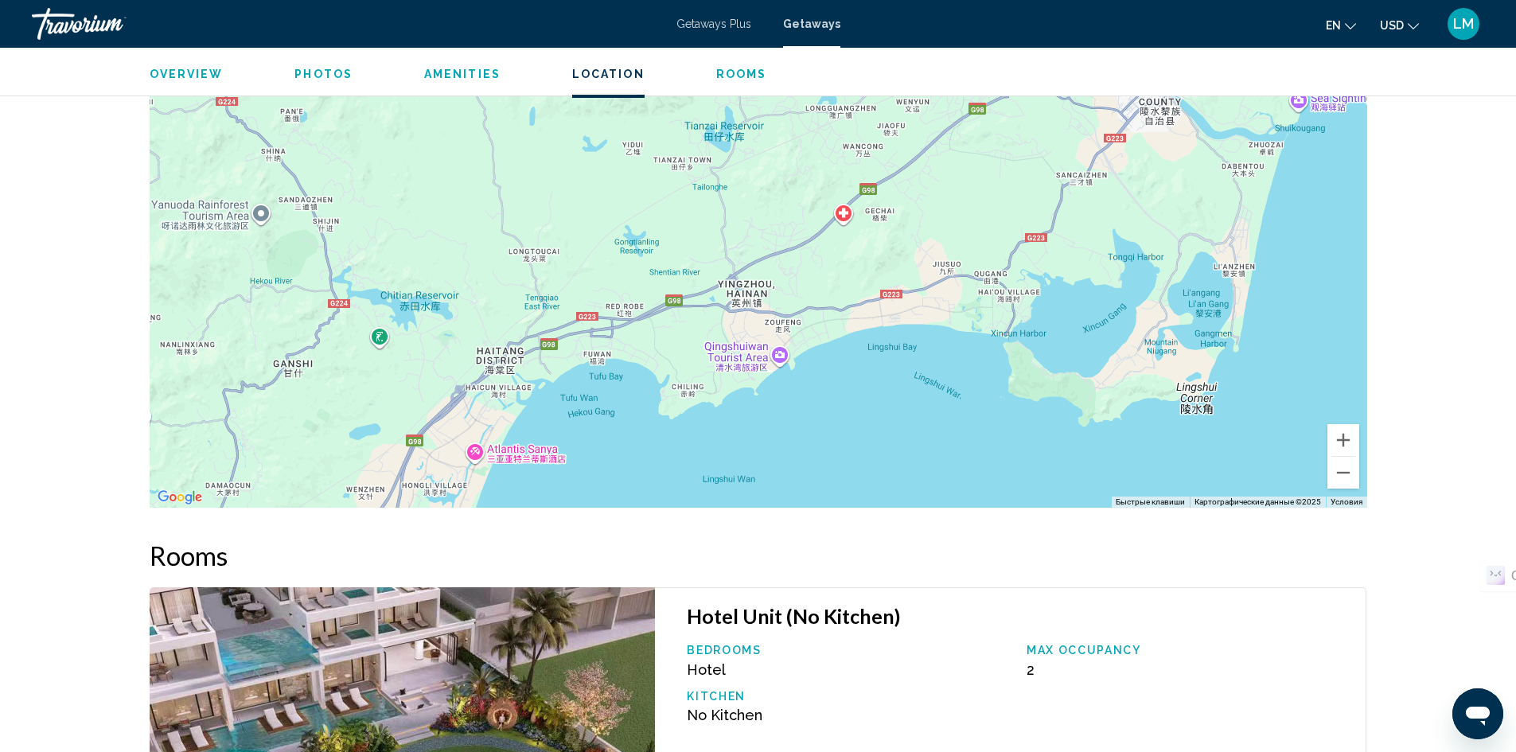
drag, startPoint x: 901, startPoint y: 278, endPoint x: 625, endPoint y: 423, distance: 311.8
click at [625, 423] on div "Чтобы активировать перетаскивание с помощью клавиатуры, нажмите Alt + Ввод. Пос…" at bounding box center [758, 268] width 1217 height 477
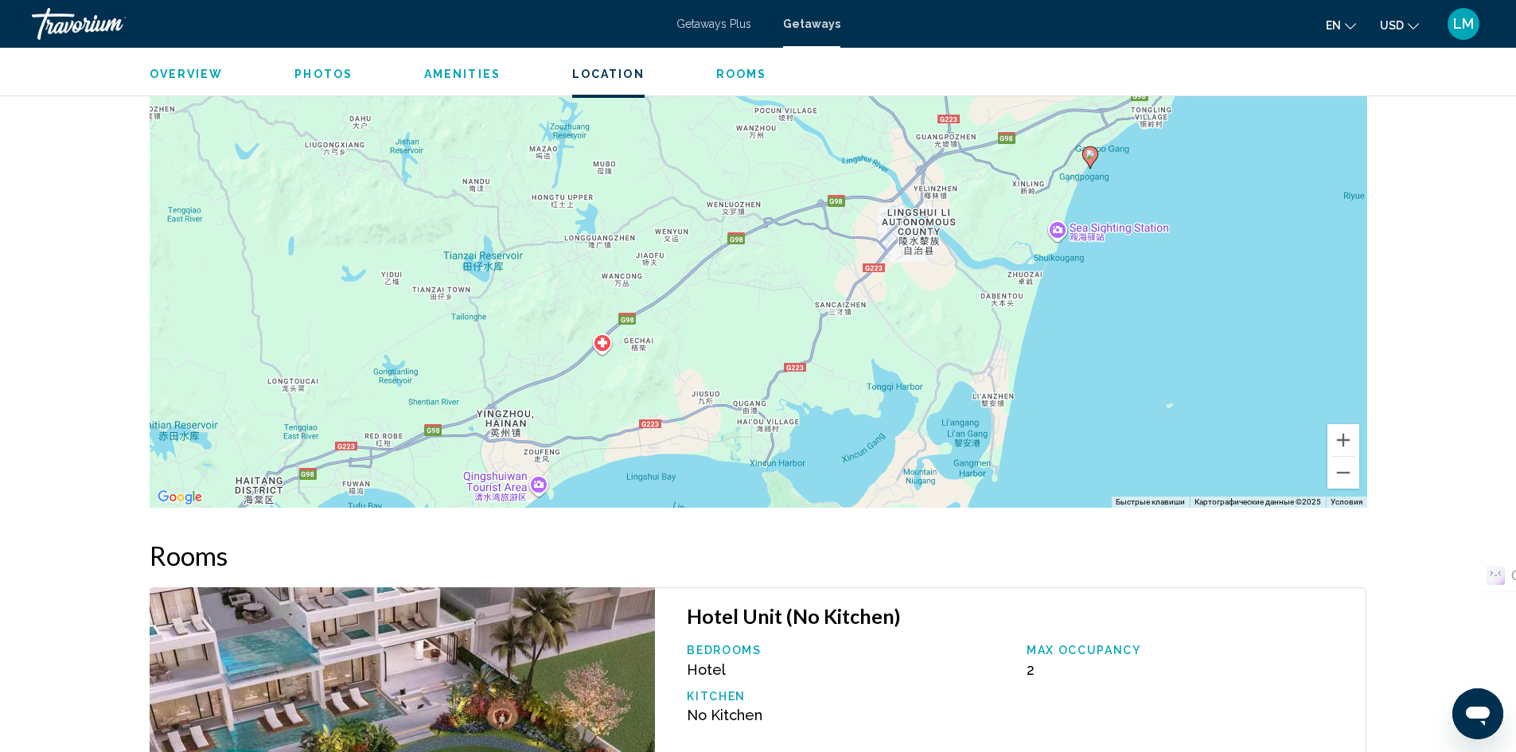
drag, startPoint x: 847, startPoint y: 322, endPoint x: 651, endPoint y: 446, distance: 232.0
click at [651, 446] on div "Чтобы активировать перетаскивание с помощью клавиатуры, нажмите Alt + Ввод. Пос…" at bounding box center [758, 268] width 1217 height 477
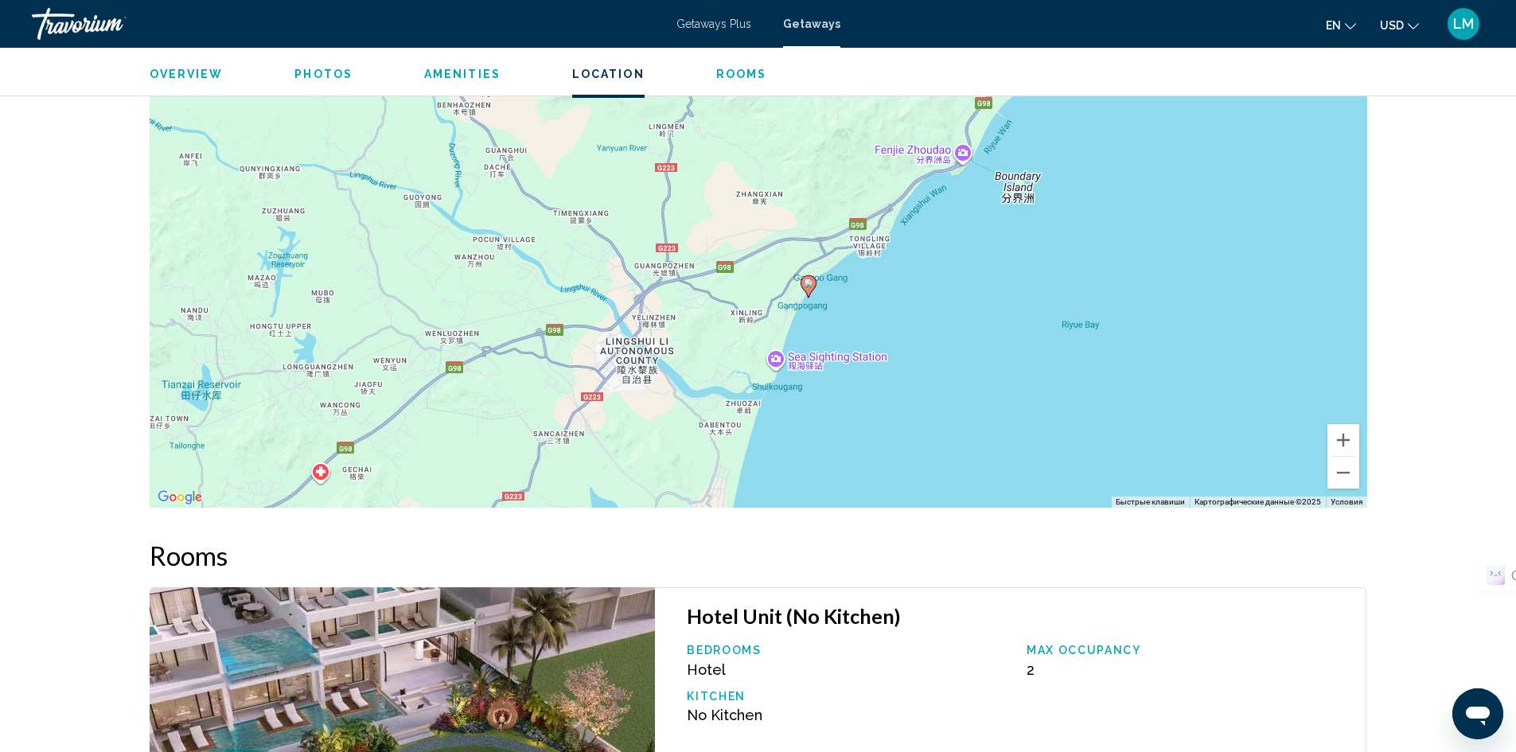
drag, startPoint x: 808, startPoint y: 364, endPoint x: 527, endPoint y: 491, distance: 308.1
click at [520, 494] on div "Чтобы активировать перетаскивание с помощью клавиатуры, нажмите Alt + Ввод. Пос…" at bounding box center [758, 268] width 1217 height 477
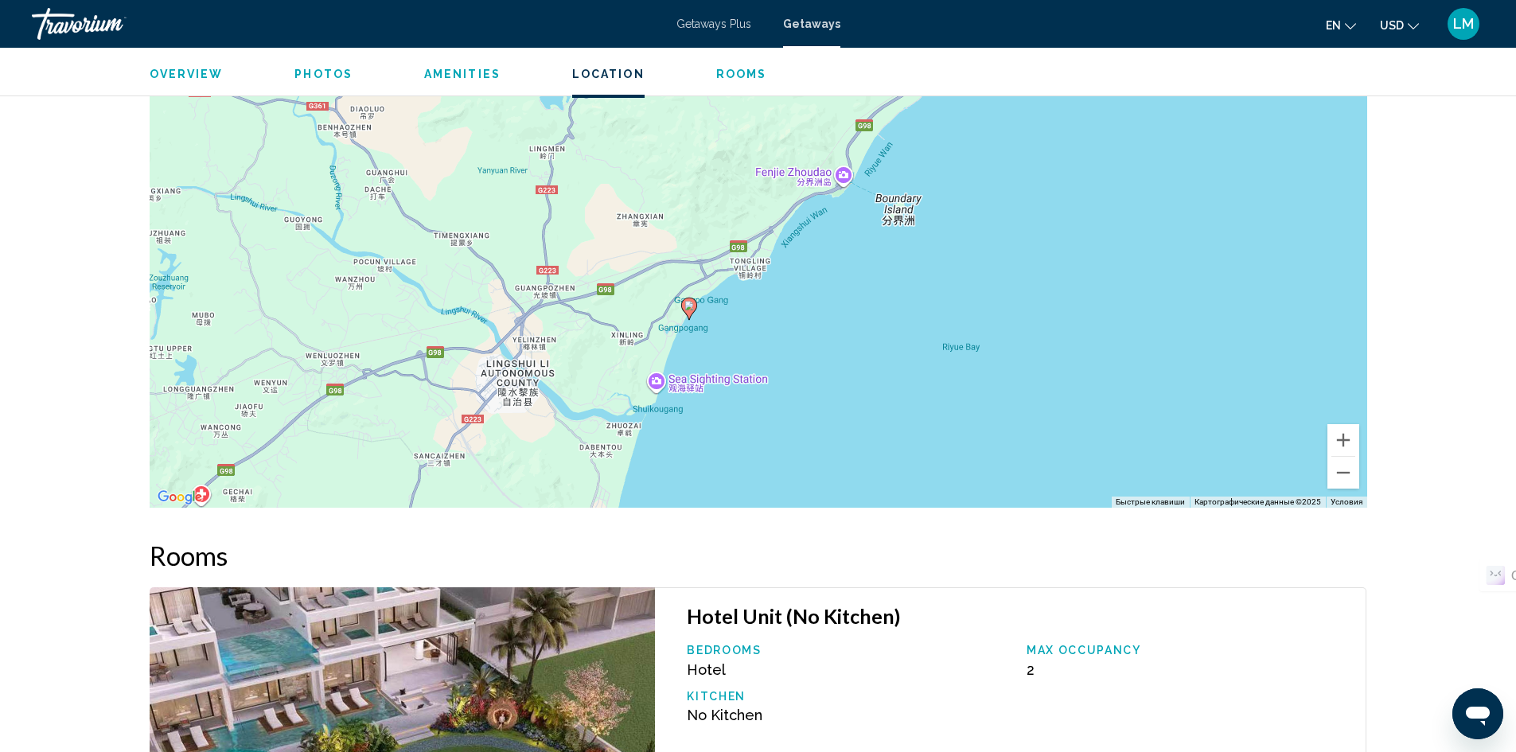
drag, startPoint x: 761, startPoint y: 364, endPoint x: 763, endPoint y: 411, distance: 47.8
click at [763, 411] on div "Чтобы активировать перетаскивание с помощью клавиатуры, нажмите Alt + Ввод. Пос…" at bounding box center [758, 268] width 1217 height 477
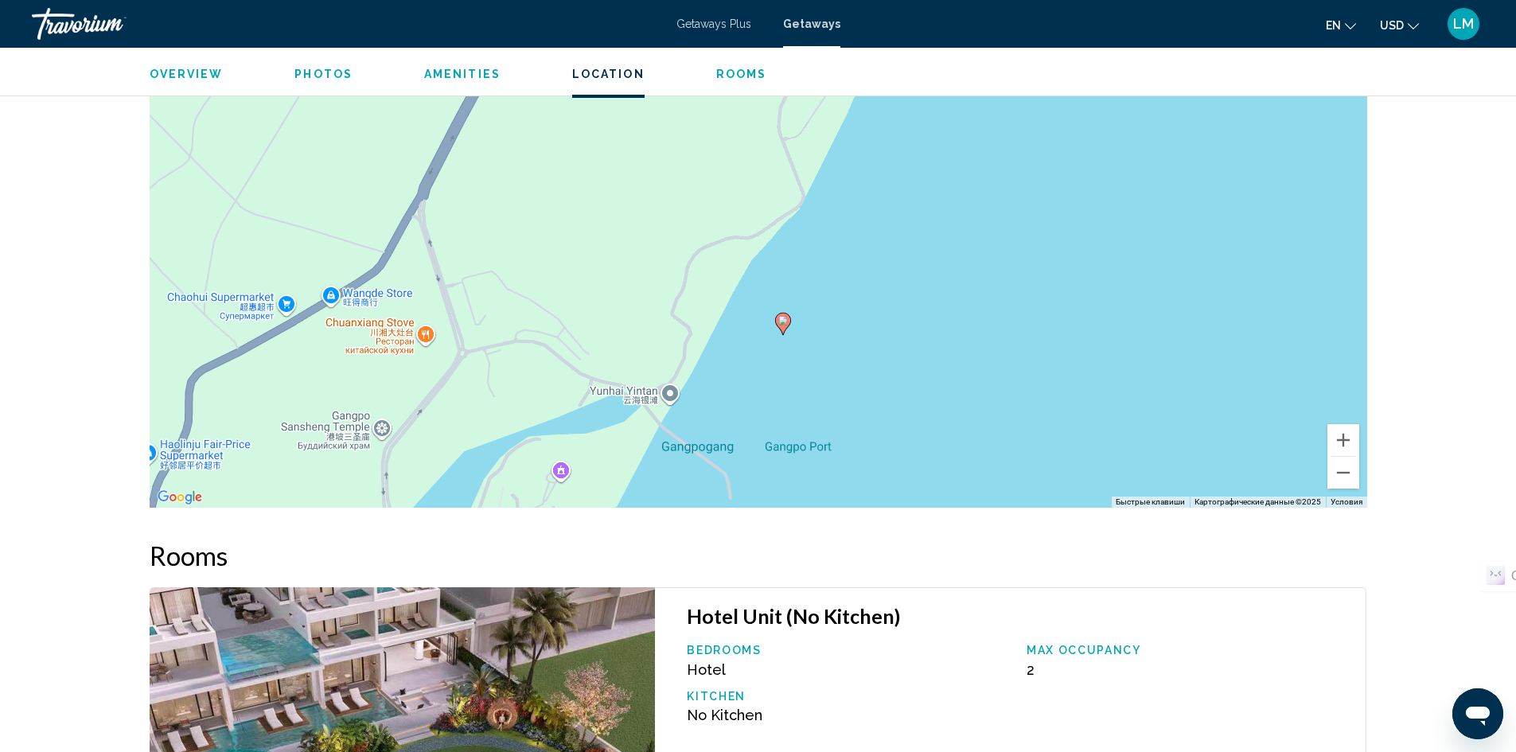
drag, startPoint x: 538, startPoint y: 296, endPoint x: 825, endPoint y: 381, distance: 299.6
click at [825, 381] on div "Чтобы активировать перетаскивание с помощью клавиатуры, нажмите Alt + Ввод. Пос…" at bounding box center [758, 268] width 1217 height 477
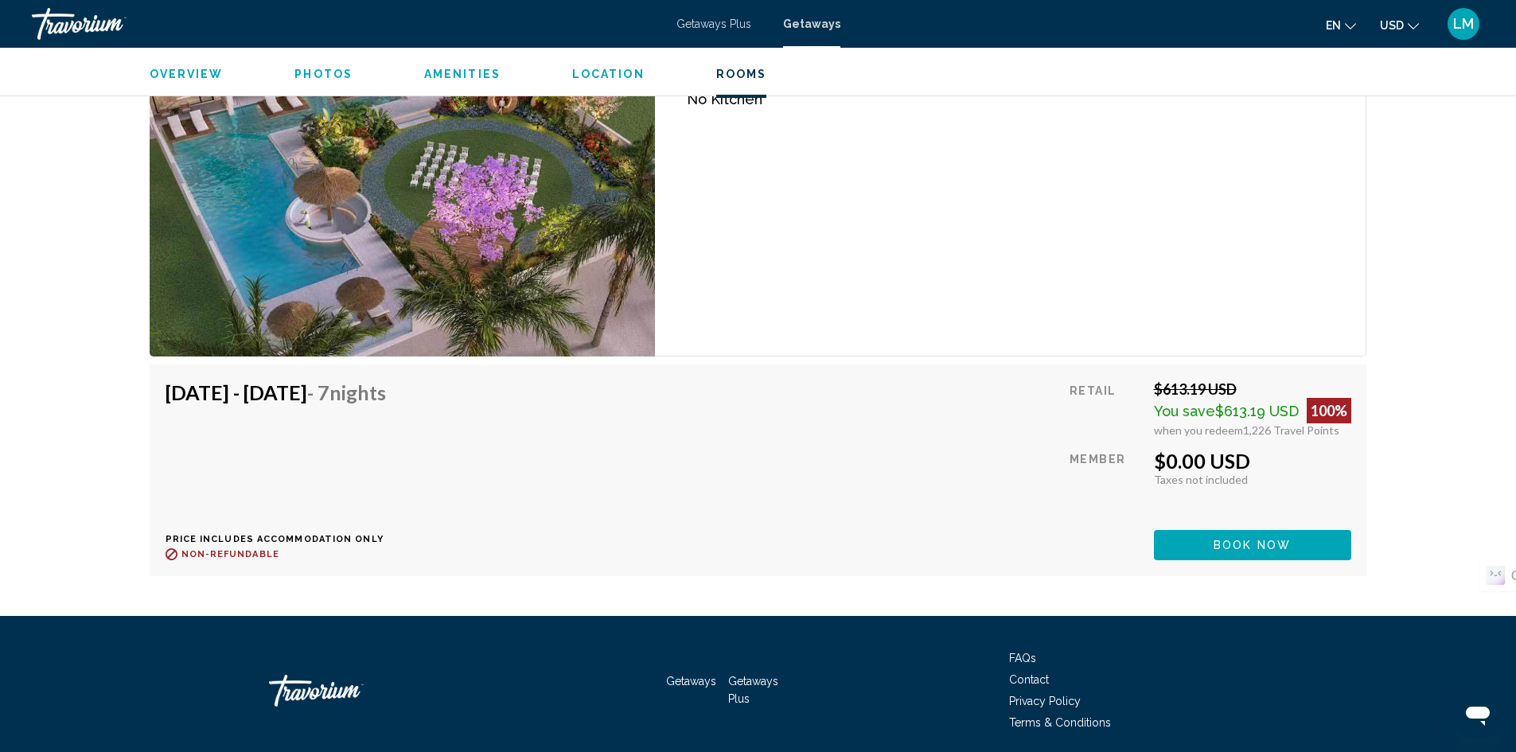
scroll to position [2346, 0]
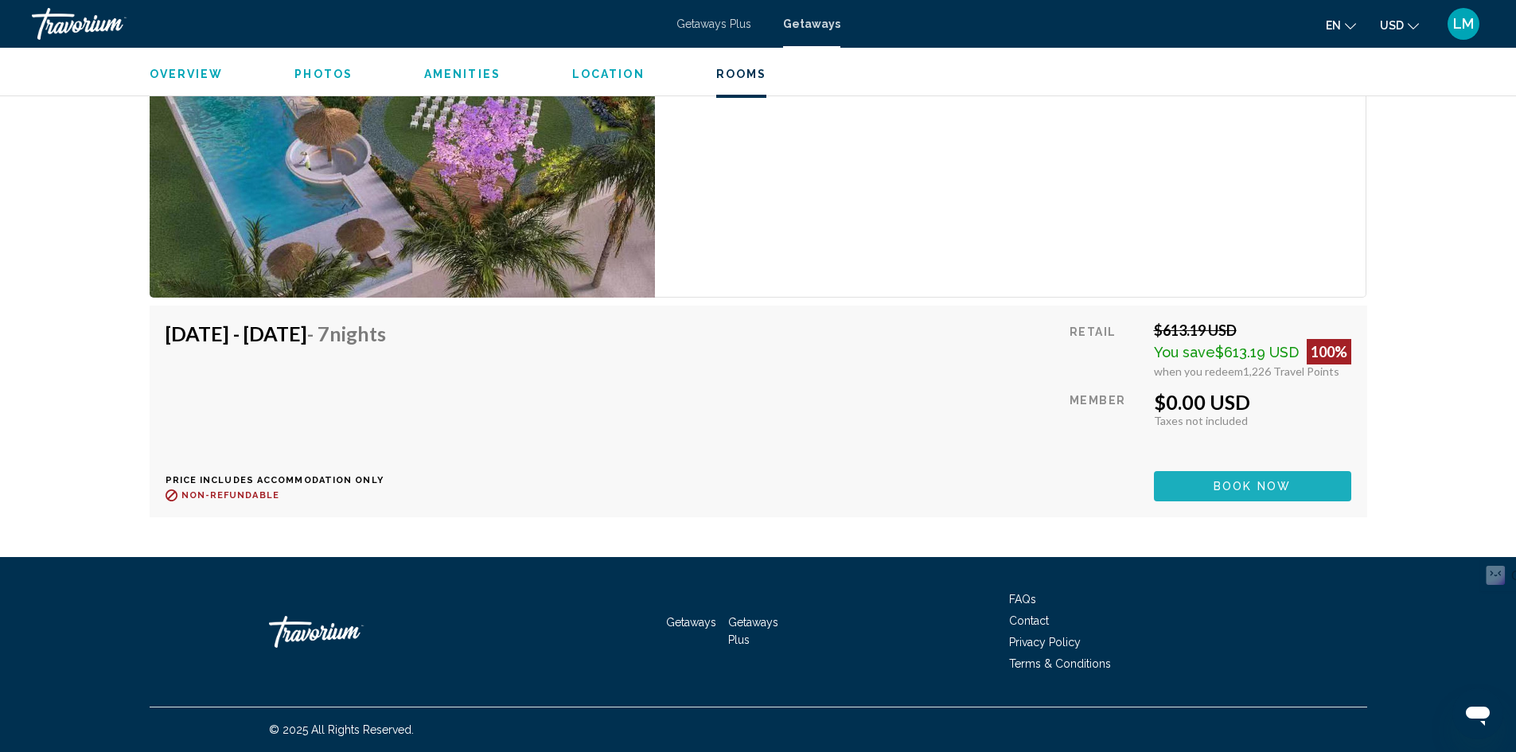
click at [1217, 485] on span "Book now" at bounding box center [1251, 487] width 77 height 13
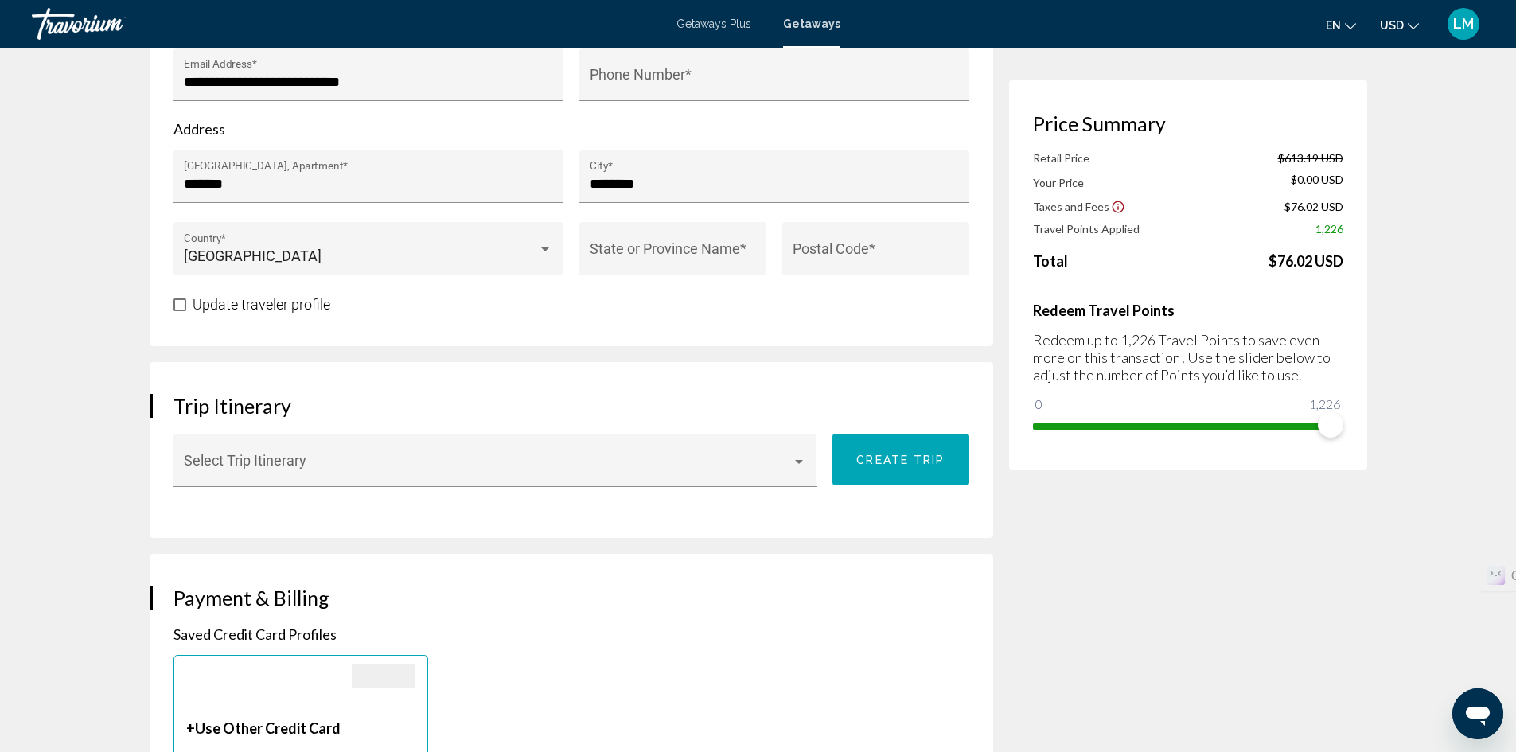
scroll to position [637, 0]
click at [457, 458] on span "Main content" at bounding box center [488, 466] width 608 height 16
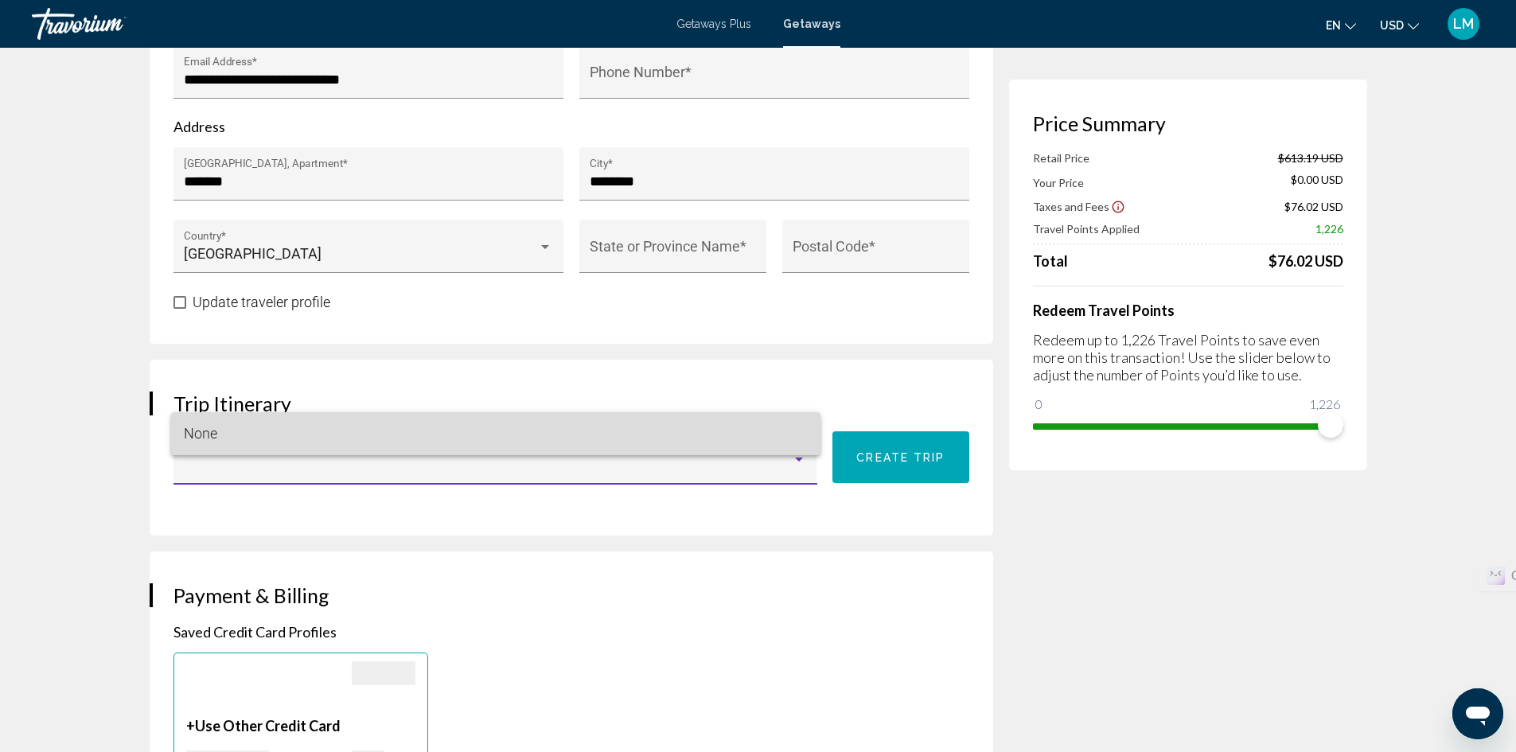
click at [458, 434] on span "None" at bounding box center [496, 433] width 624 height 43
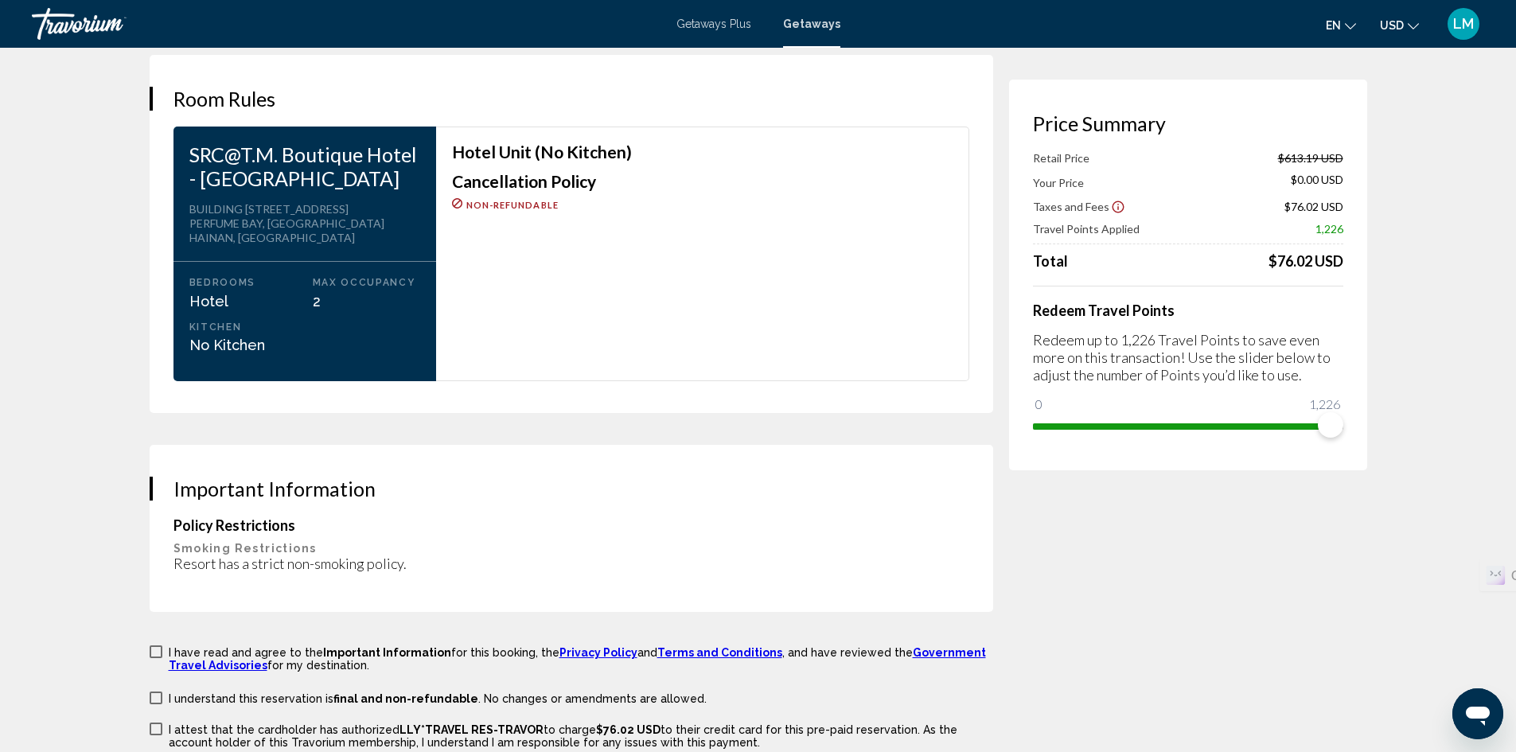
scroll to position [2069, 0]
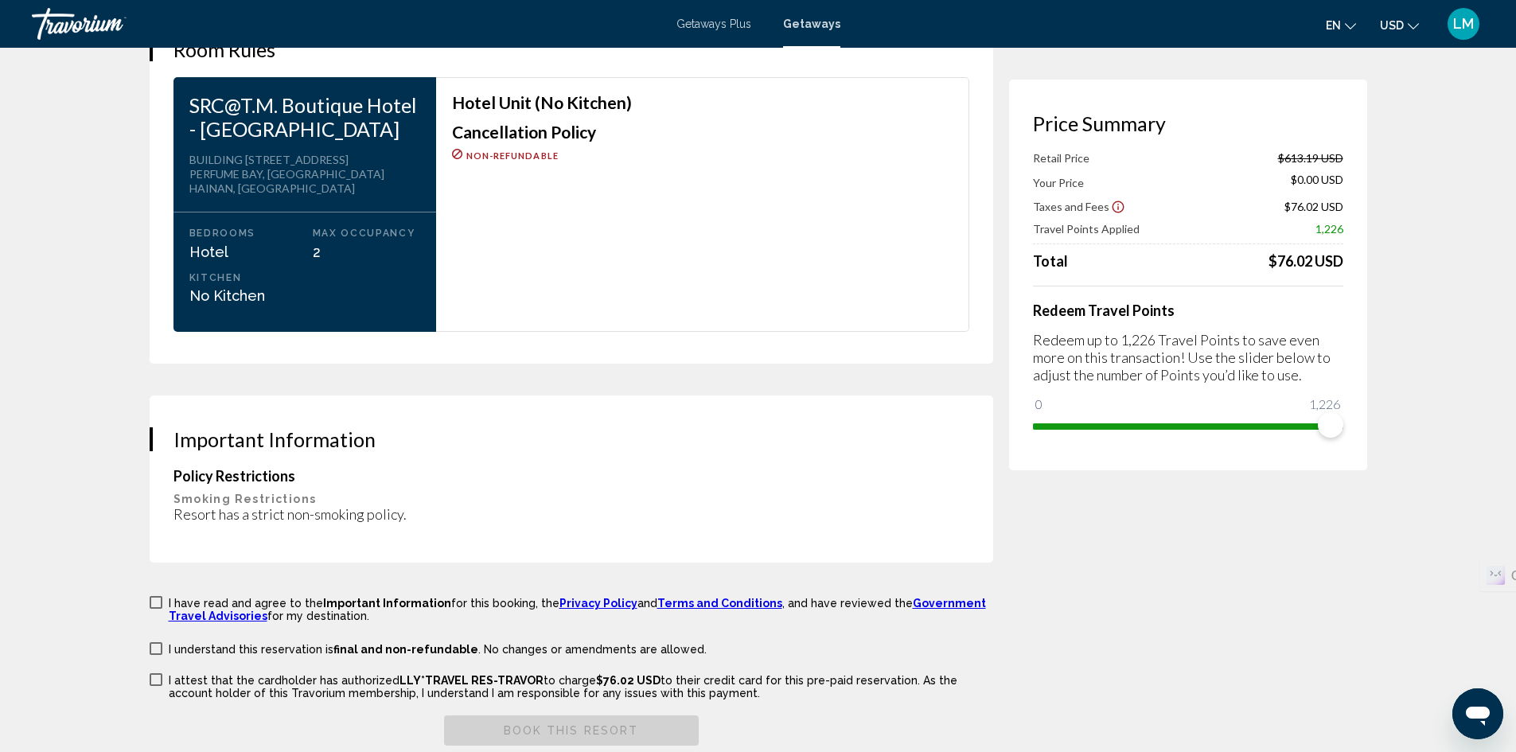
click at [357, 597] on span "Important Information" at bounding box center [387, 603] width 128 height 13
click at [293, 643] on p "I understand this reservation is final and non-refundable . No changes or amend…" at bounding box center [438, 649] width 538 height 13
click at [298, 674] on p "I attest that the cardholder has authorized LLY*TRAVEL RES-TRAVOR to charge $76…" at bounding box center [581, 686] width 824 height 25
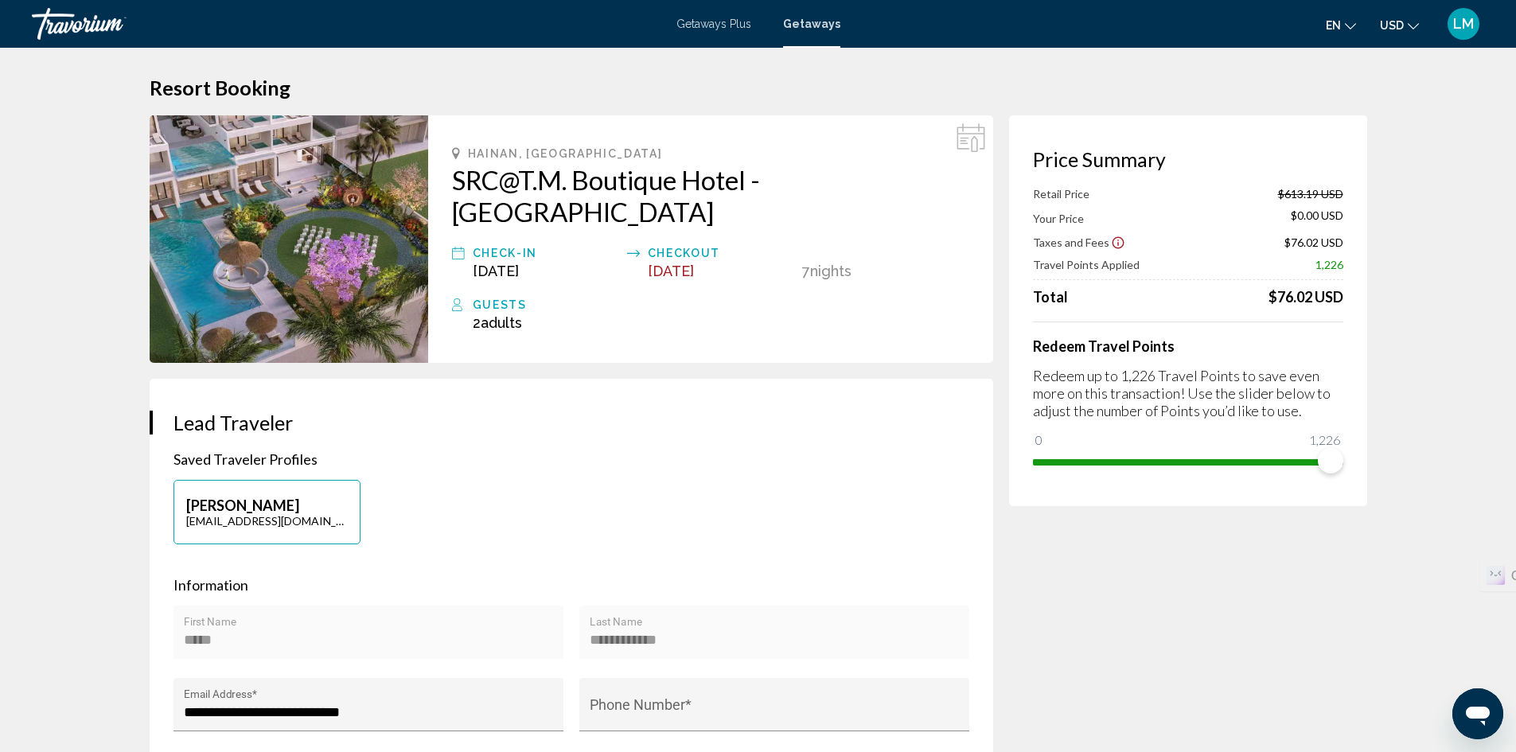
scroll to position [0, 0]
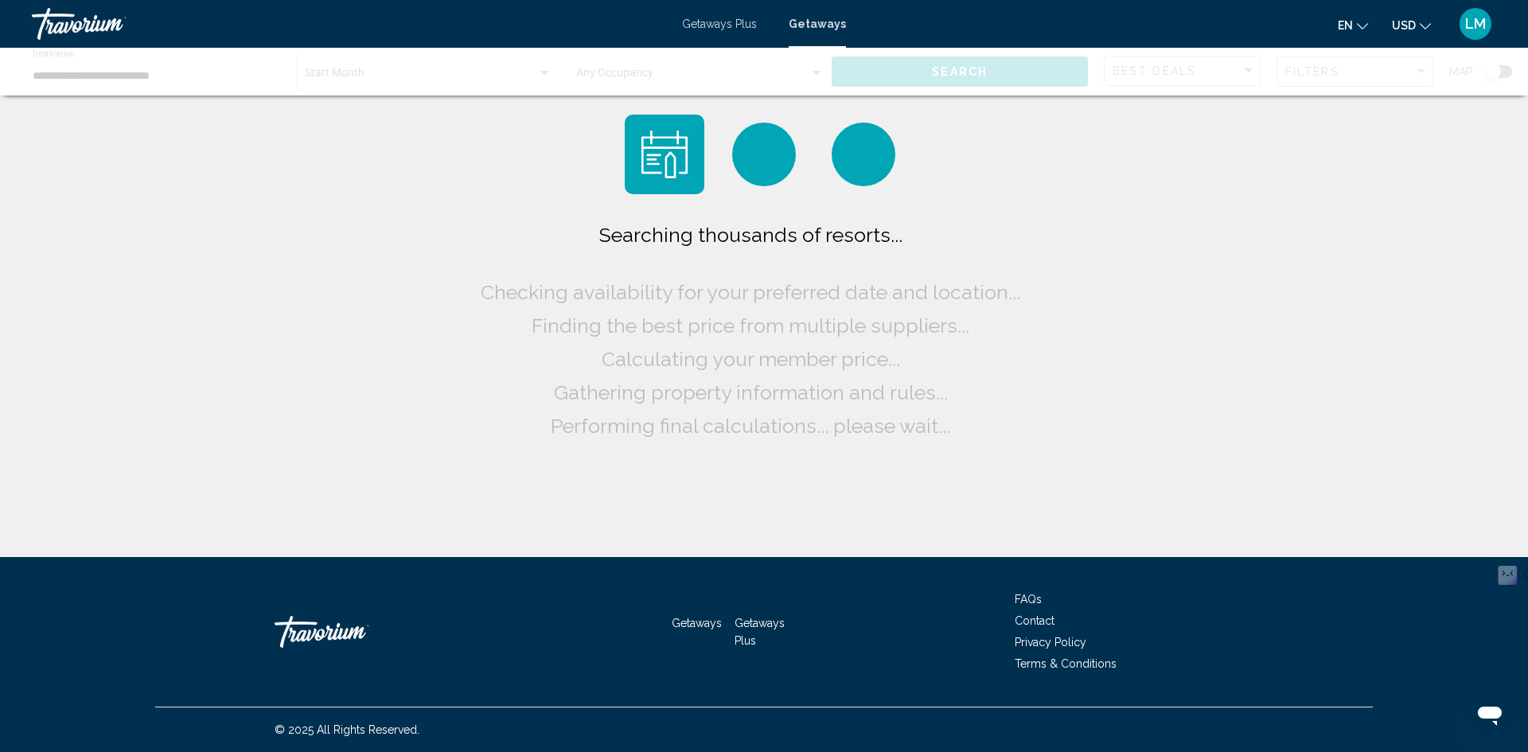
click at [699, 18] on span "Getaways Plus" at bounding box center [719, 24] width 75 height 13
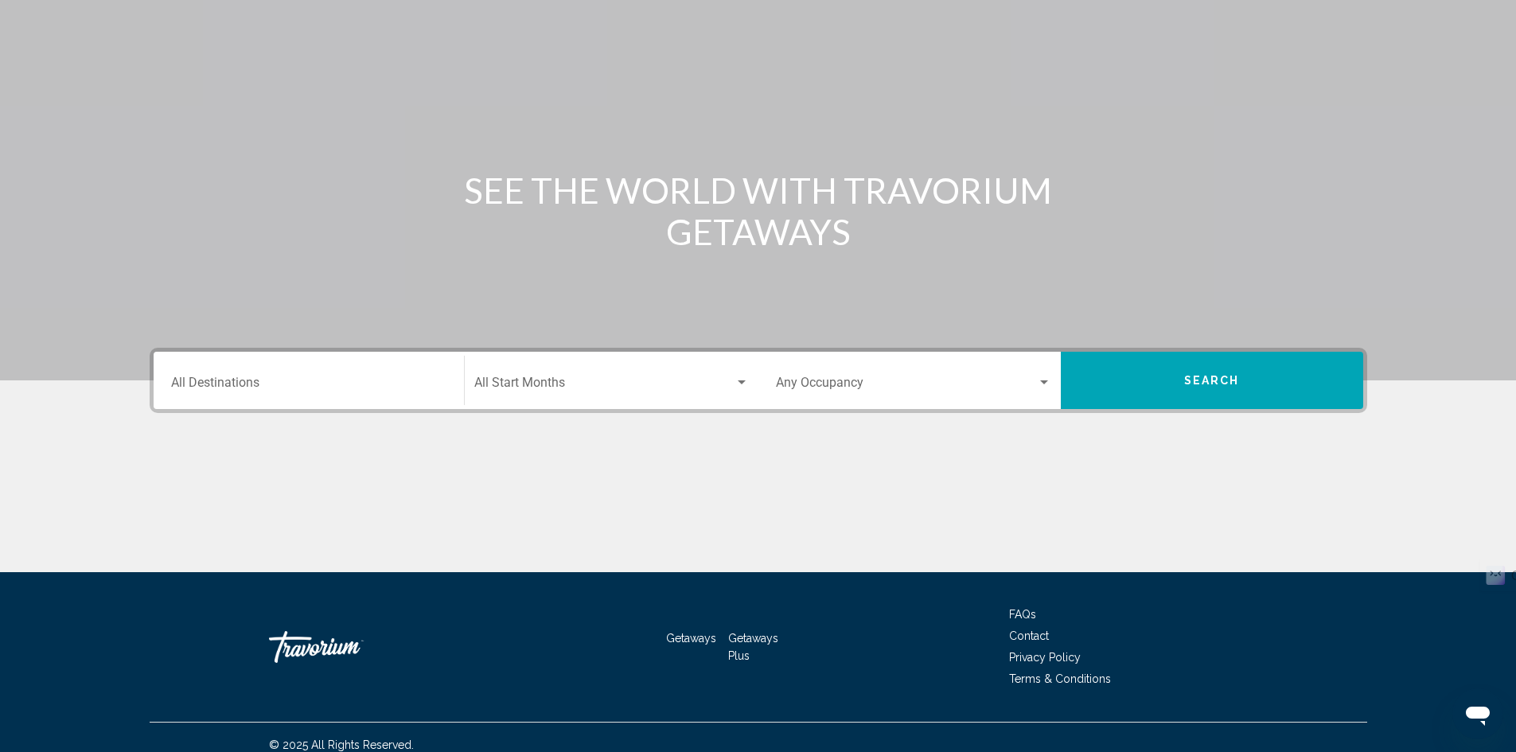
scroll to position [112, 0]
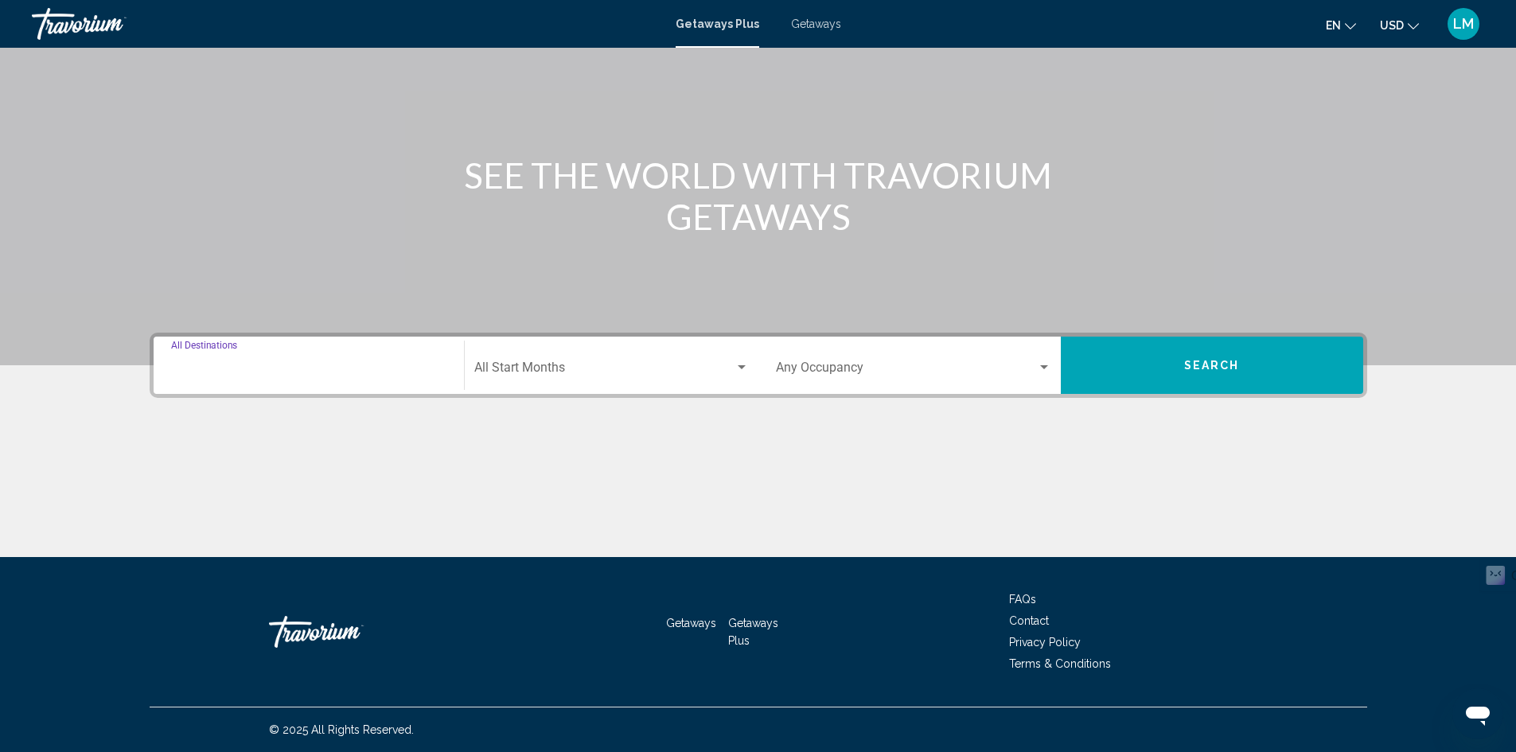
click at [293, 371] on input "Destination All Destinations" at bounding box center [308, 371] width 275 height 14
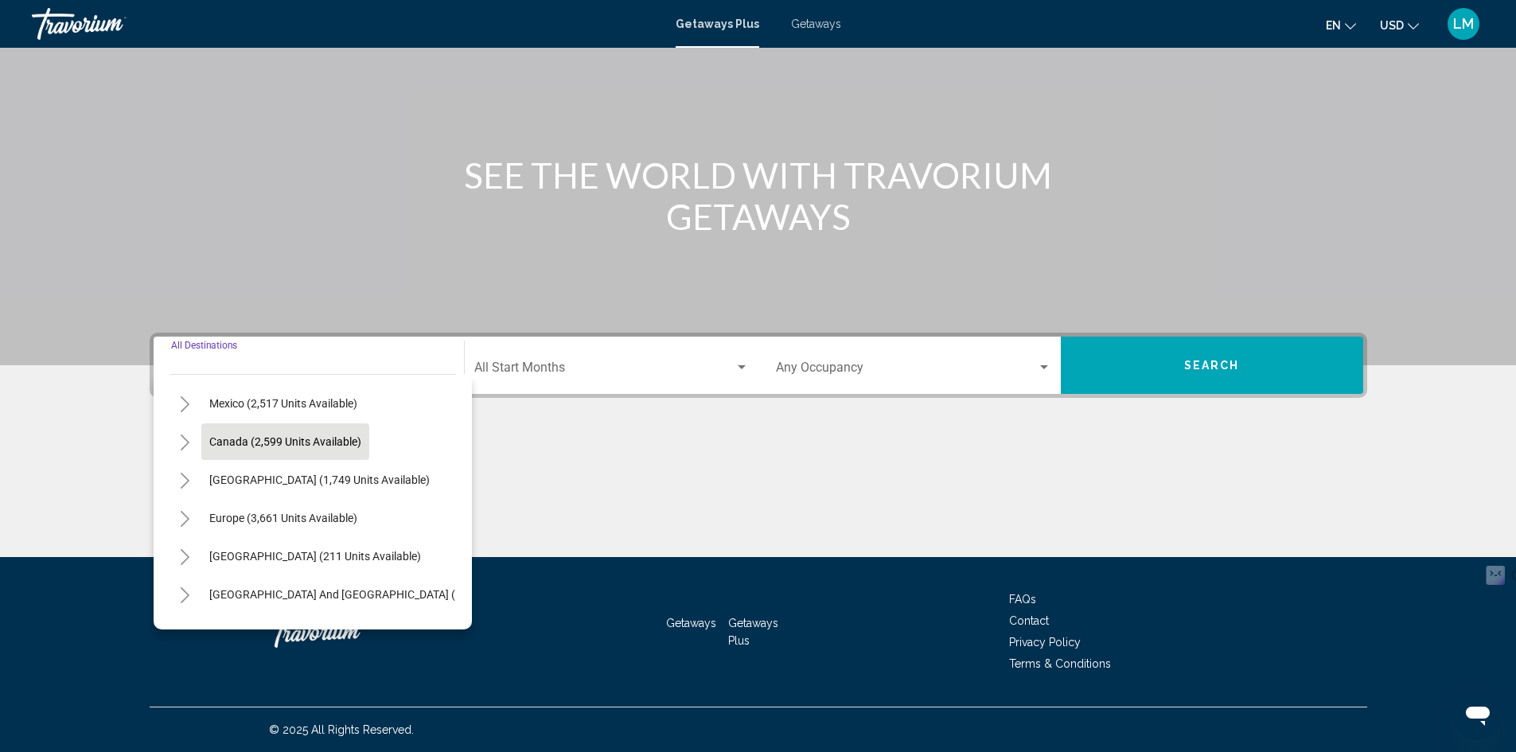
scroll to position [80, 0]
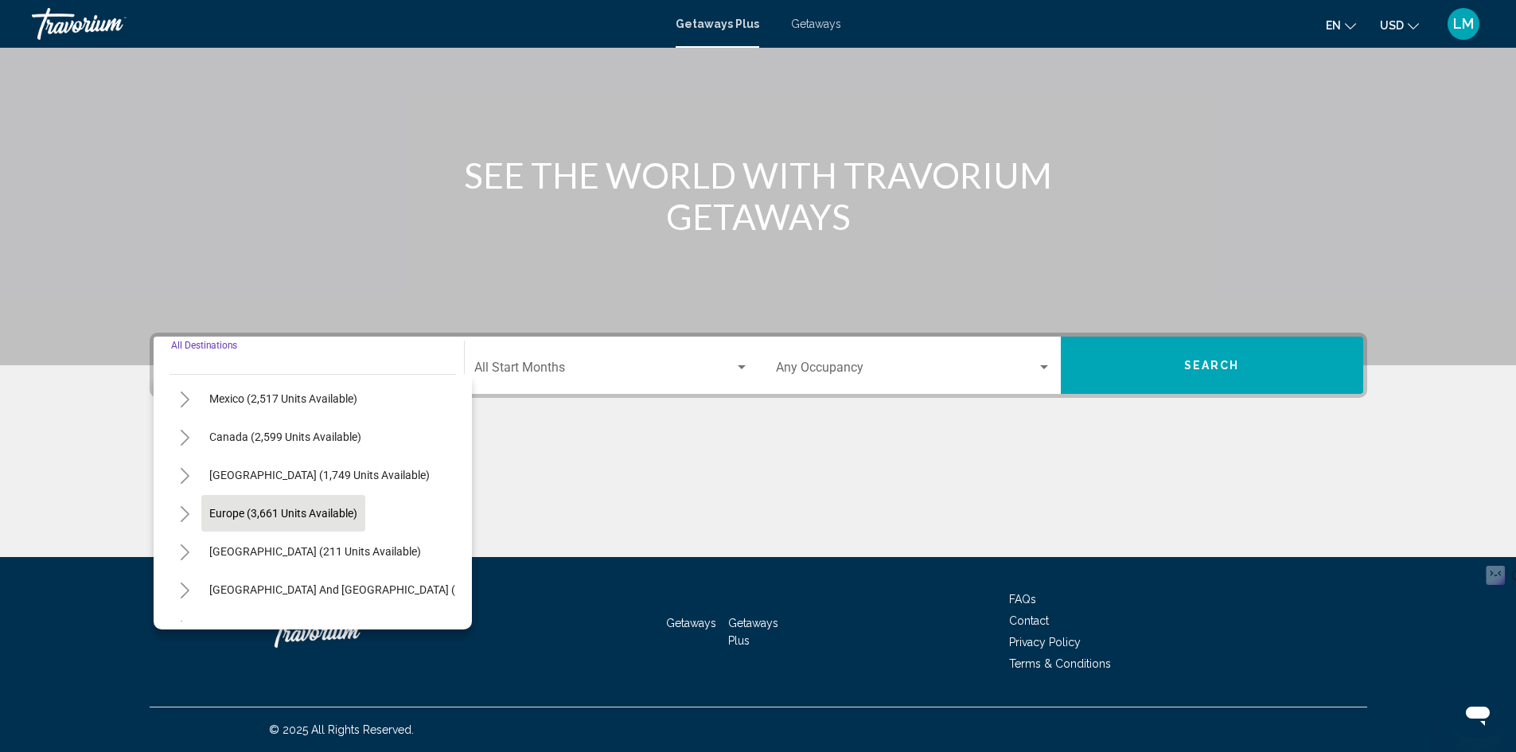
click at [292, 515] on span "Europe (3,661 units available)" at bounding box center [283, 513] width 148 height 13
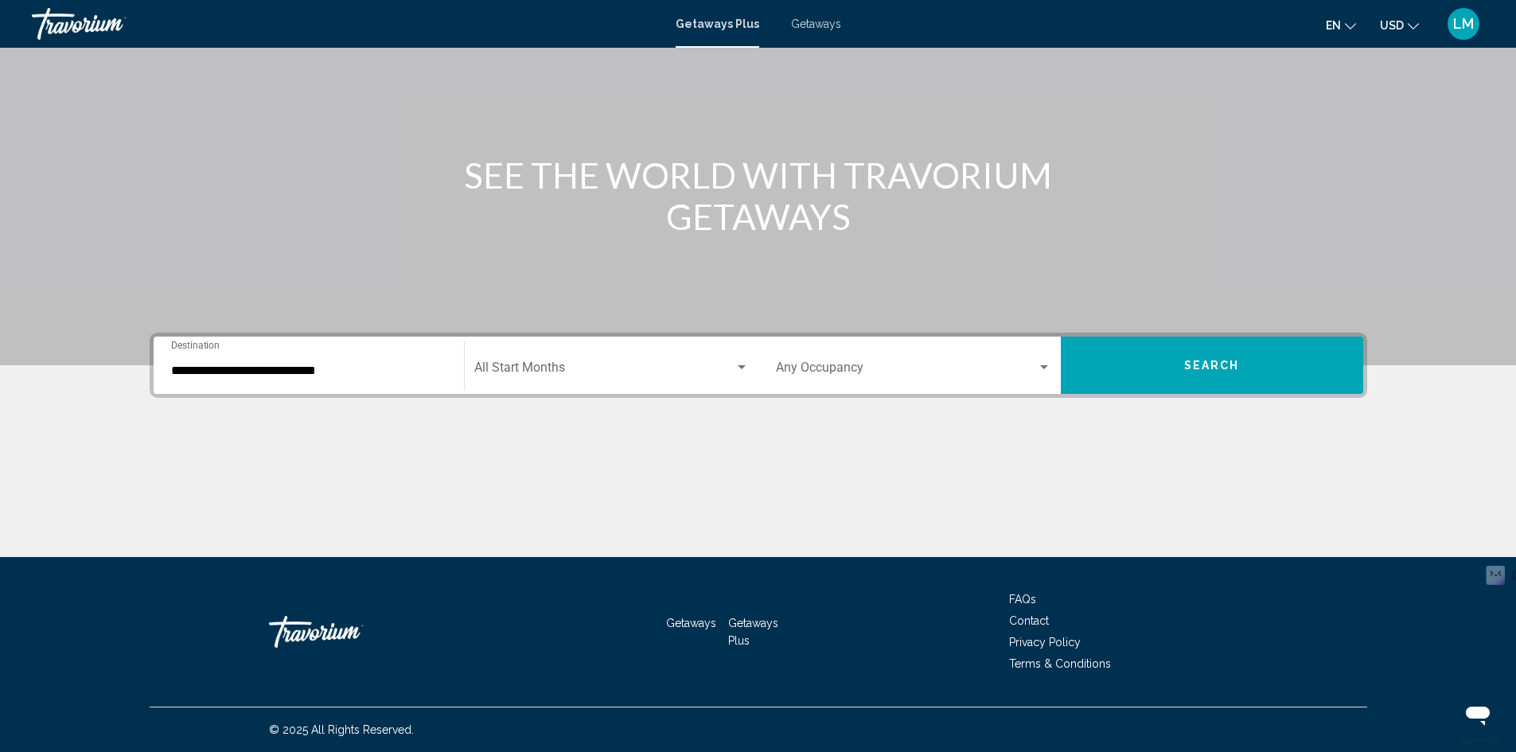
click at [302, 380] on div "**********" at bounding box center [308, 366] width 275 height 50
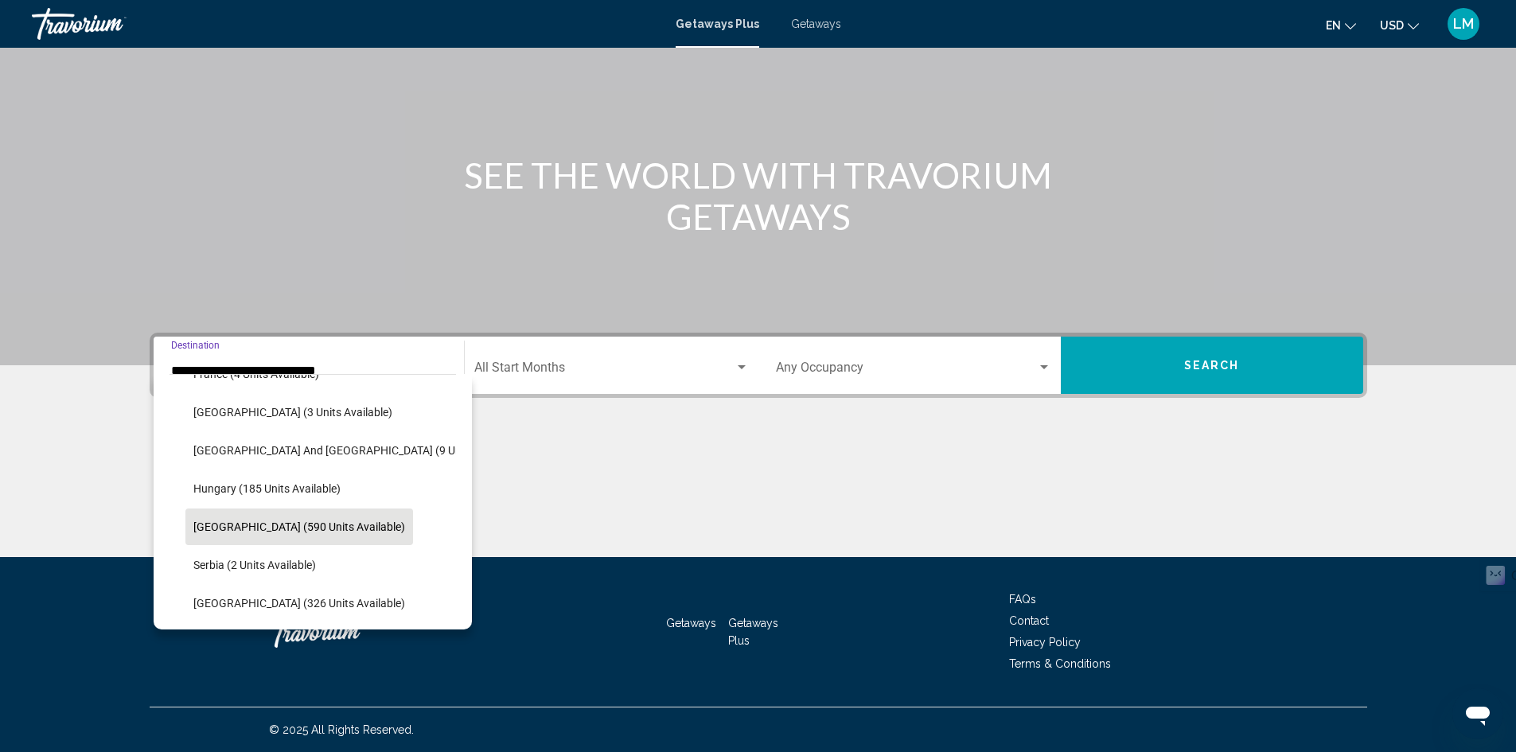
scroll to position [499, 0]
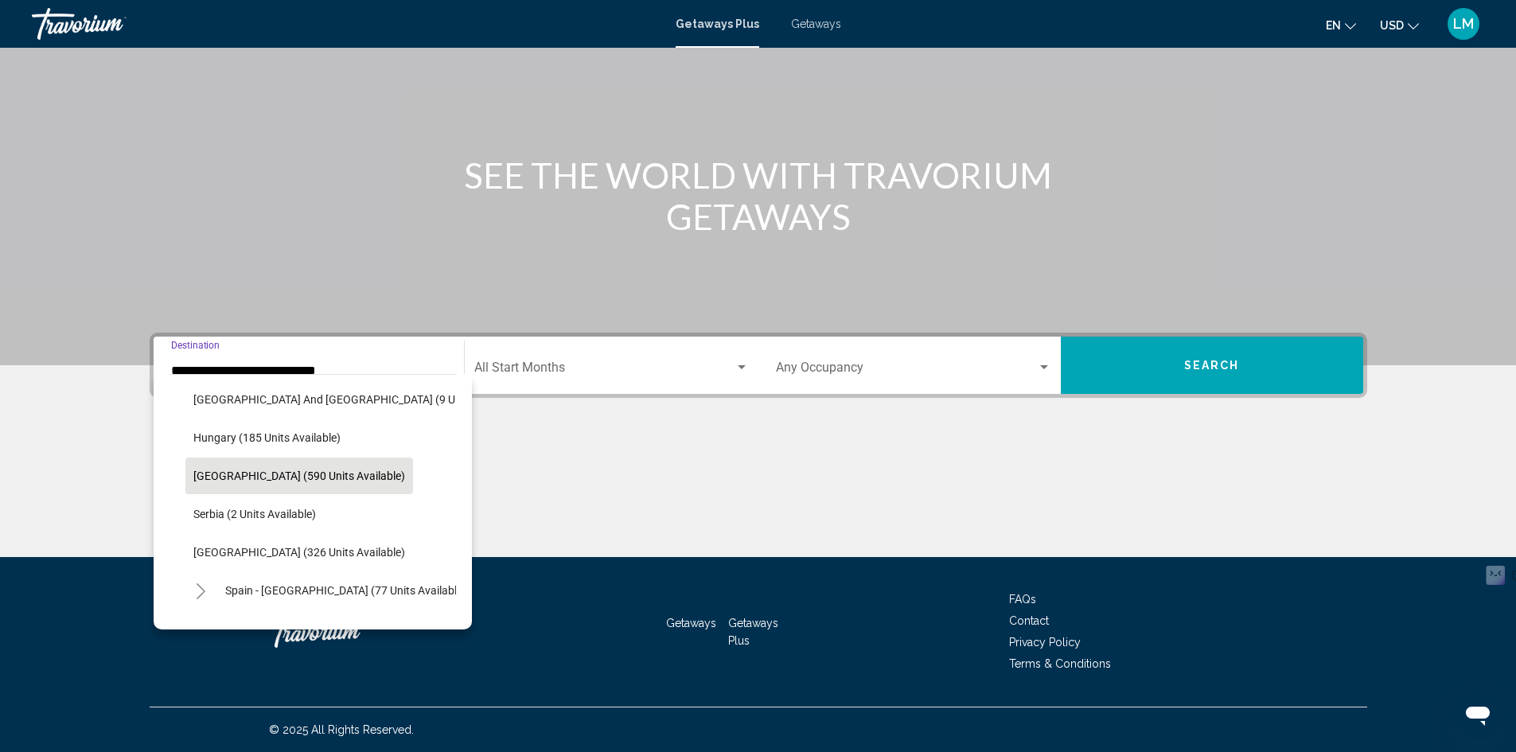
click at [248, 473] on span "[GEOGRAPHIC_DATA] (590 units available)" at bounding box center [299, 475] width 212 height 13
type input "**********"
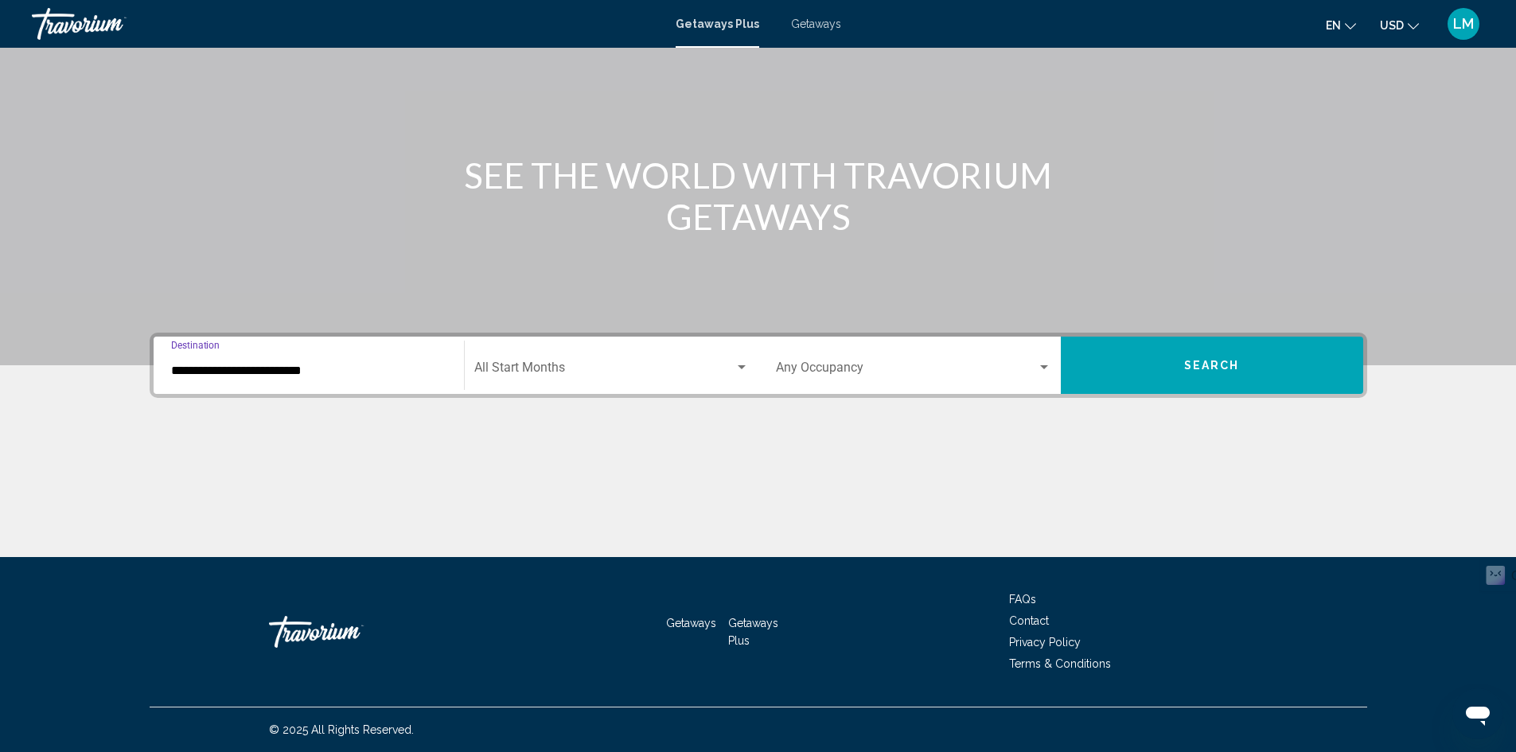
click at [543, 368] on span "Search widget" at bounding box center [604, 371] width 260 height 14
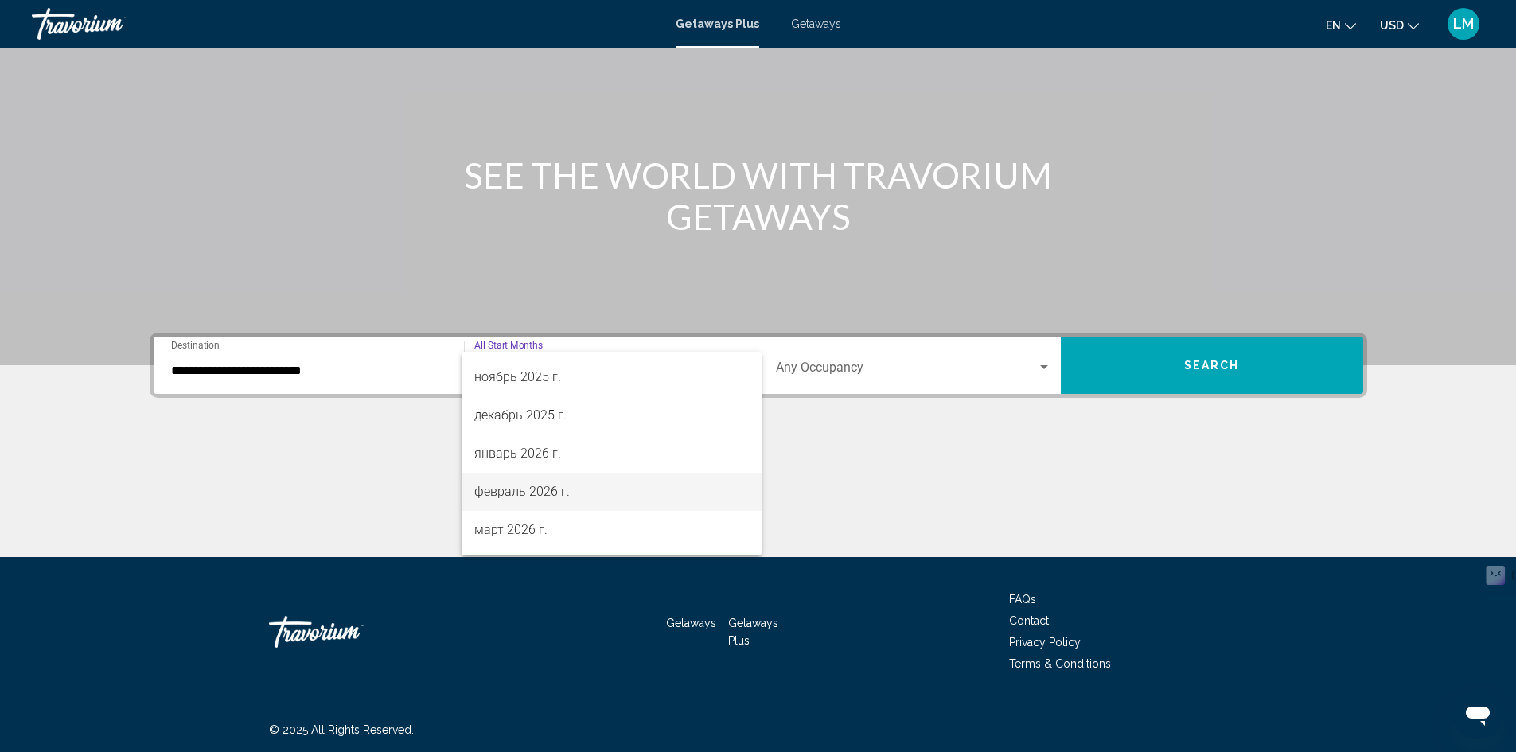
scroll to position [159, 0]
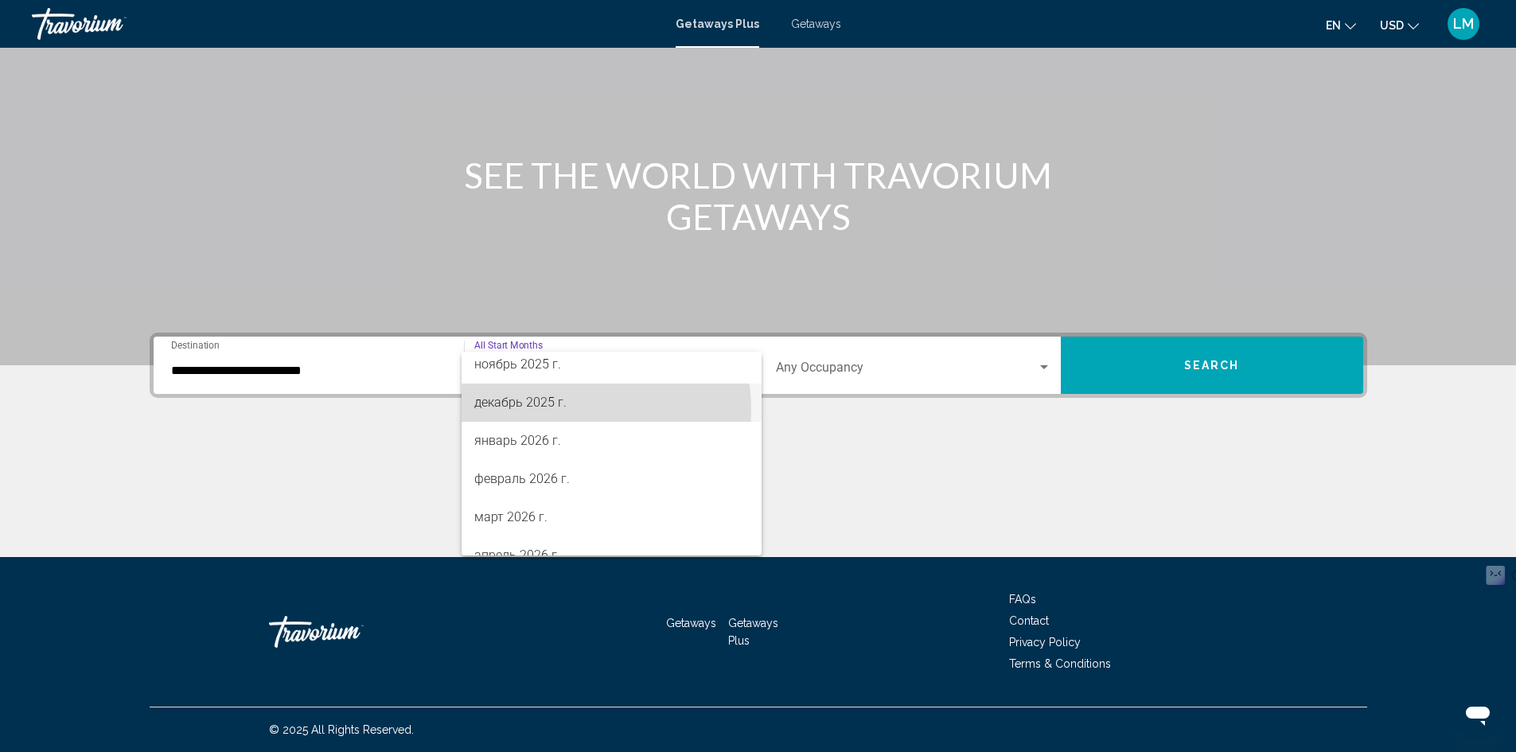
click at [575, 409] on span "декабрь 2025 г." at bounding box center [611, 403] width 275 height 38
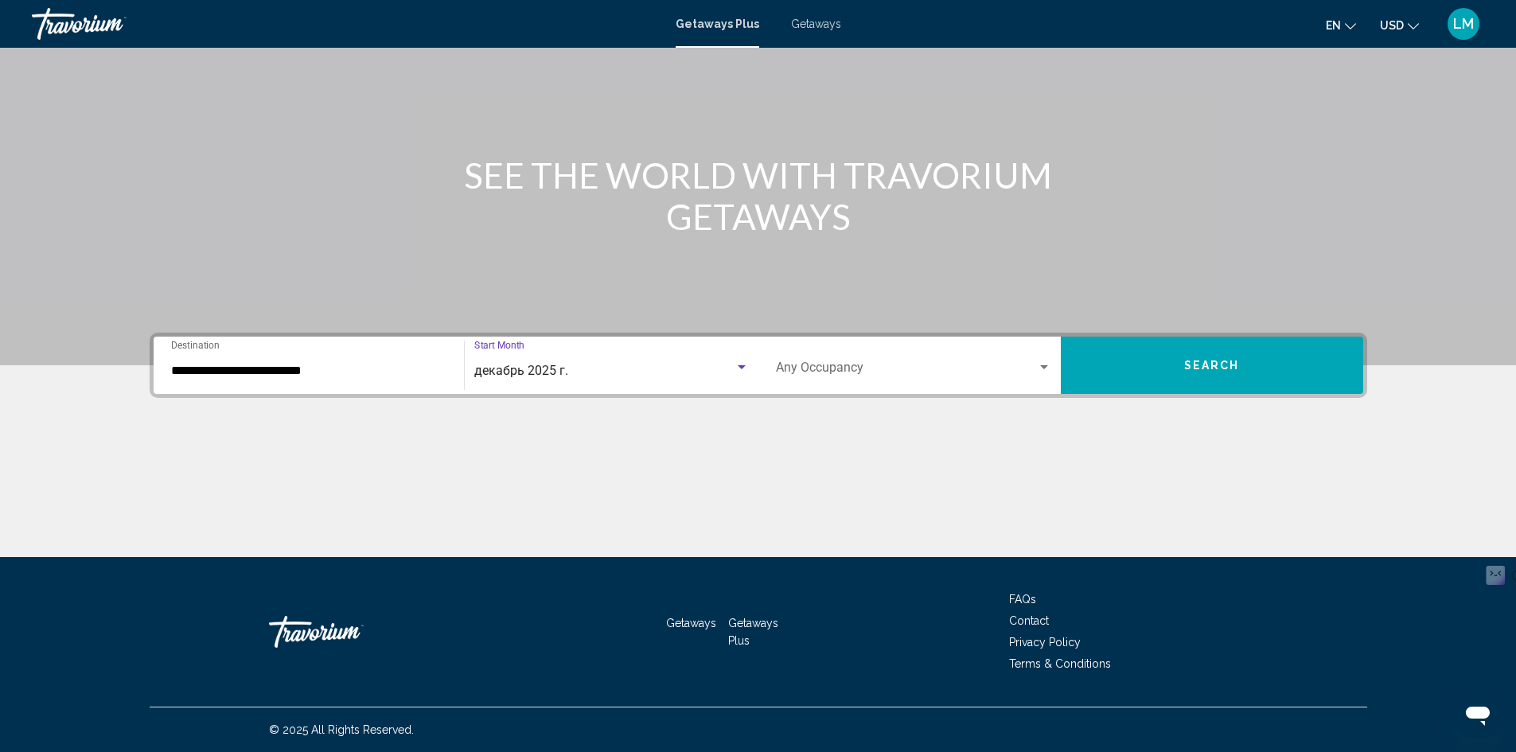
click at [1007, 370] on span "Search widget" at bounding box center [906, 371] width 261 height 14
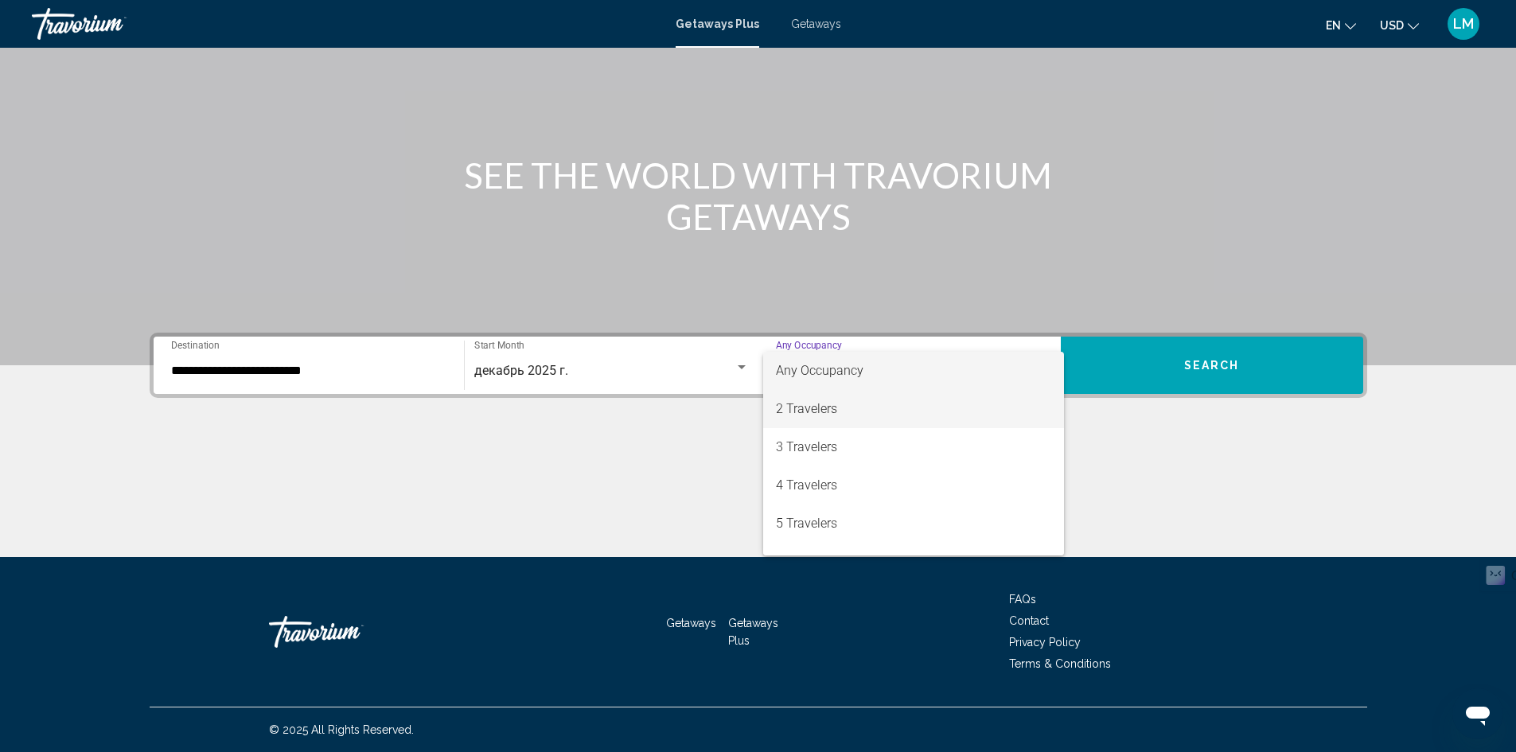
click at [952, 419] on span "2 Travelers" at bounding box center [913, 409] width 275 height 38
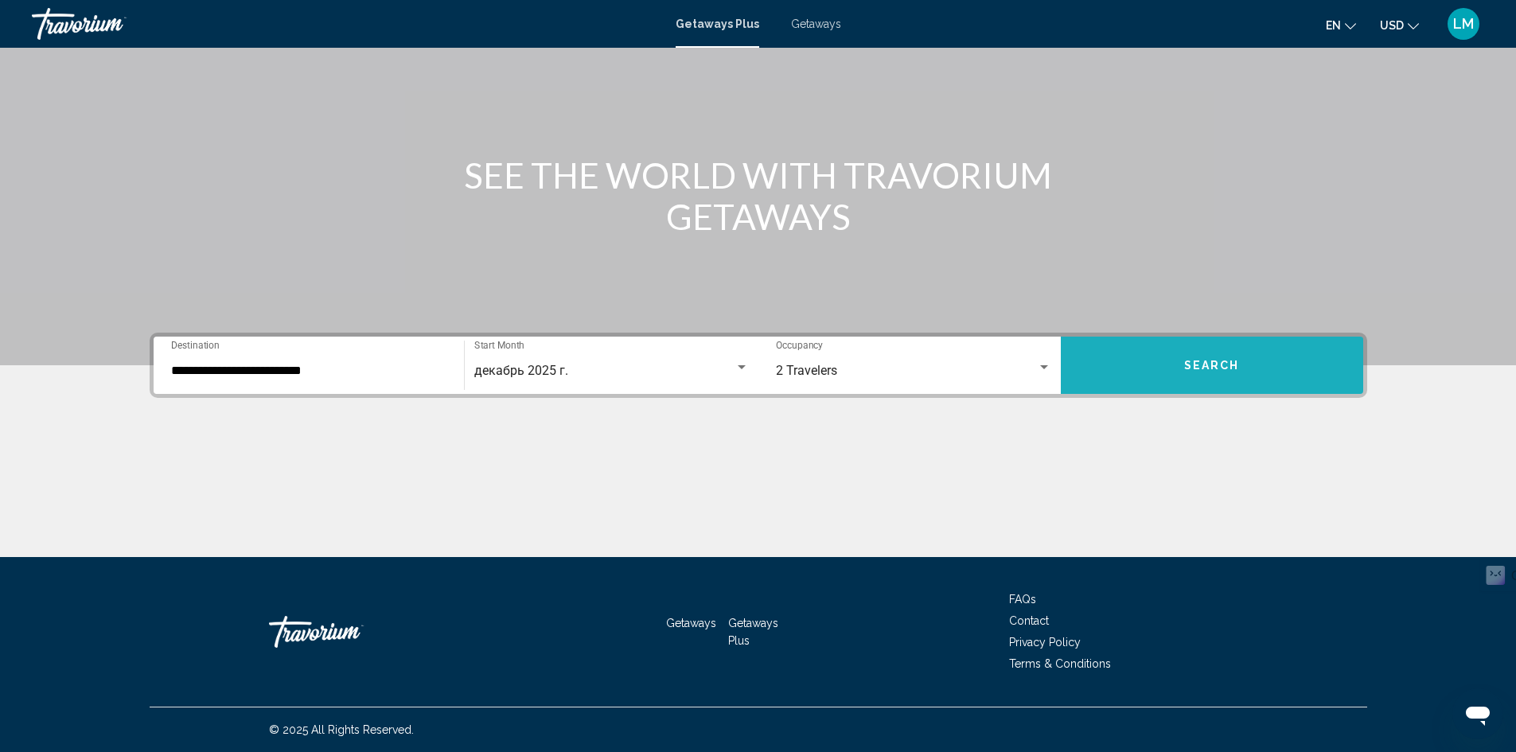
click at [1139, 382] on button "Search" at bounding box center [1212, 365] width 302 height 57
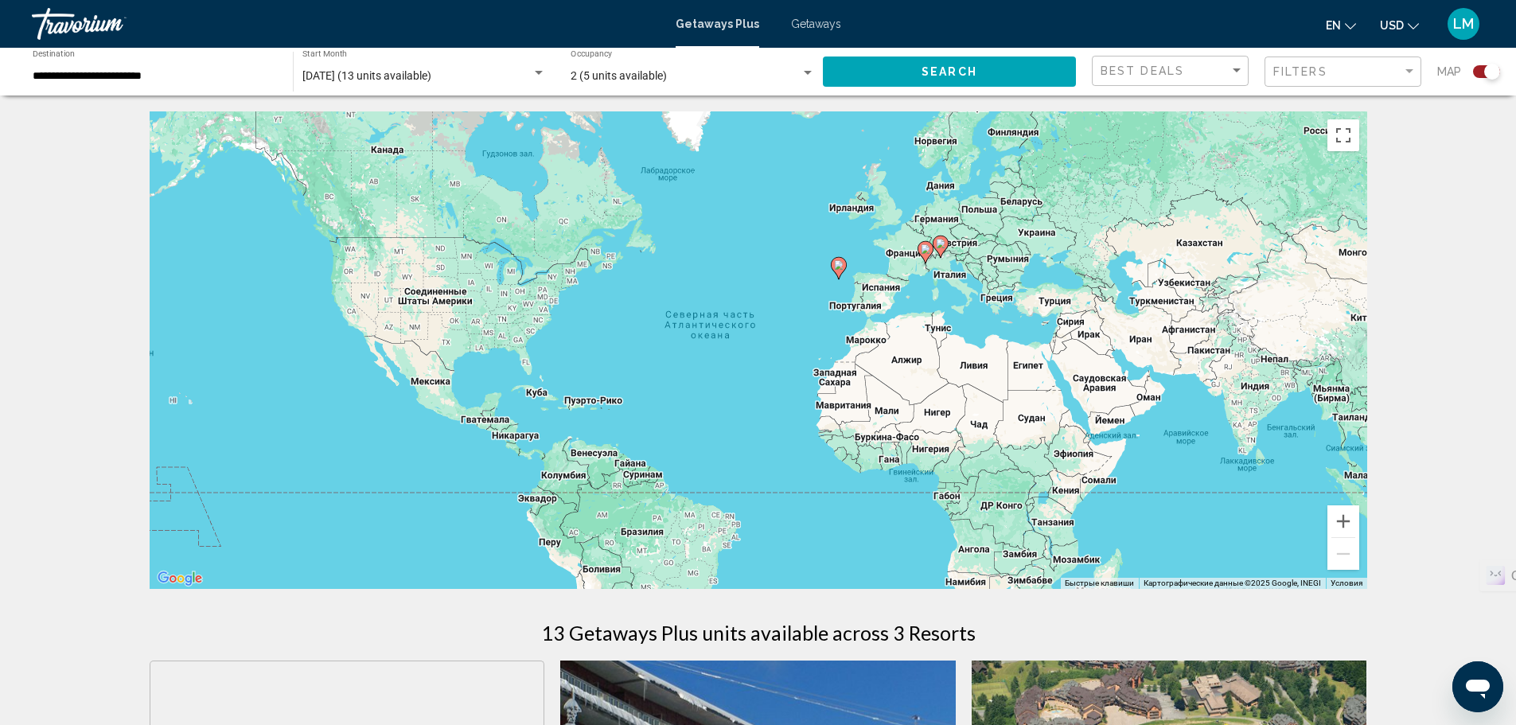
click at [797, 23] on span "Getaways" at bounding box center [816, 24] width 50 height 13
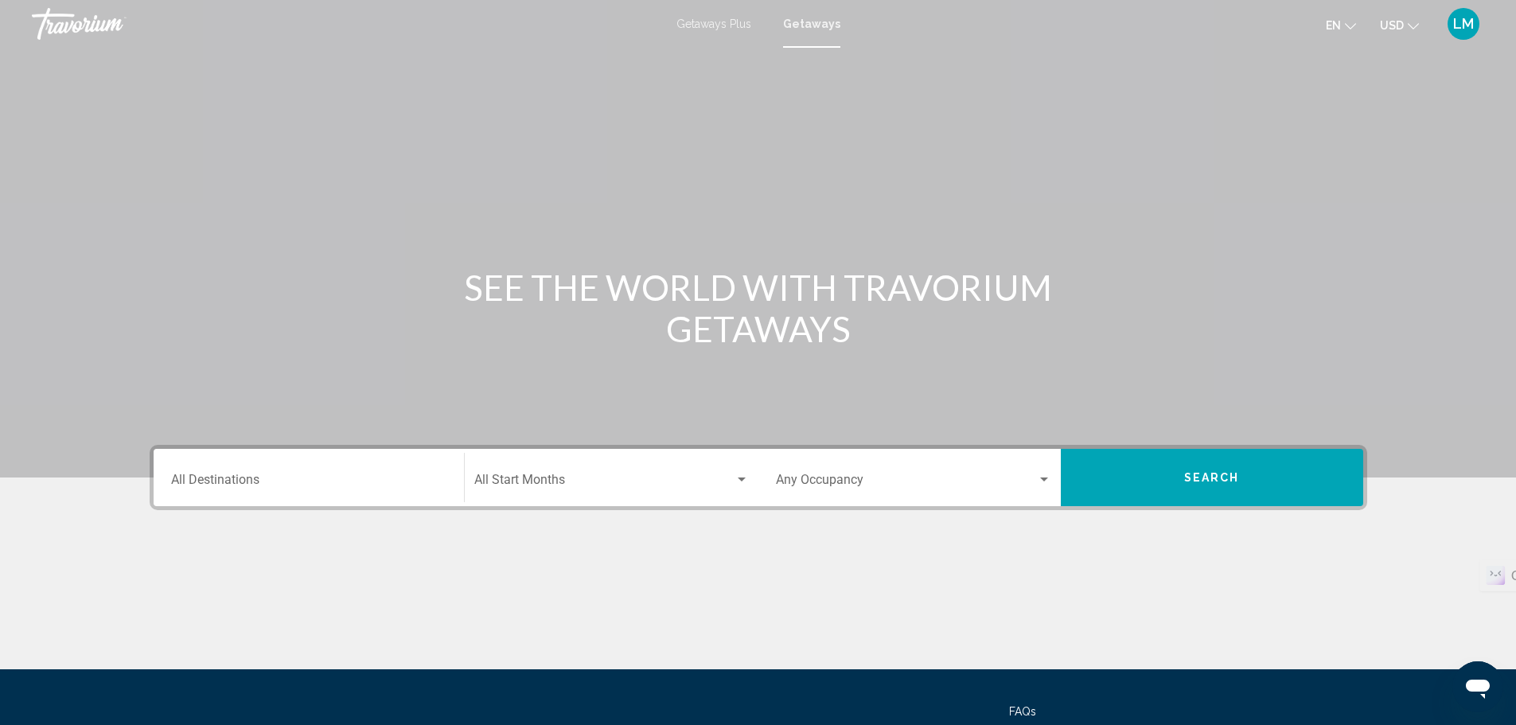
click at [374, 474] on div "Destination All Destinations" at bounding box center [308, 478] width 275 height 50
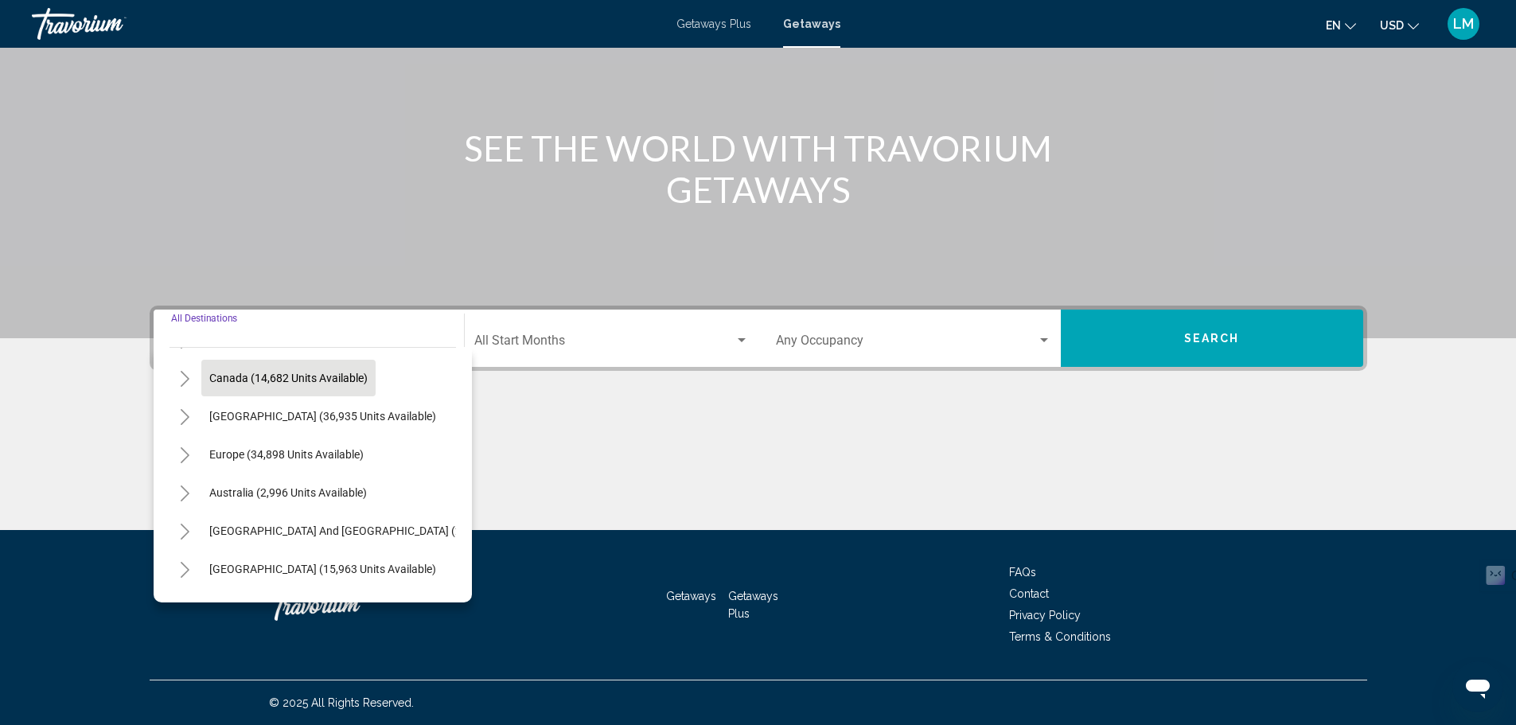
scroll to position [159, 0]
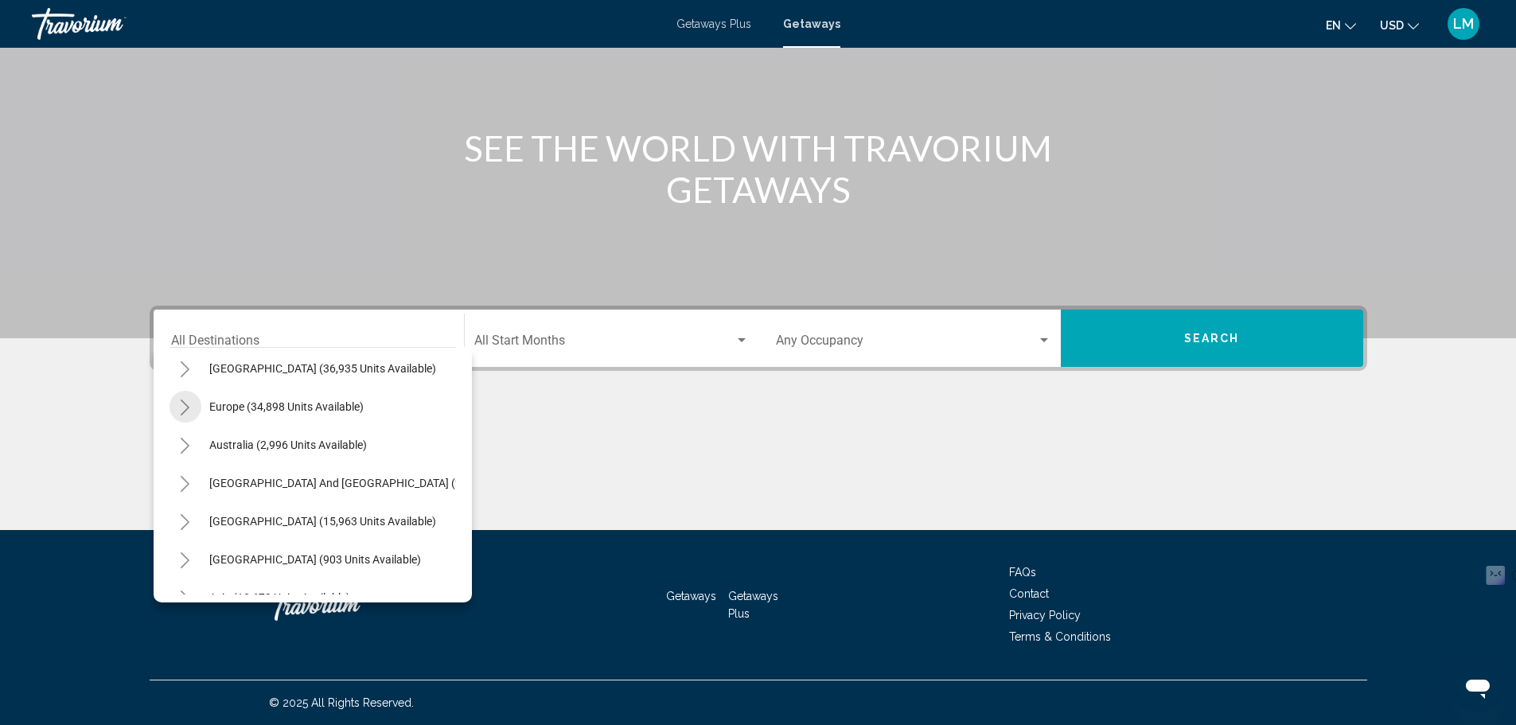
click at [187, 409] on icon "Toggle Europe (34,898 units available)" at bounding box center [185, 407] width 9 height 16
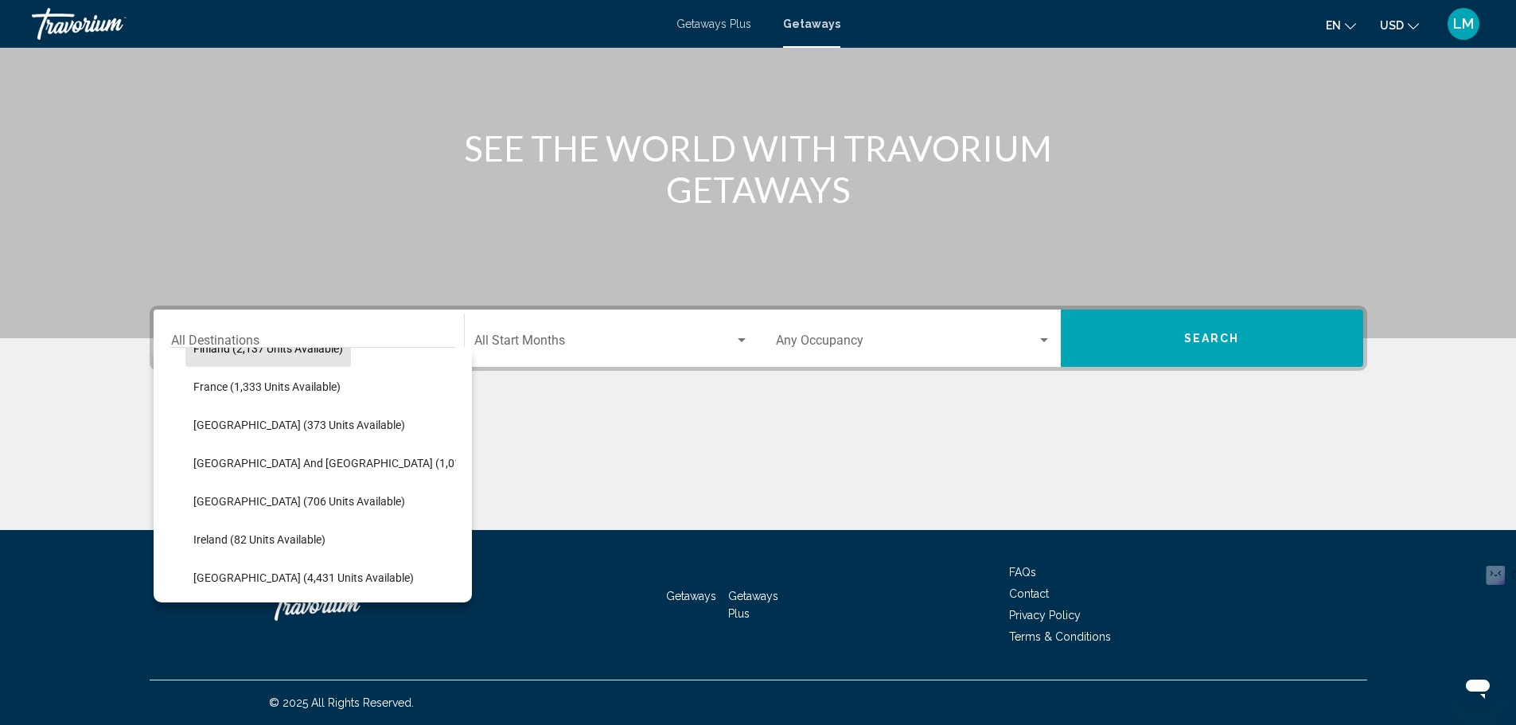
scroll to position [477, 0]
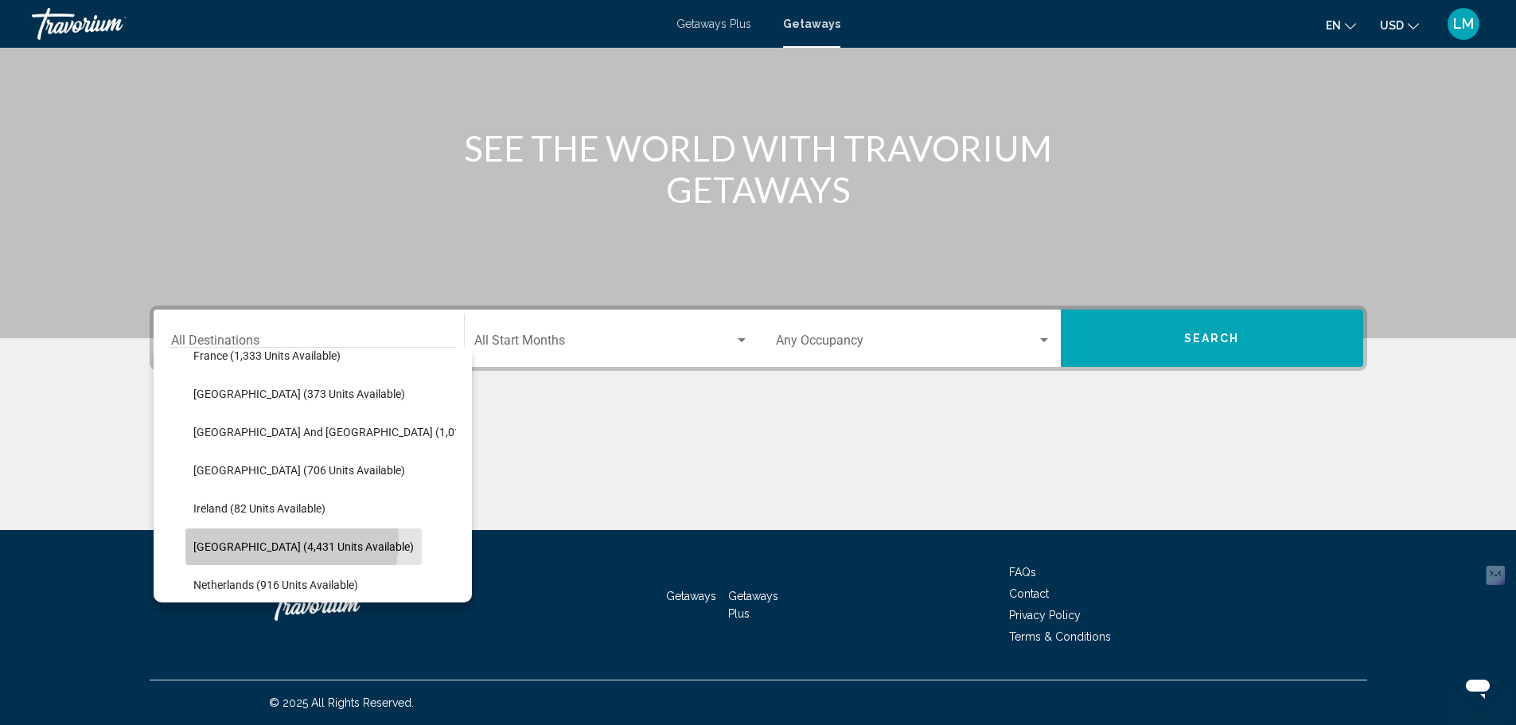
click at [290, 541] on span "[GEOGRAPHIC_DATA] (4,431 units available)" at bounding box center [303, 546] width 220 height 13
type input "**********"
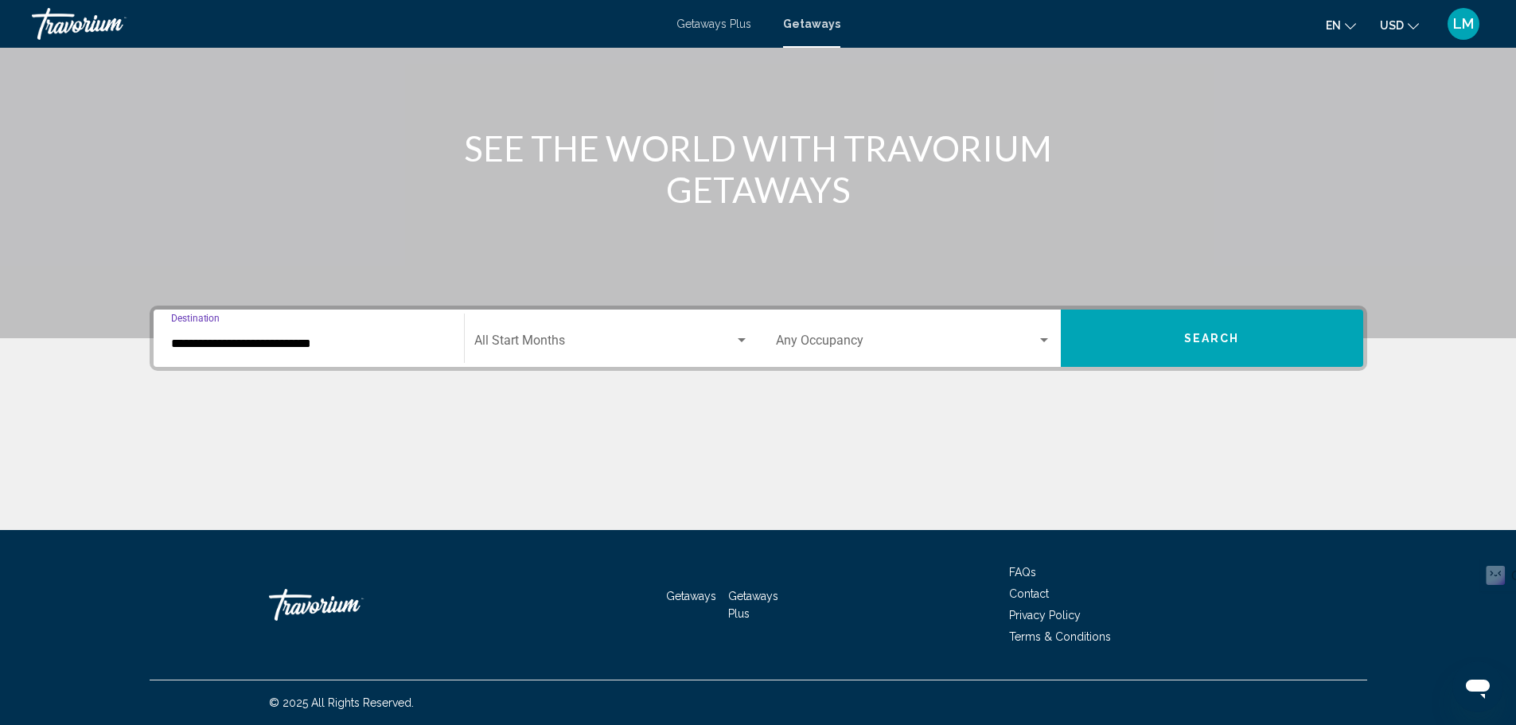
click at [578, 349] on span "Search widget" at bounding box center [604, 344] width 260 height 14
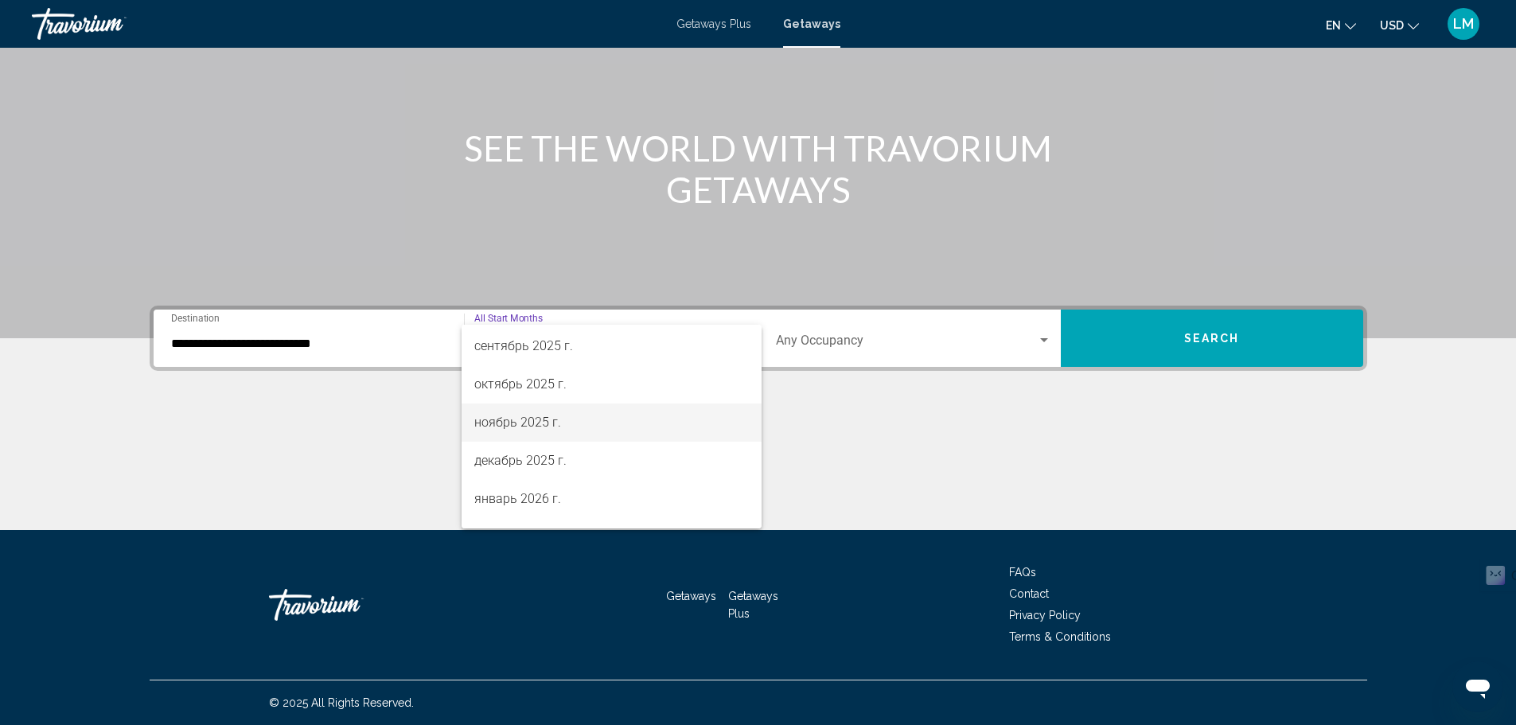
scroll to position [80, 0]
click at [578, 466] on span "декабрь 2025 г." at bounding box center [611, 455] width 275 height 38
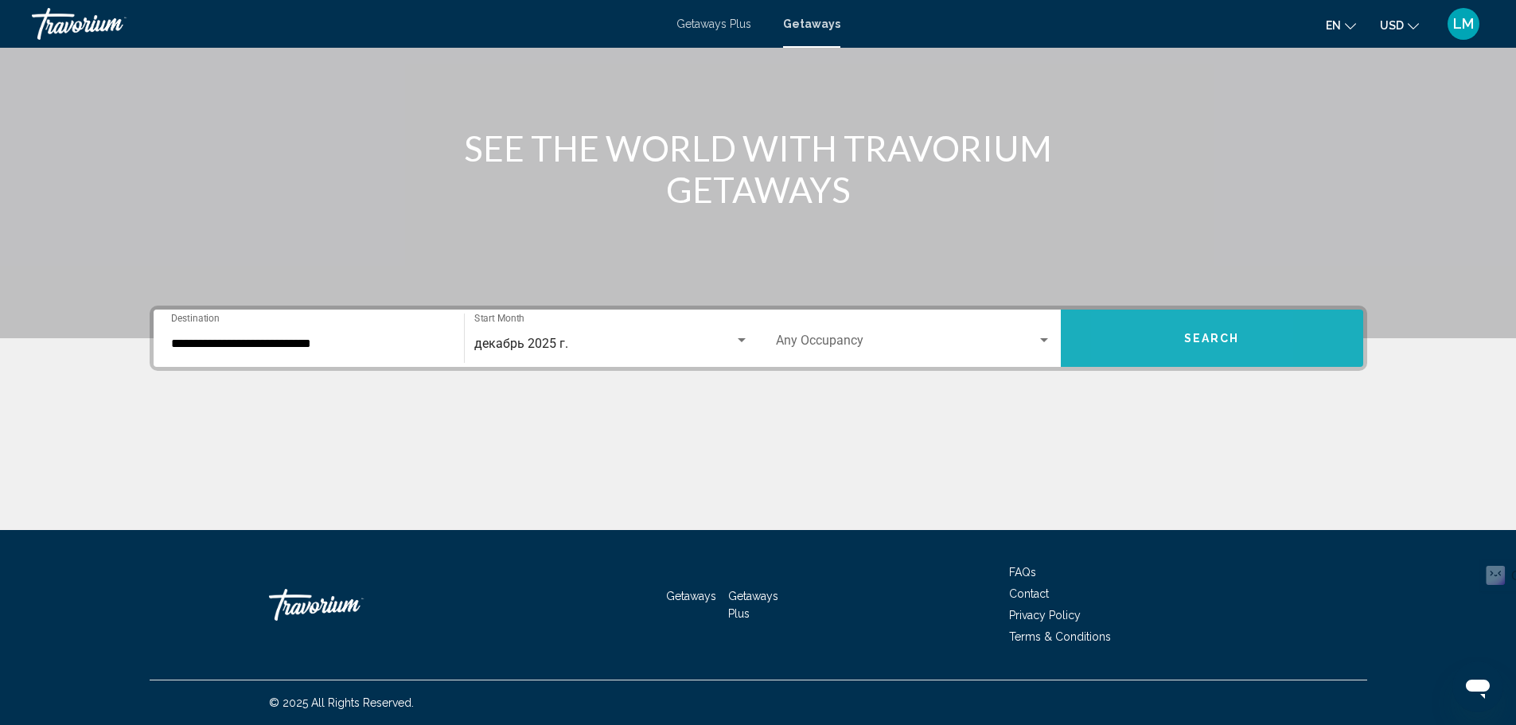
click at [1125, 348] on button "Search" at bounding box center [1212, 338] width 302 height 57
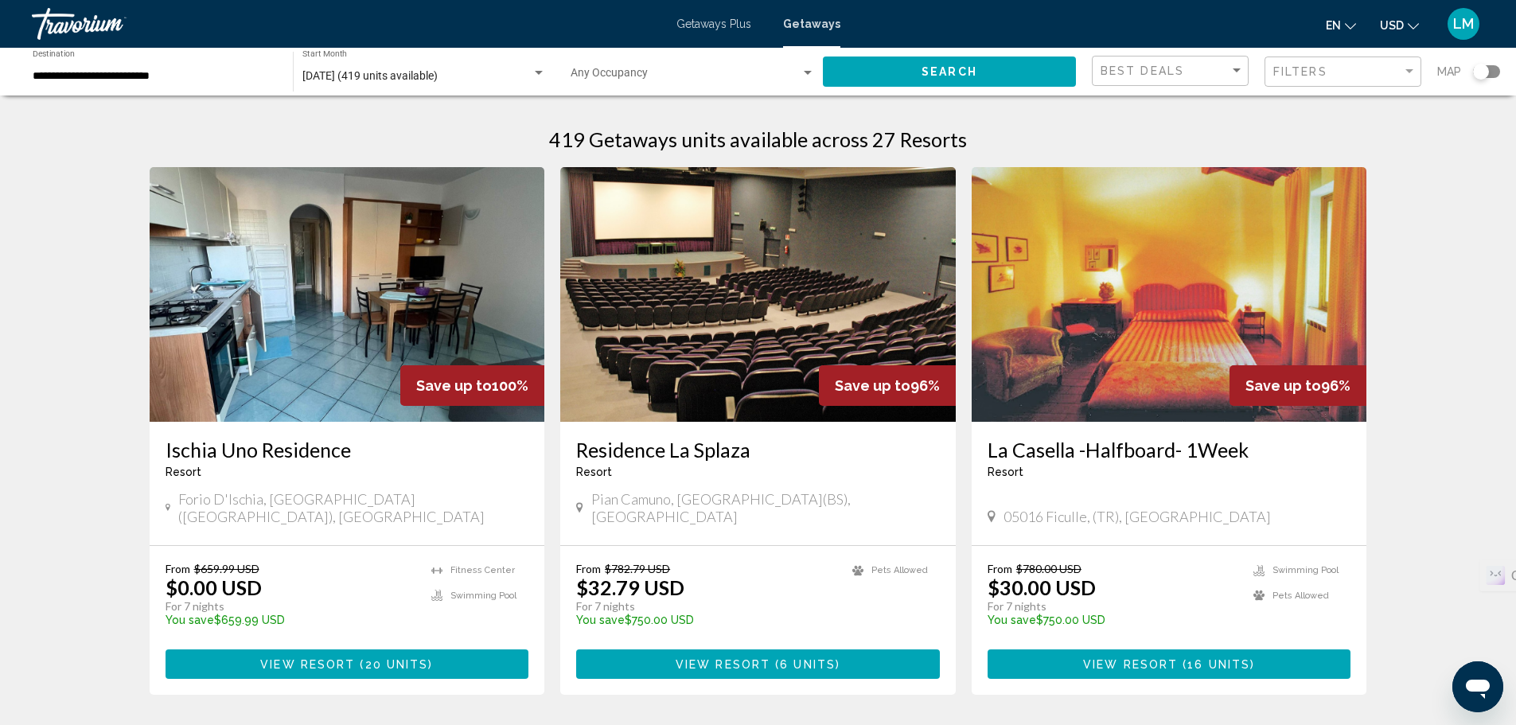
click at [696, 73] on span "Search widget" at bounding box center [686, 76] width 230 height 13
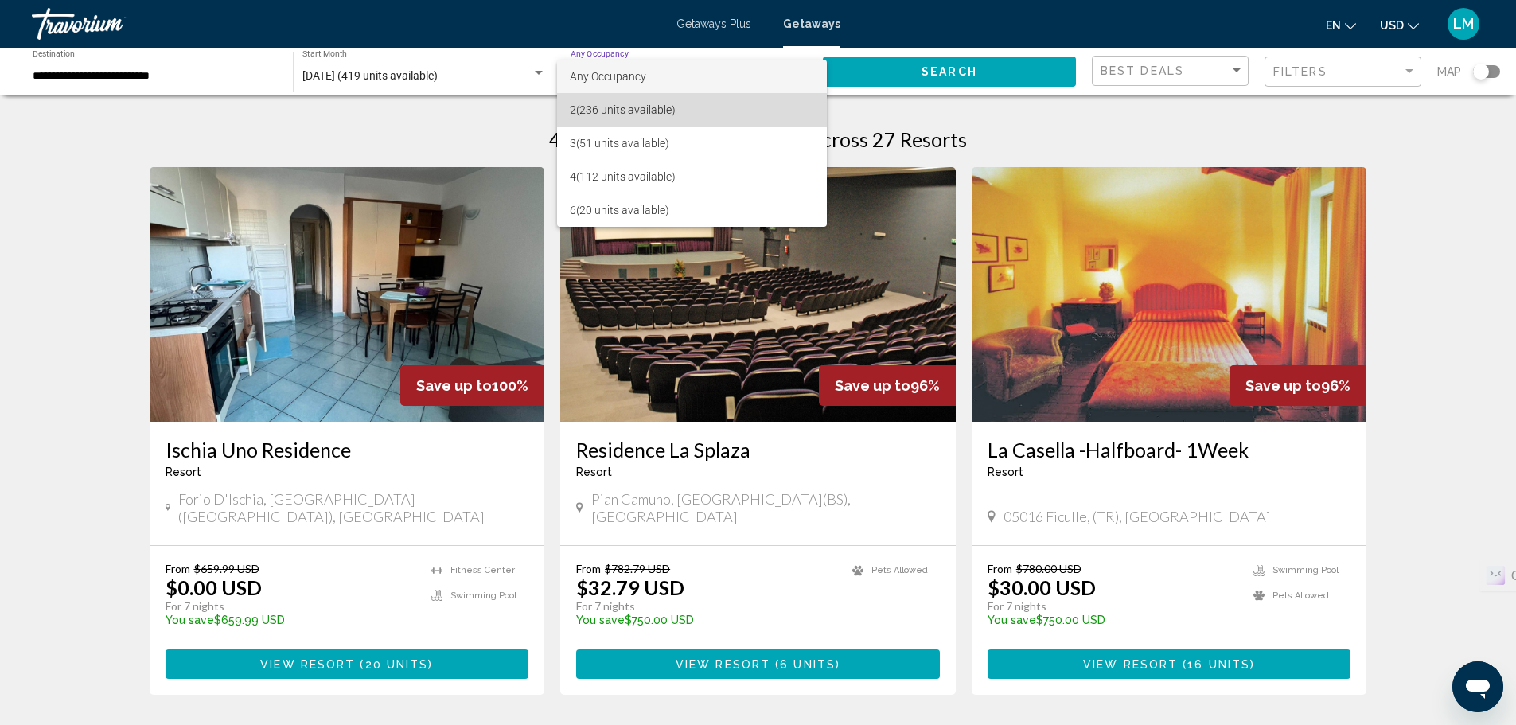
click at [684, 118] on span "2 (236 units available)" at bounding box center [692, 109] width 244 height 33
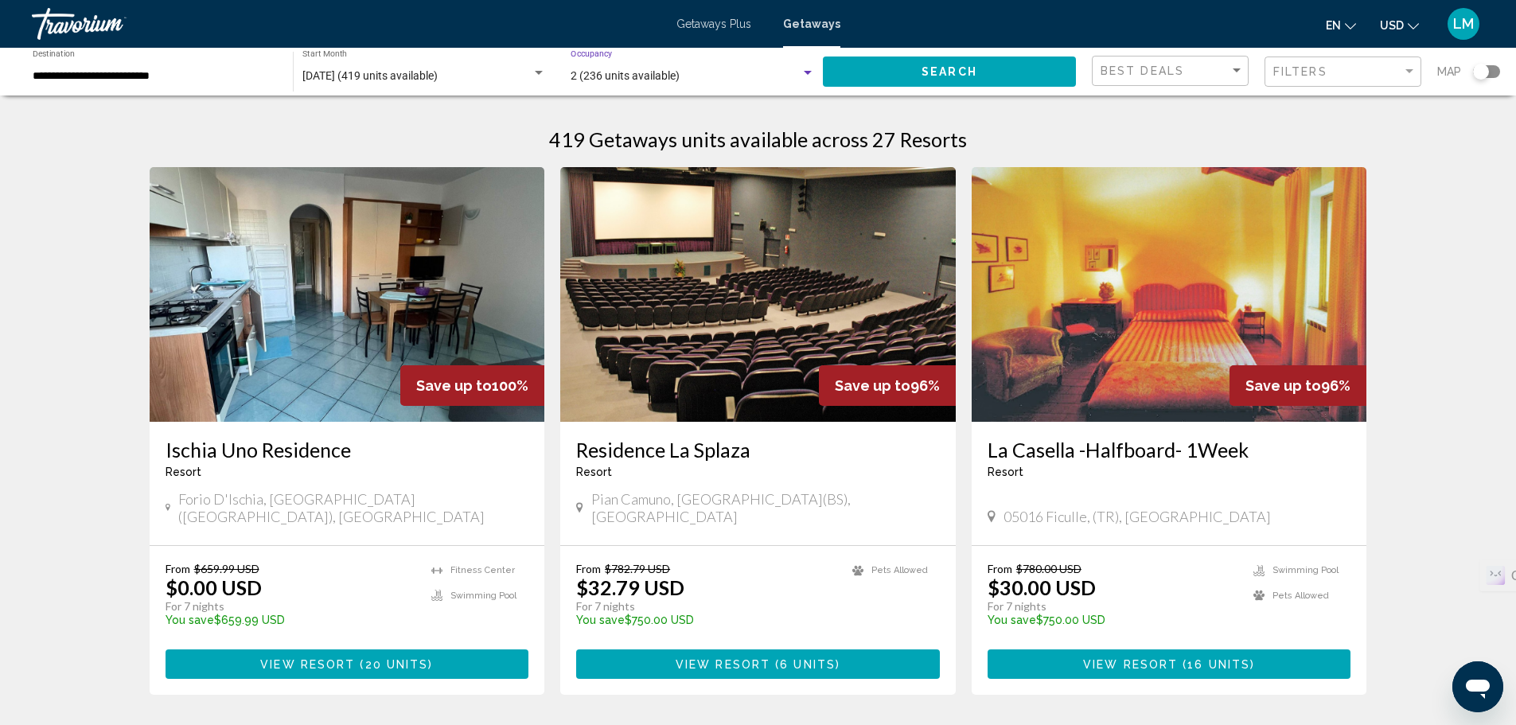
click at [939, 69] on span "Search" at bounding box center [949, 72] width 56 height 13
click at [726, 29] on span "Getaways Plus" at bounding box center [713, 24] width 75 height 13
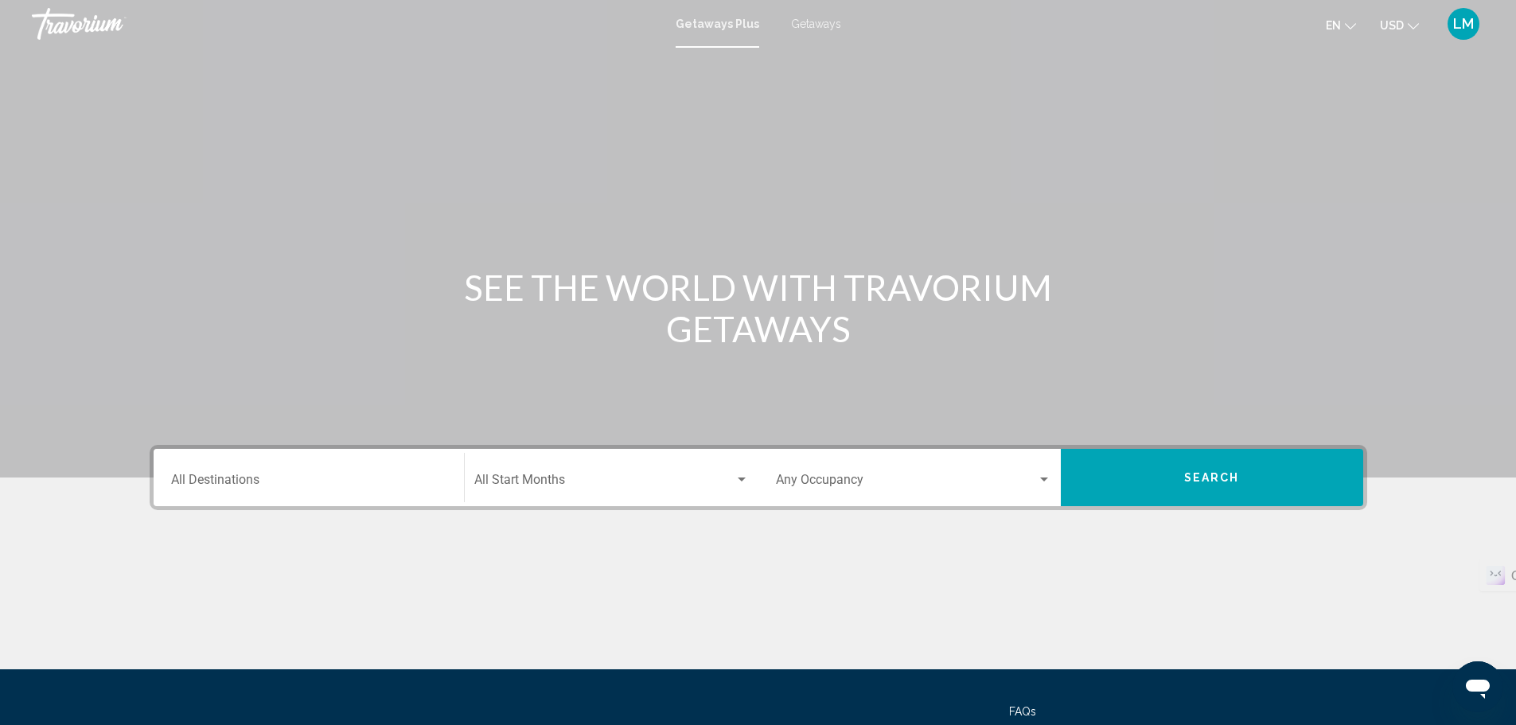
click at [322, 472] on div "Destination All Destinations" at bounding box center [308, 478] width 275 height 50
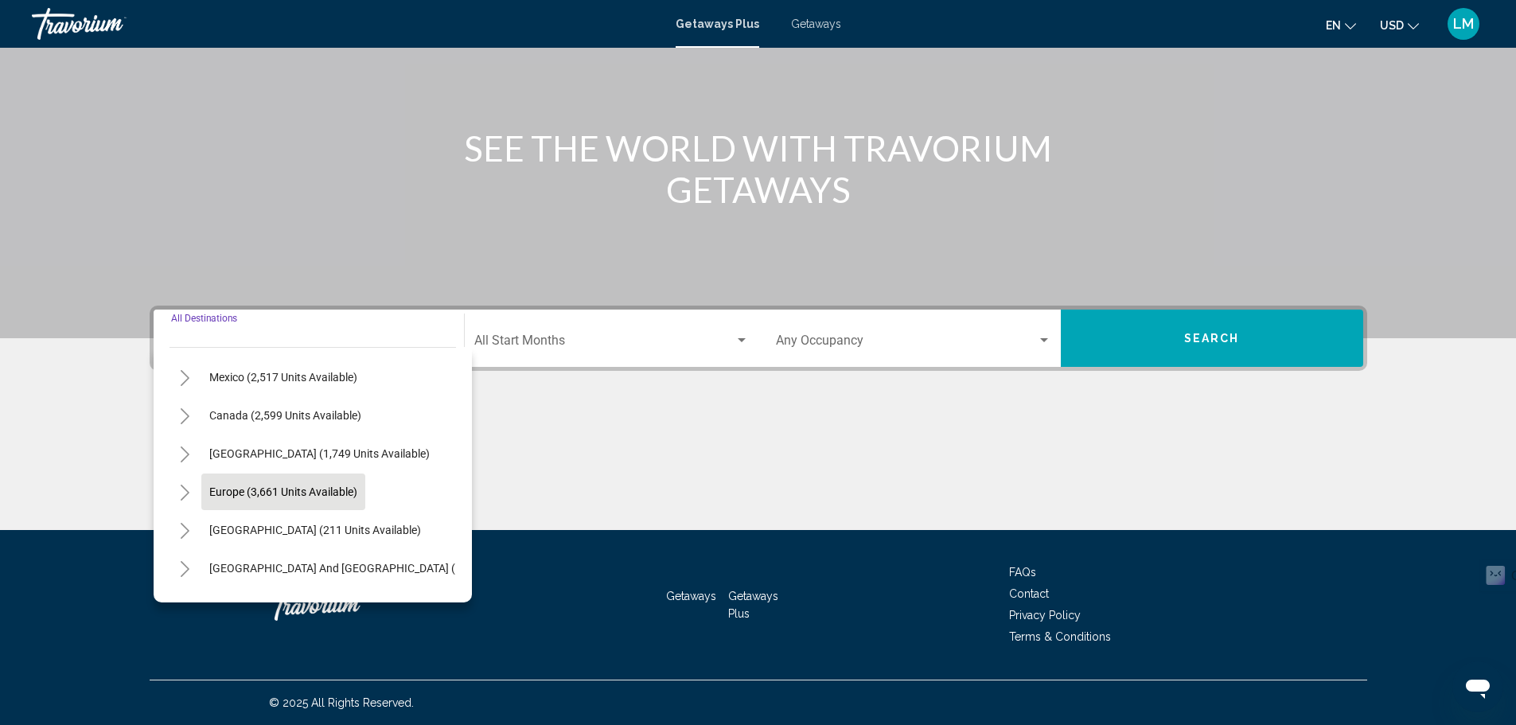
scroll to position [80, 0]
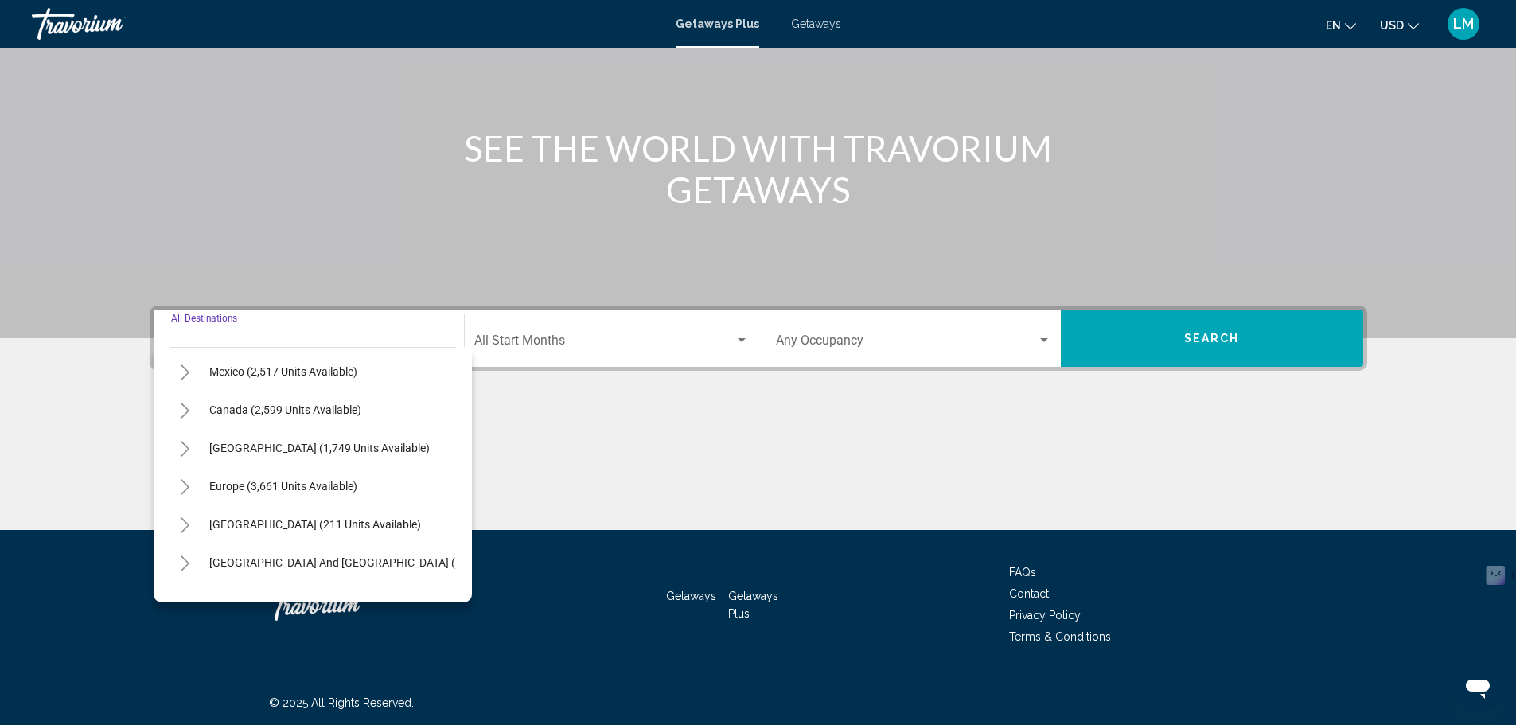
click at [188, 488] on icon "Toggle Europe (3,661 units available)" at bounding box center [185, 487] width 9 height 16
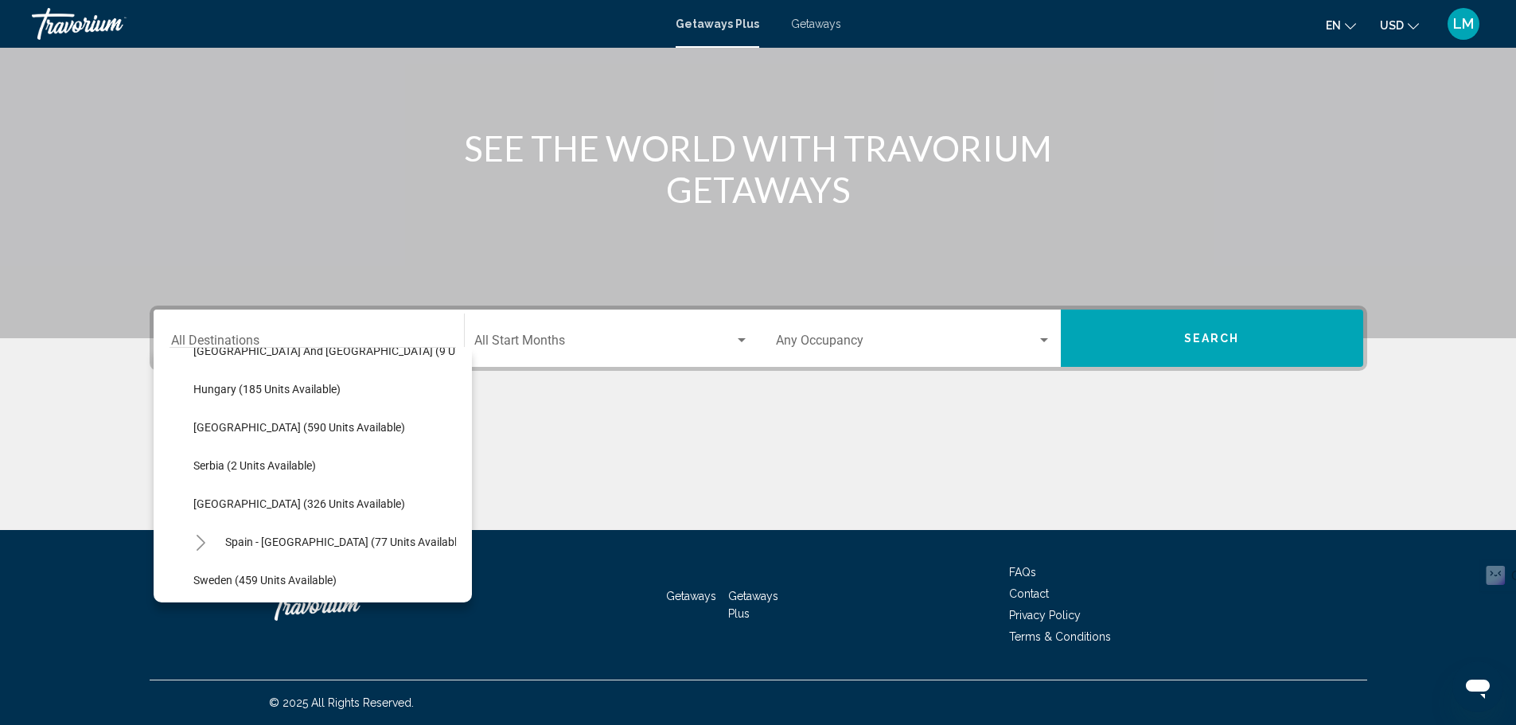
scroll to position [557, 0]
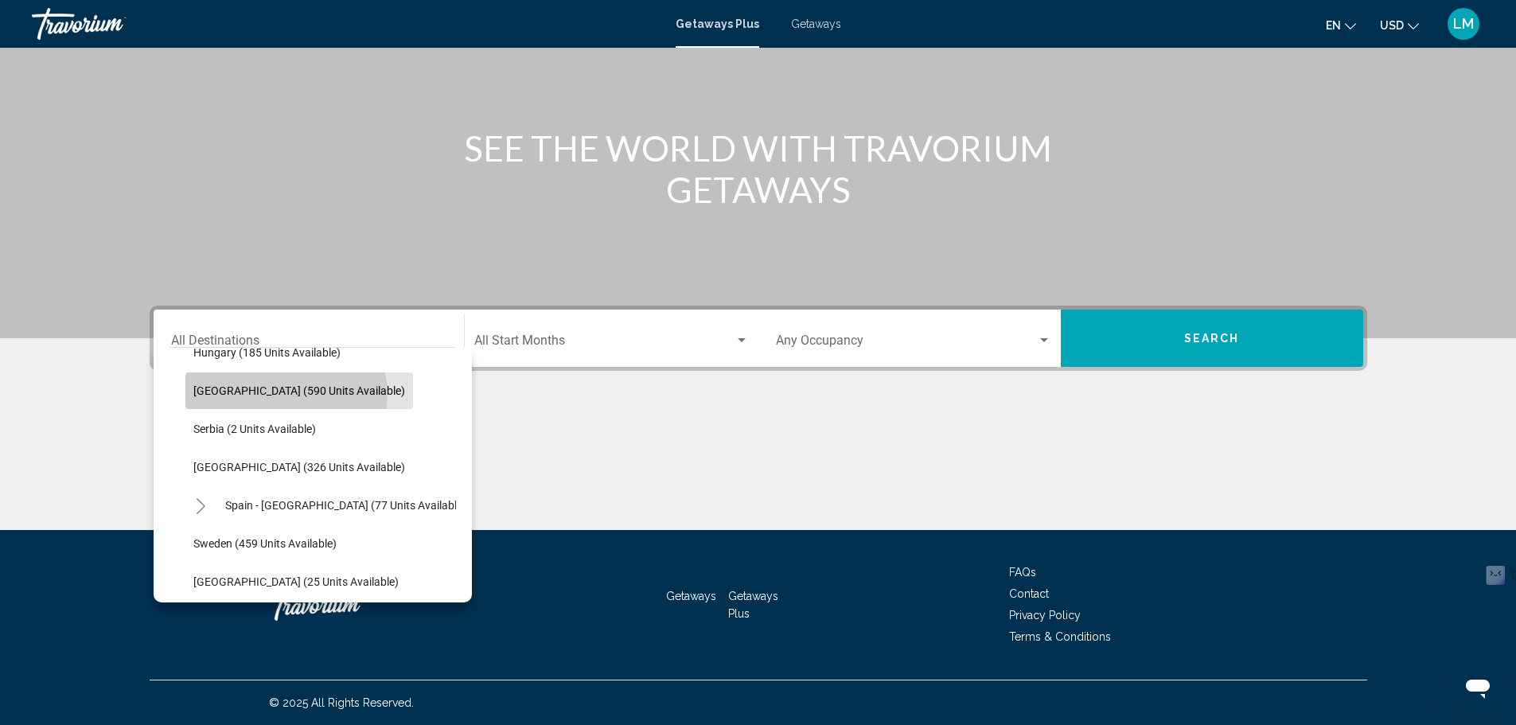
click at [285, 395] on span "[GEOGRAPHIC_DATA] (590 units available)" at bounding box center [299, 390] width 212 height 13
type input "**********"
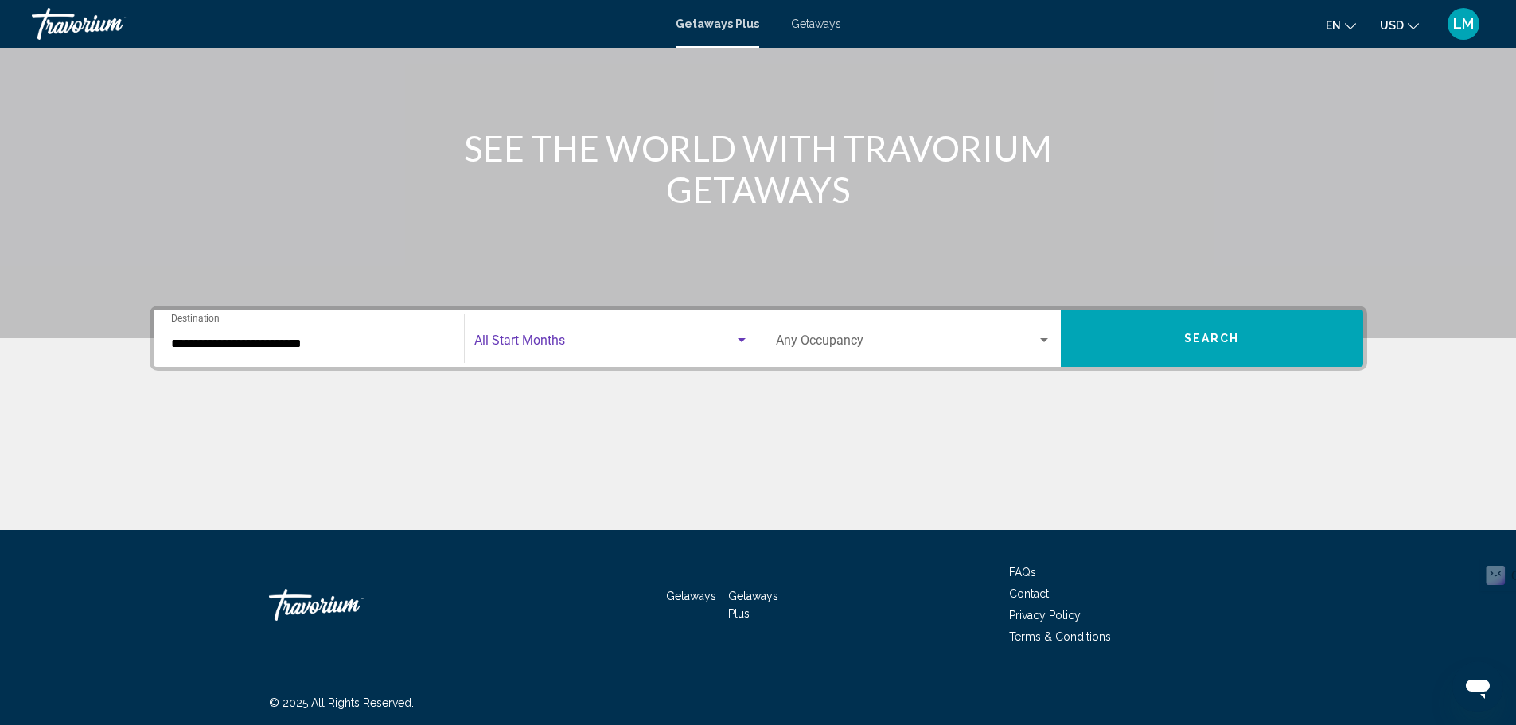
click at [619, 340] on span "Search widget" at bounding box center [604, 344] width 260 height 14
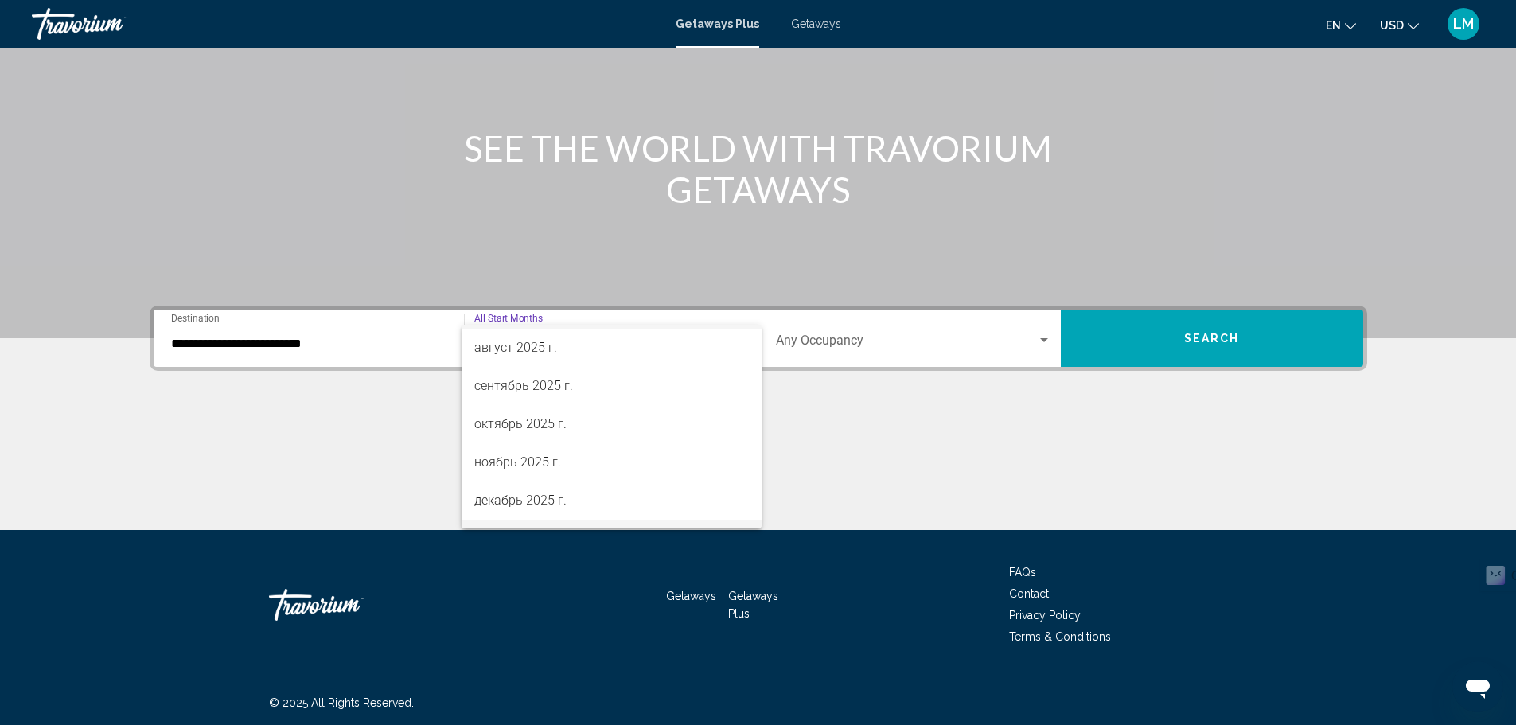
scroll to position [80, 0]
click at [594, 457] on span "декабрь 2025 г." at bounding box center [611, 455] width 275 height 38
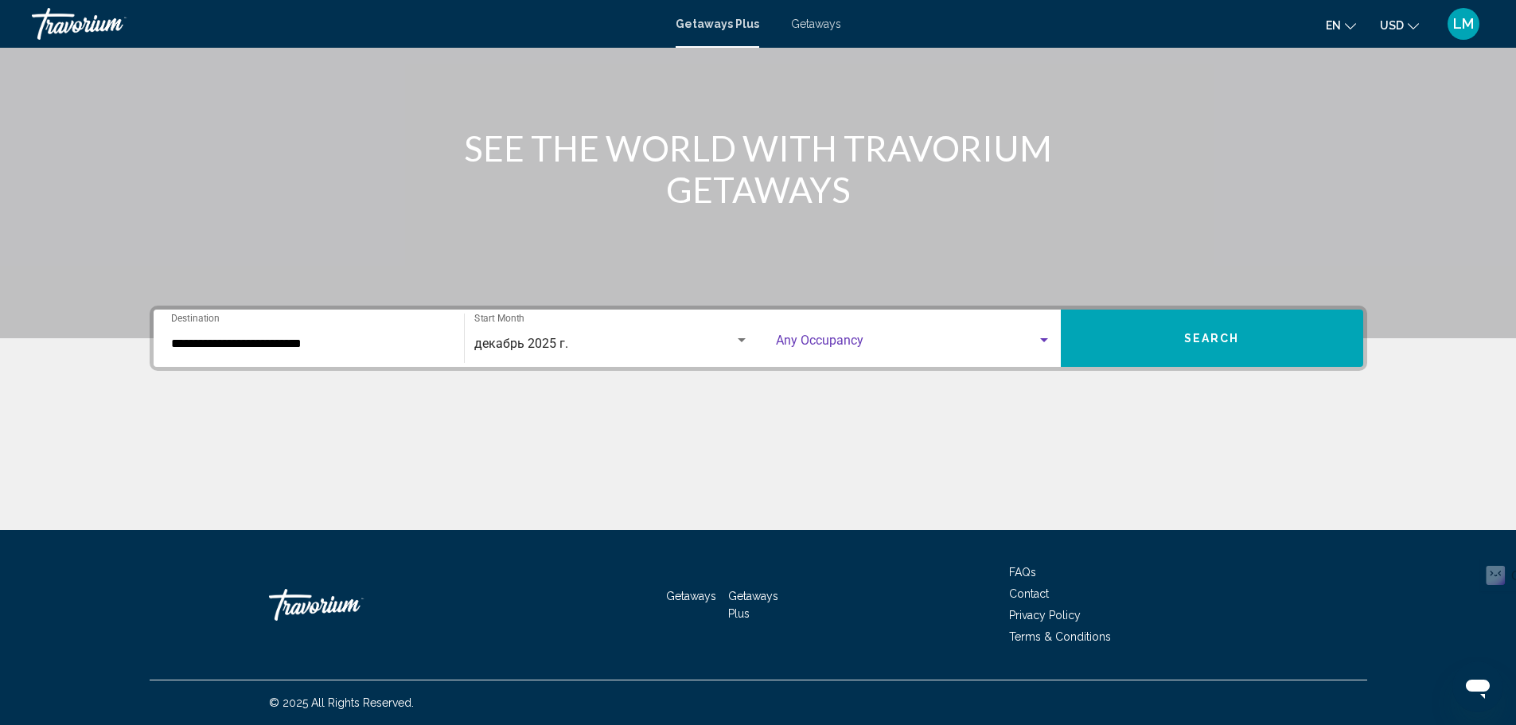
click at [845, 343] on span "Search widget" at bounding box center [906, 344] width 261 height 14
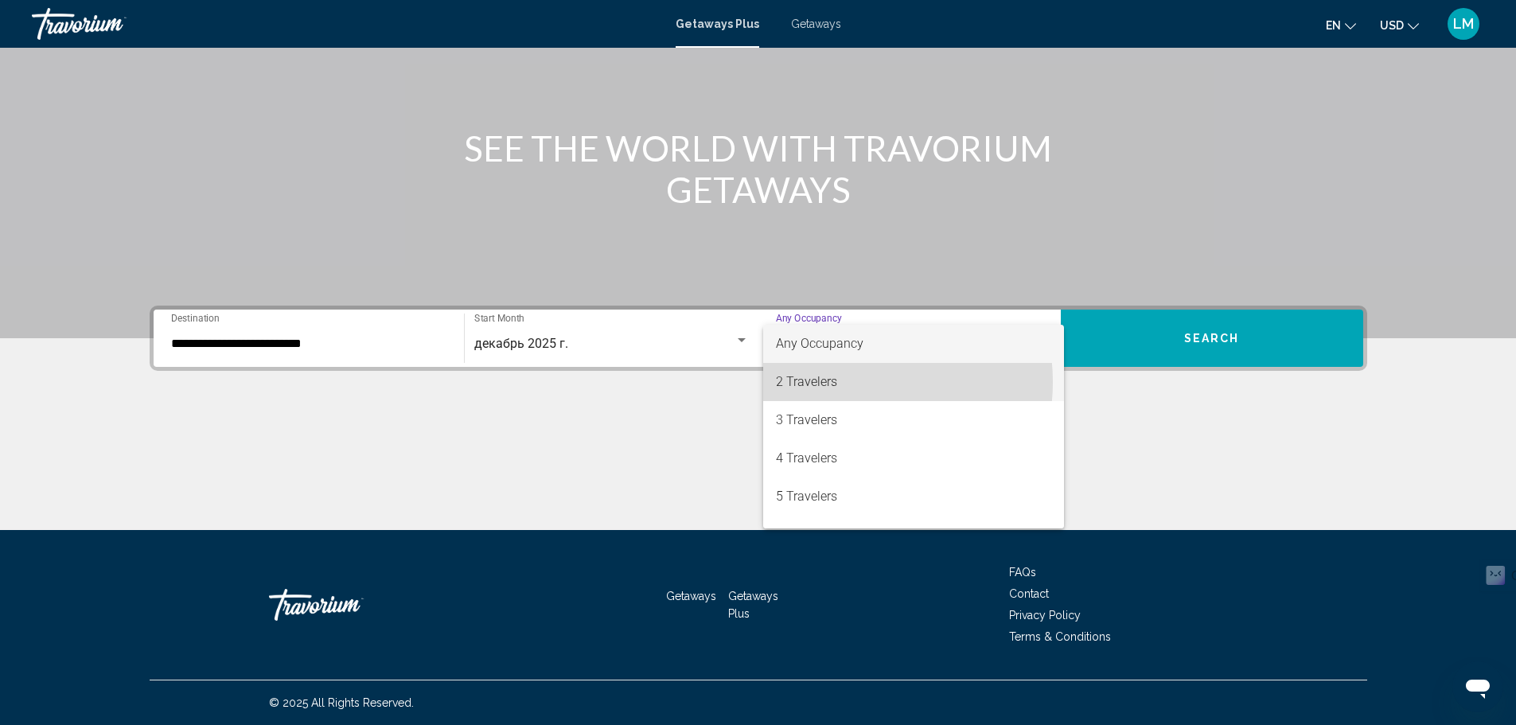
drag, startPoint x: 848, startPoint y: 382, endPoint x: 865, endPoint y: 376, distance: 17.6
click at [850, 382] on span "2 Travelers" at bounding box center [913, 382] width 275 height 38
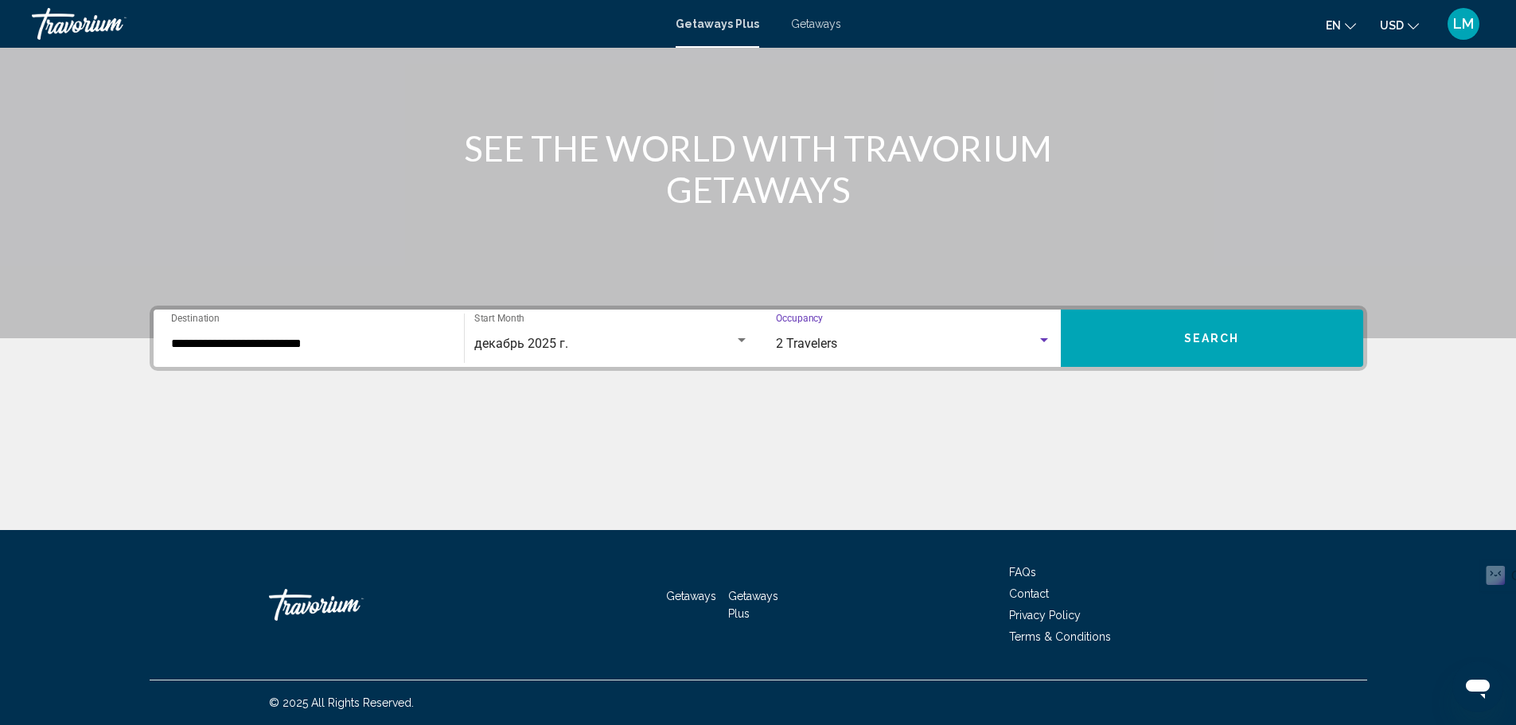
click at [1225, 336] on span "Search" at bounding box center [1212, 339] width 56 height 13
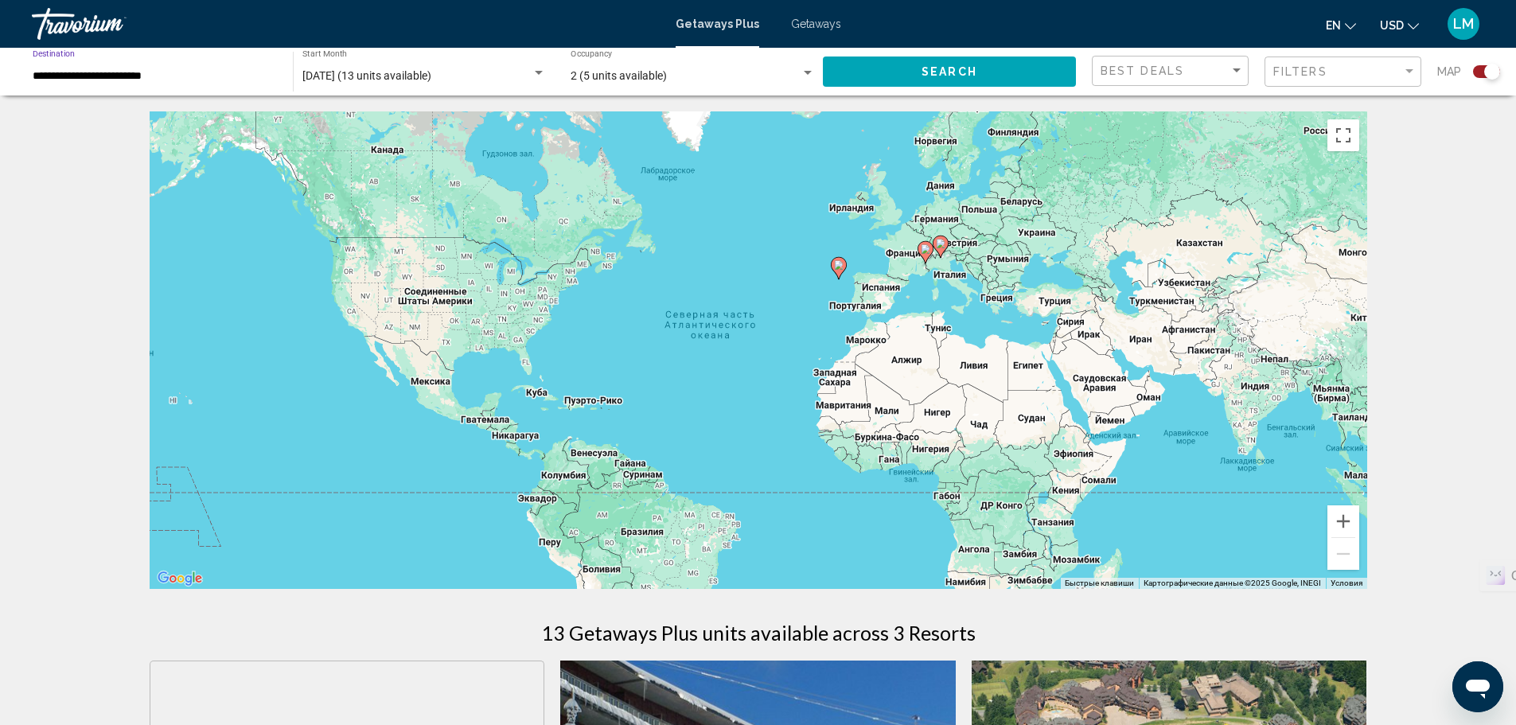
click at [164, 72] on input "**********" at bounding box center [155, 76] width 244 height 13
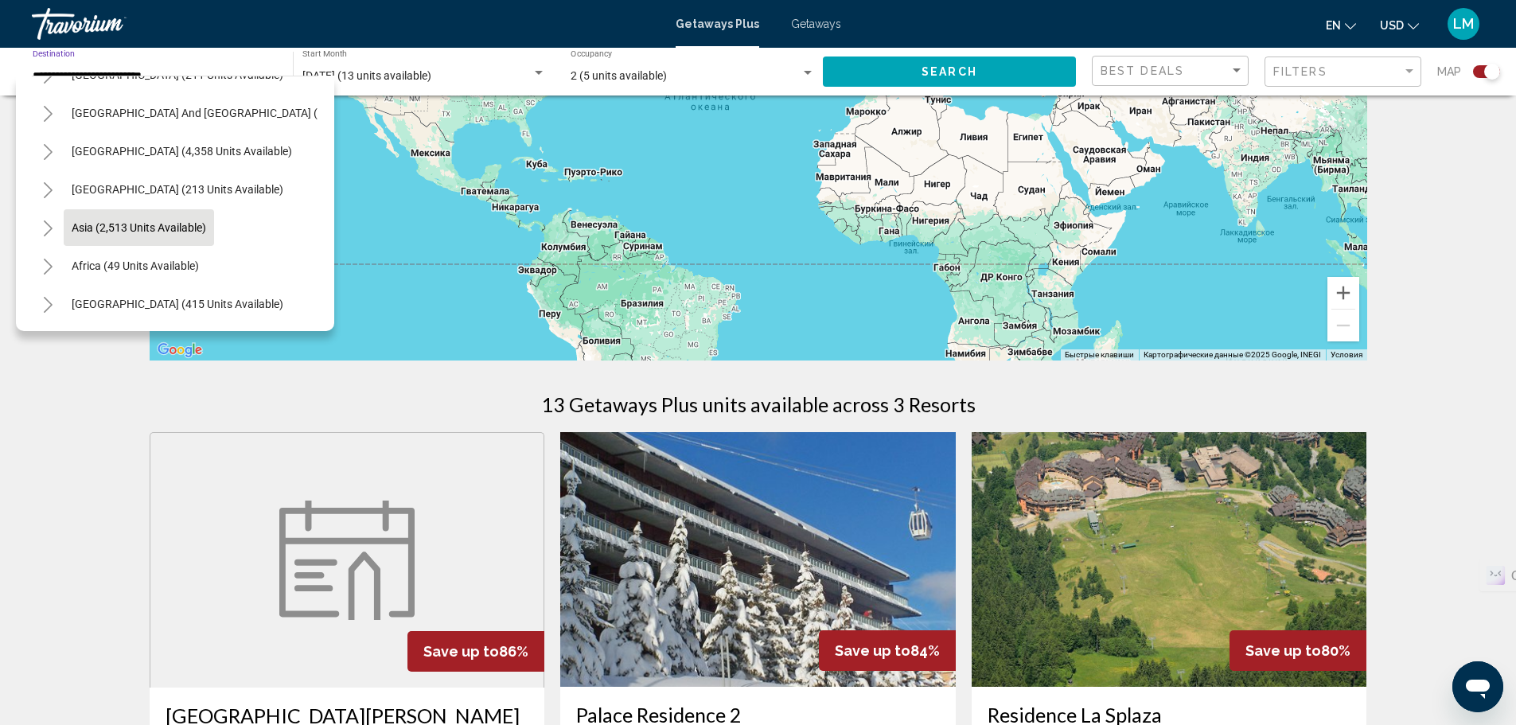
scroll to position [239, 0]
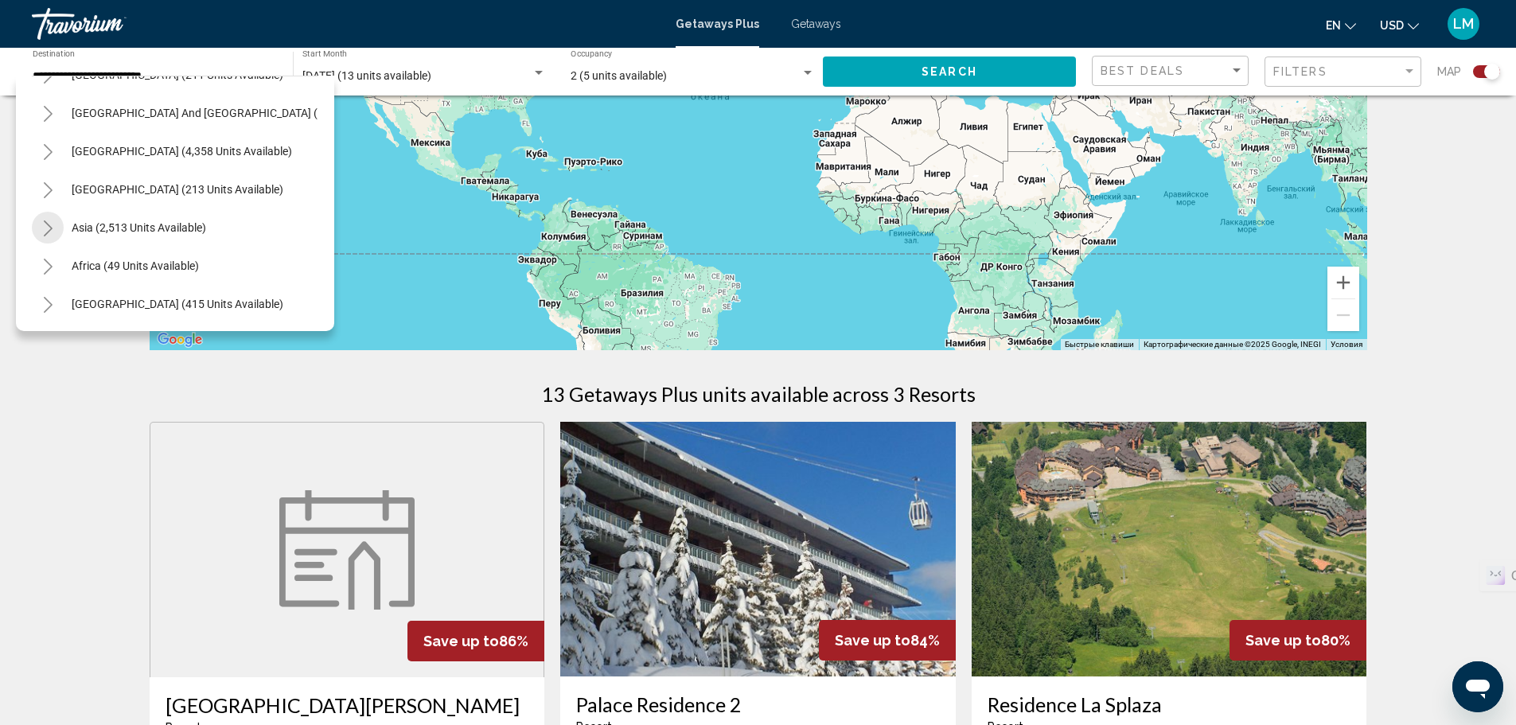
click at [45, 220] on icon "Toggle Asia (2,513 units available)" at bounding box center [48, 228] width 12 height 16
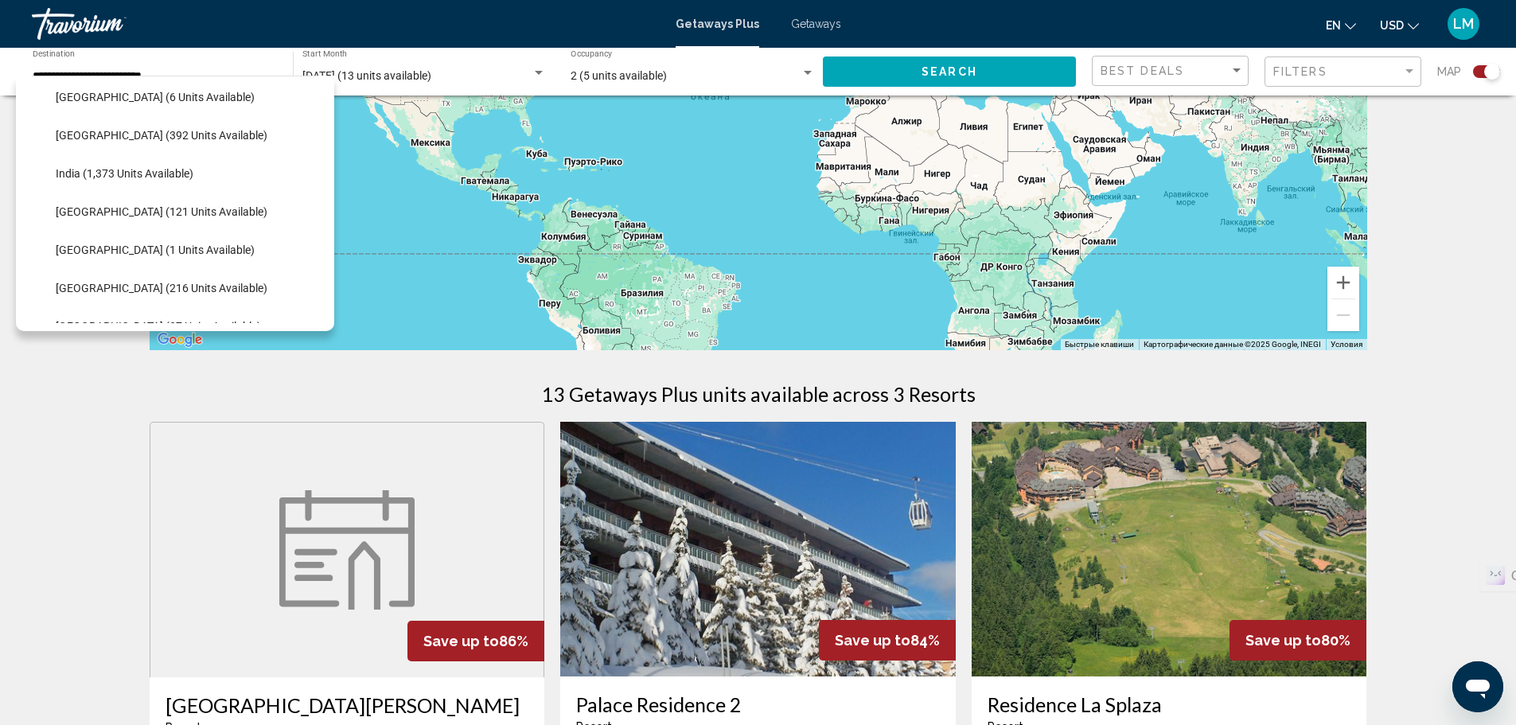
scroll to position [1116, 0]
click at [132, 211] on span "[GEOGRAPHIC_DATA] (121 units available)" at bounding box center [162, 209] width 212 height 13
type input "**********"
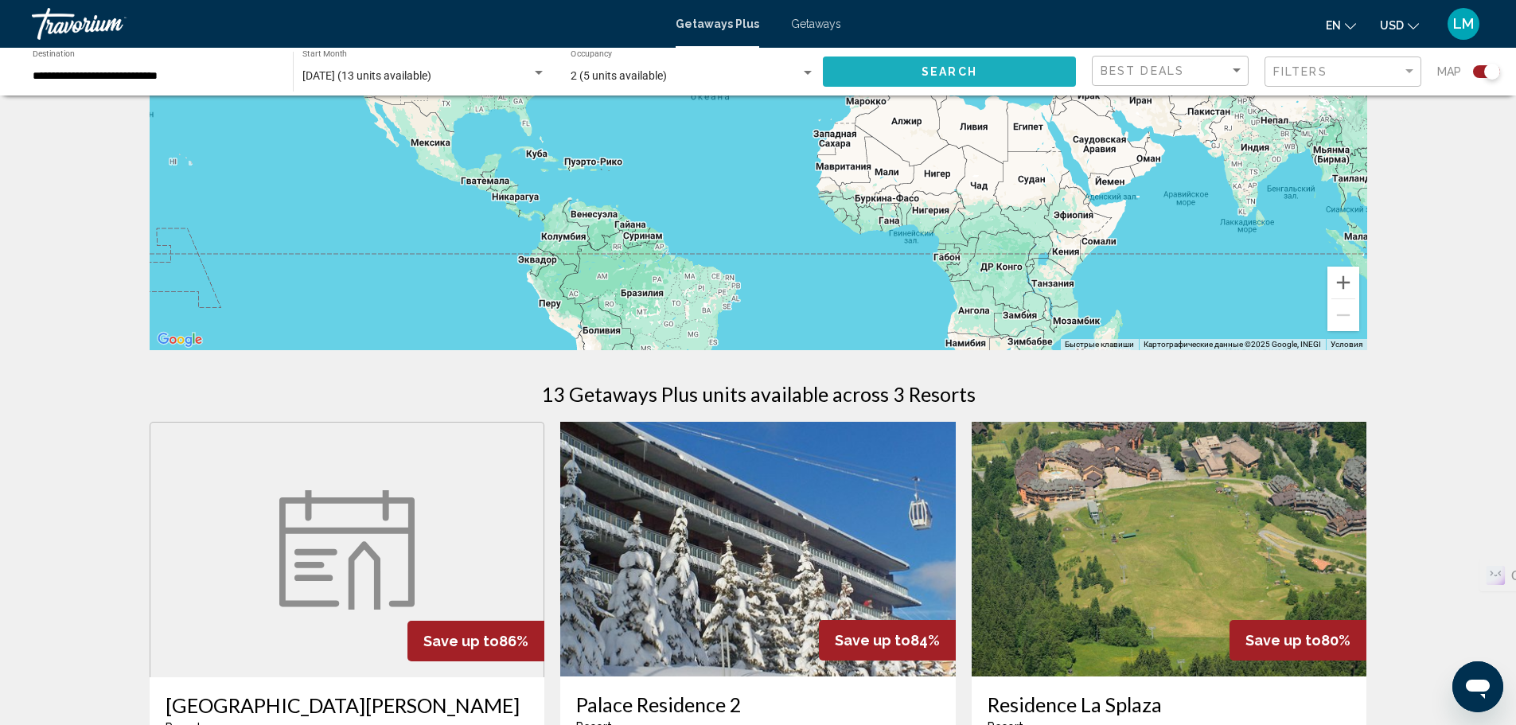
click at [913, 70] on button "Search" at bounding box center [949, 70] width 253 height 29
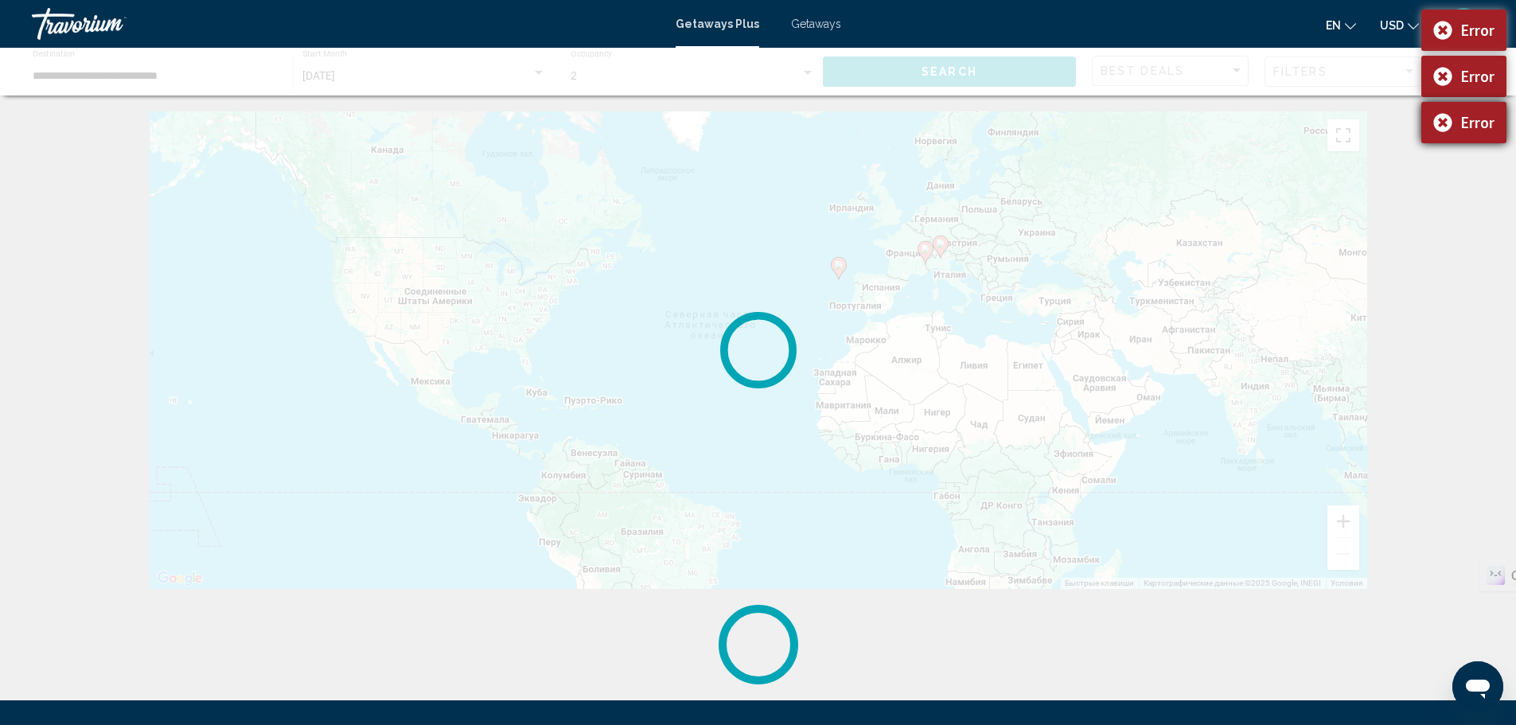
drag, startPoint x: 1439, startPoint y: 122, endPoint x: 1439, endPoint y: 114, distance: 8.0
click at [1439, 122] on div "Error" at bounding box center [1463, 122] width 85 height 41
click at [1435, 80] on div "Error" at bounding box center [1463, 76] width 85 height 41
click at [1438, 33] on div "Error" at bounding box center [1463, 30] width 85 height 41
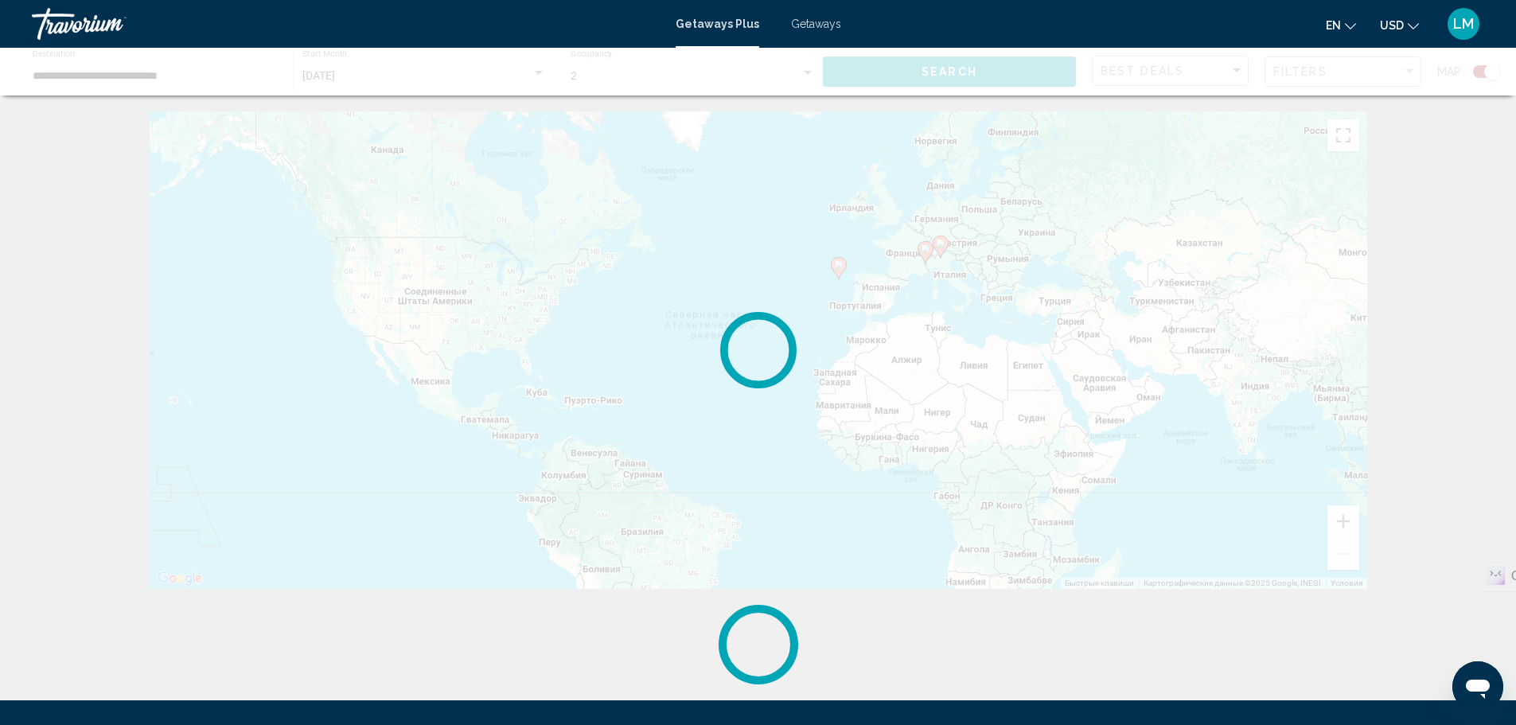
click at [711, 29] on span "Getaways Plus" at bounding box center [718, 24] width 84 height 13
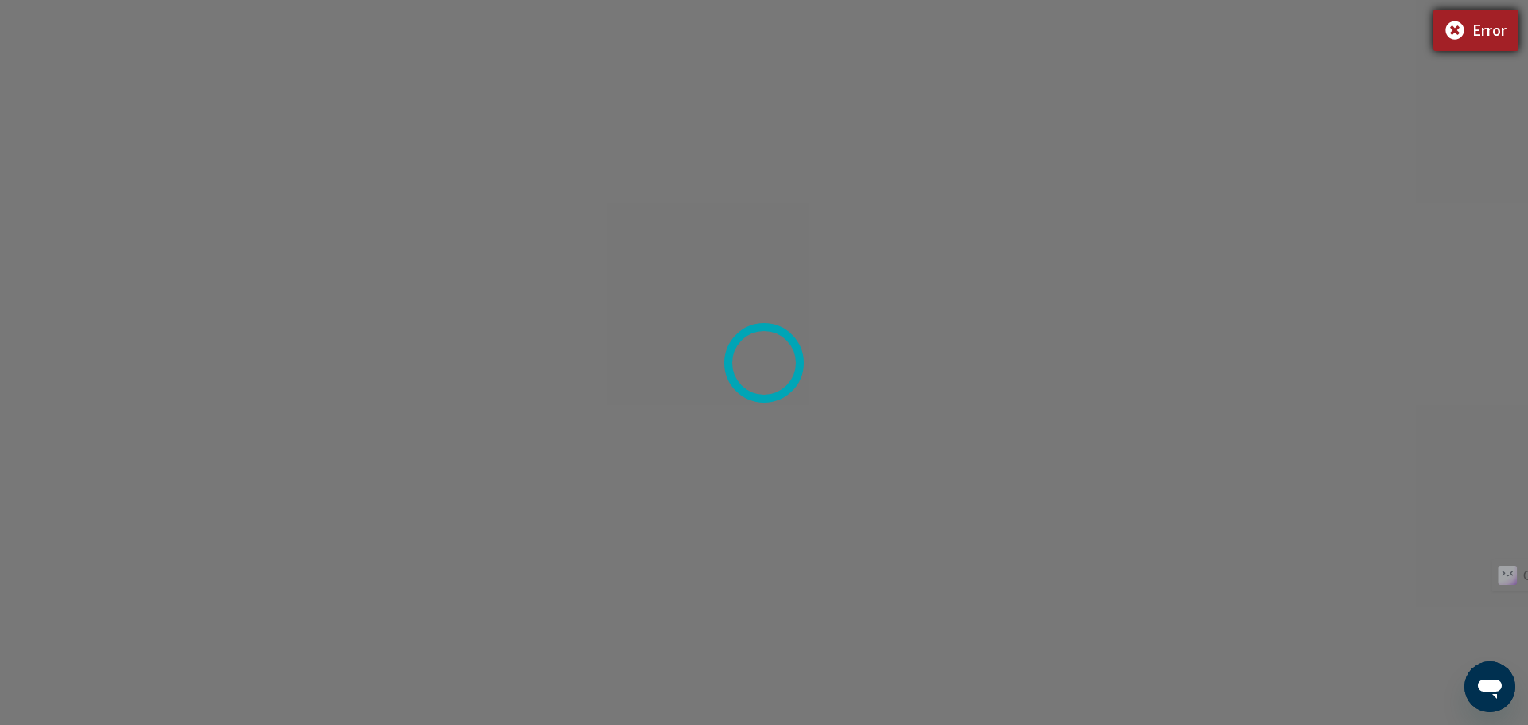
drag, startPoint x: 1459, startPoint y: 32, endPoint x: 1446, endPoint y: 33, distance: 12.8
click at [1458, 31] on div "Error" at bounding box center [1475, 30] width 85 height 41
